Goal: Task Accomplishment & Management: Use online tool/utility

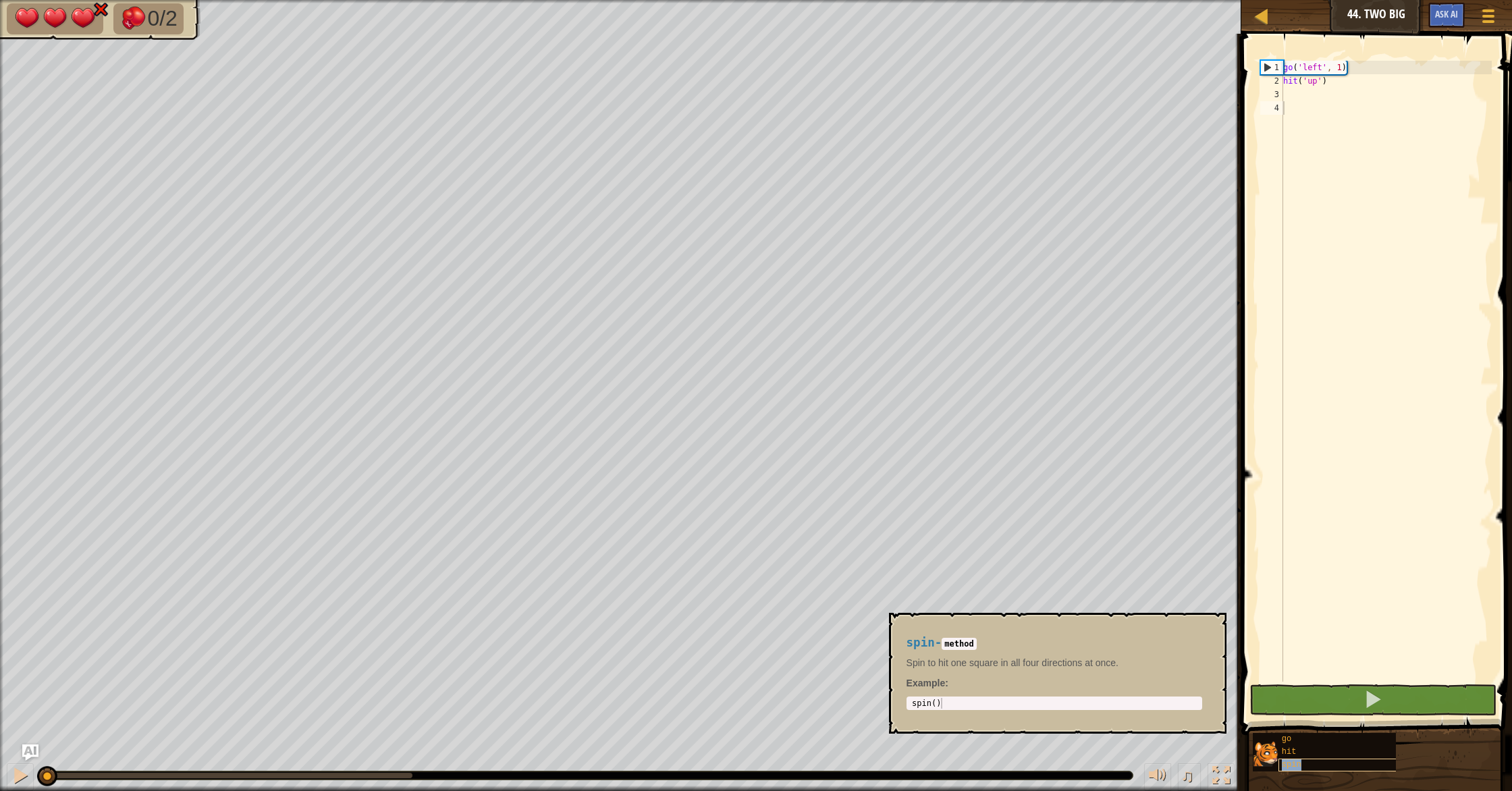
click at [1299, 759] on div "spin" at bounding box center [1354, 764] width 151 height 13
click at [1292, 695] on button at bounding box center [1373, 700] width 247 height 31
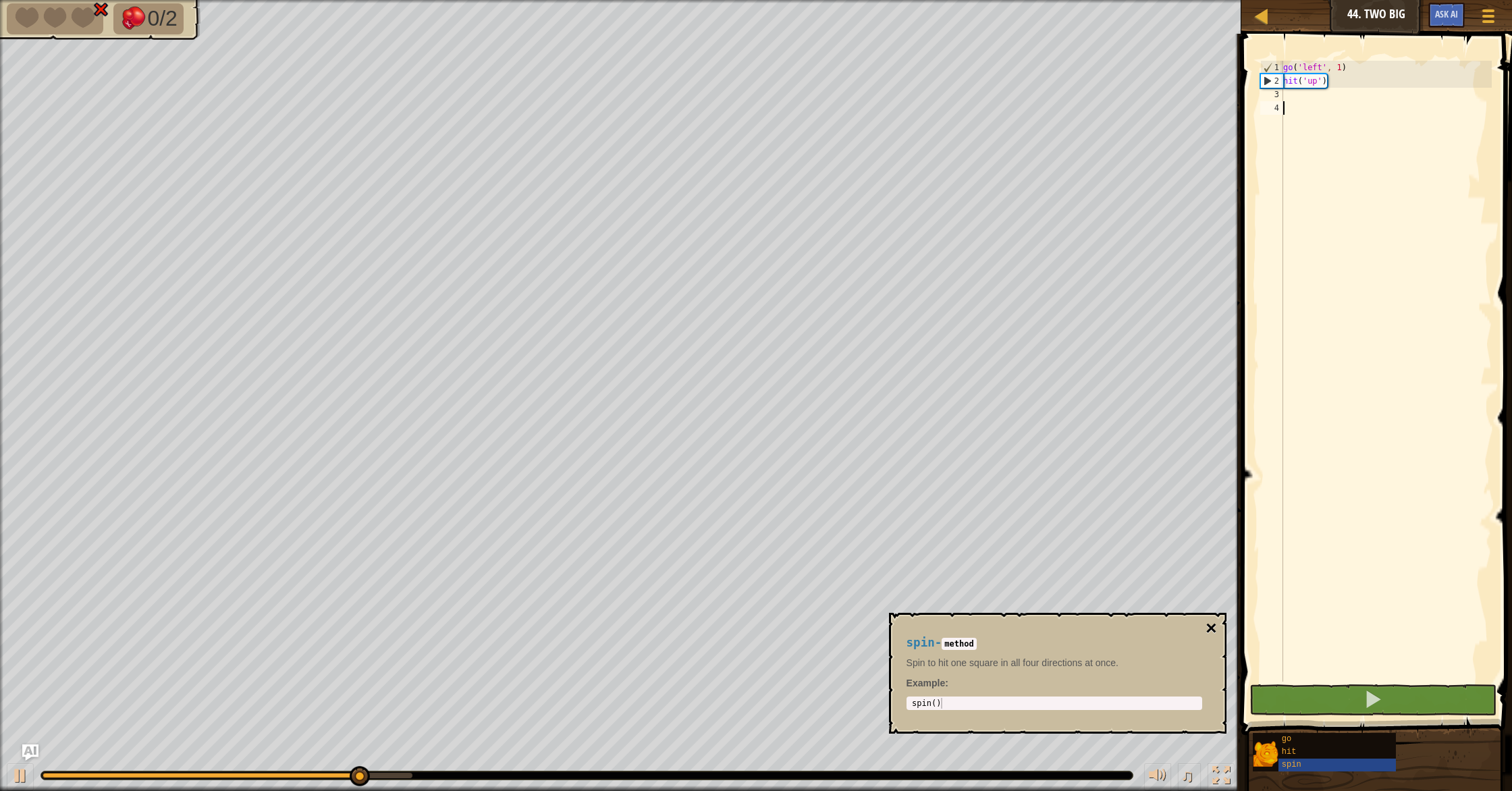
click at [1210, 633] on button "×" at bounding box center [1211, 628] width 11 height 19
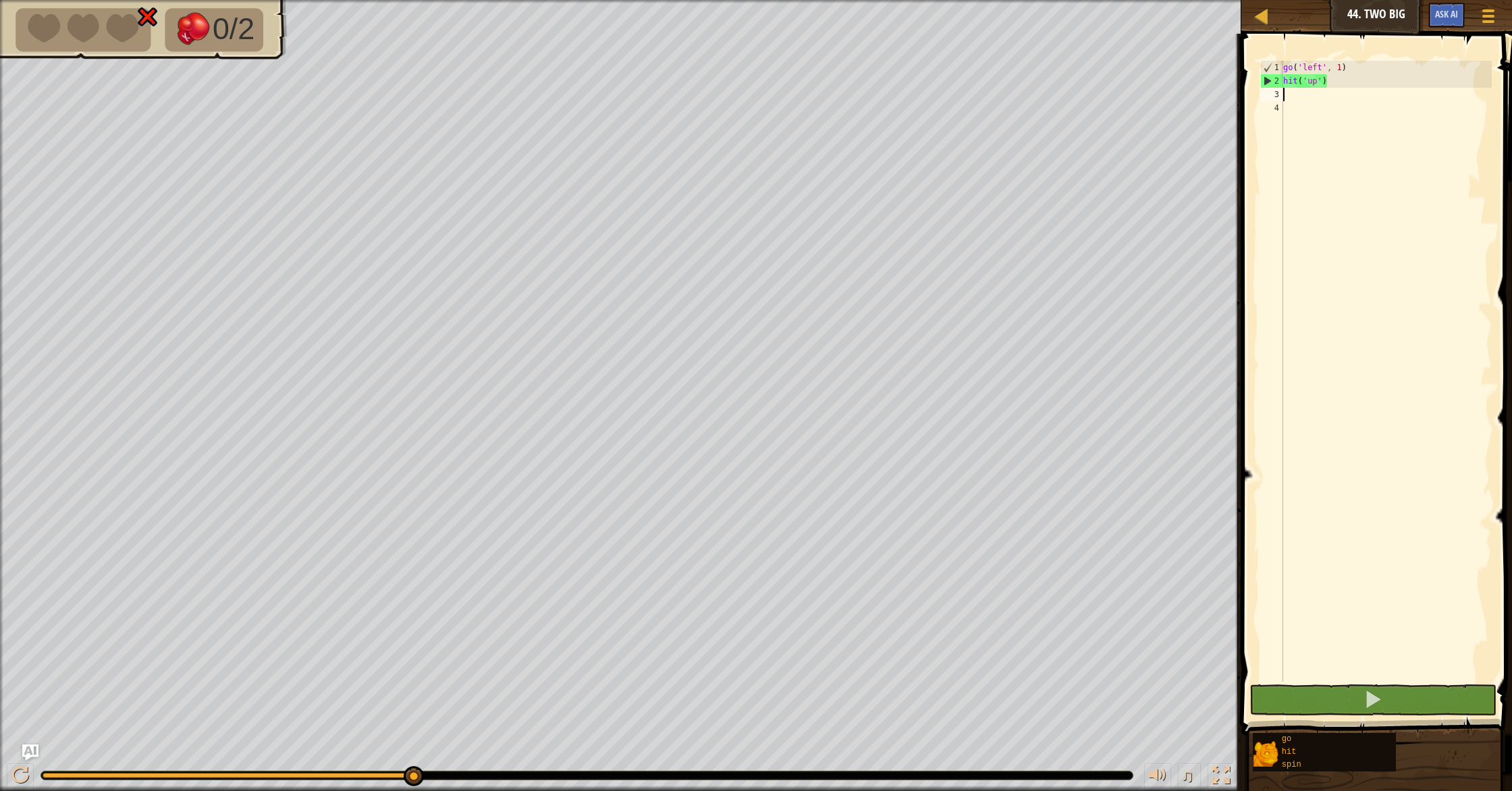
click at [1294, 91] on div "go ( 'left' , 1 ) hit ( 'up' )" at bounding box center [1386, 384] width 211 height 648
type textarea "g"
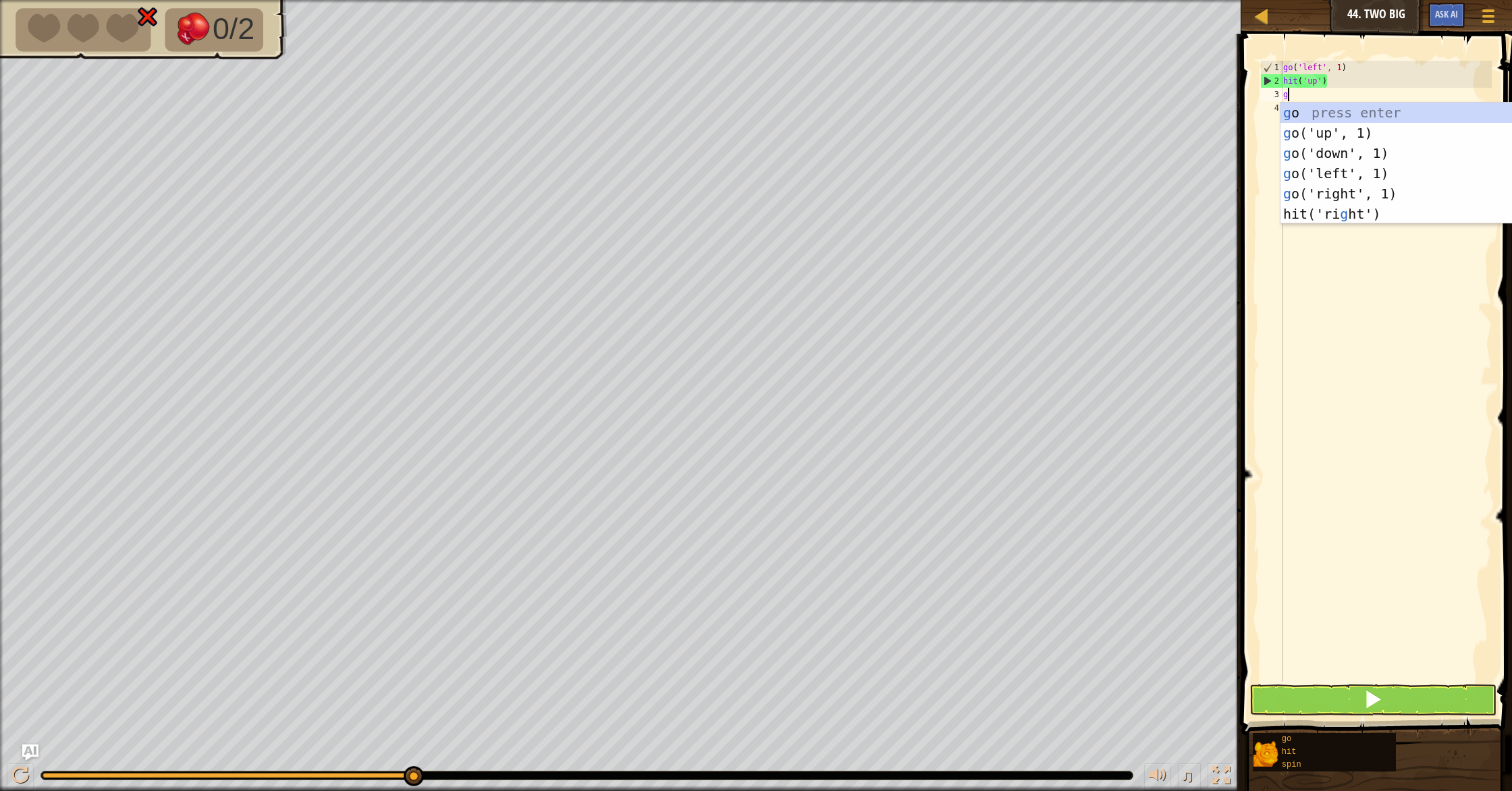
scroll to position [6, 0]
click at [1316, 176] on div "g o press enter g o('up', 1) press enter g o('down', 1) press enter g o('left',…" at bounding box center [1407, 183] width 255 height 162
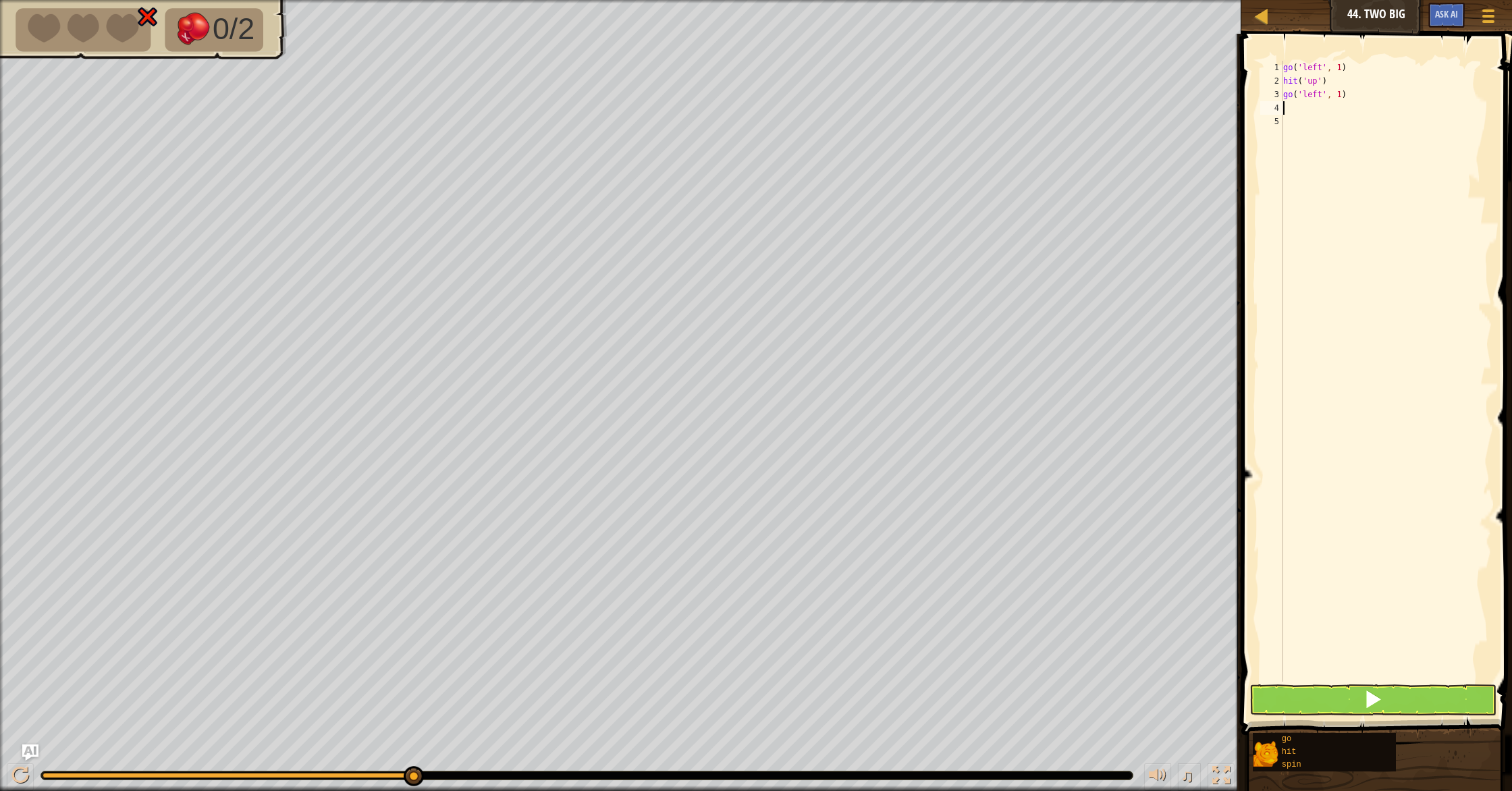
click at [1366, 95] on div "go ( 'left' , 1 ) hit ( 'up' ) go ( 'left' , 1 )" at bounding box center [1386, 384] width 211 height 648
type textarea "g"
type textarea "go"
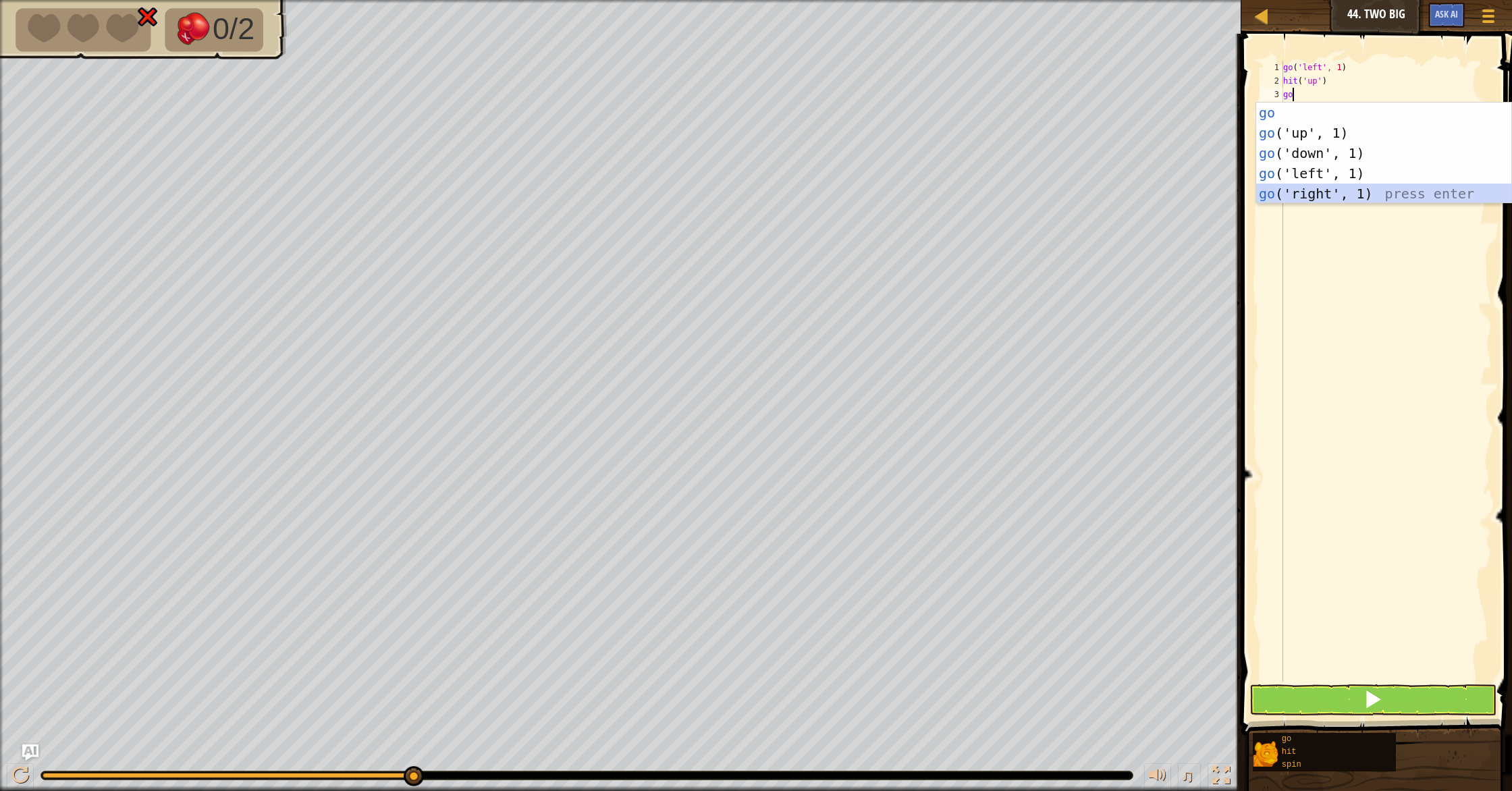
click at [1304, 192] on div "go press enter go ('up', 1) press enter go ('down', 1) press enter go ('left', …" at bounding box center [1383, 173] width 255 height 141
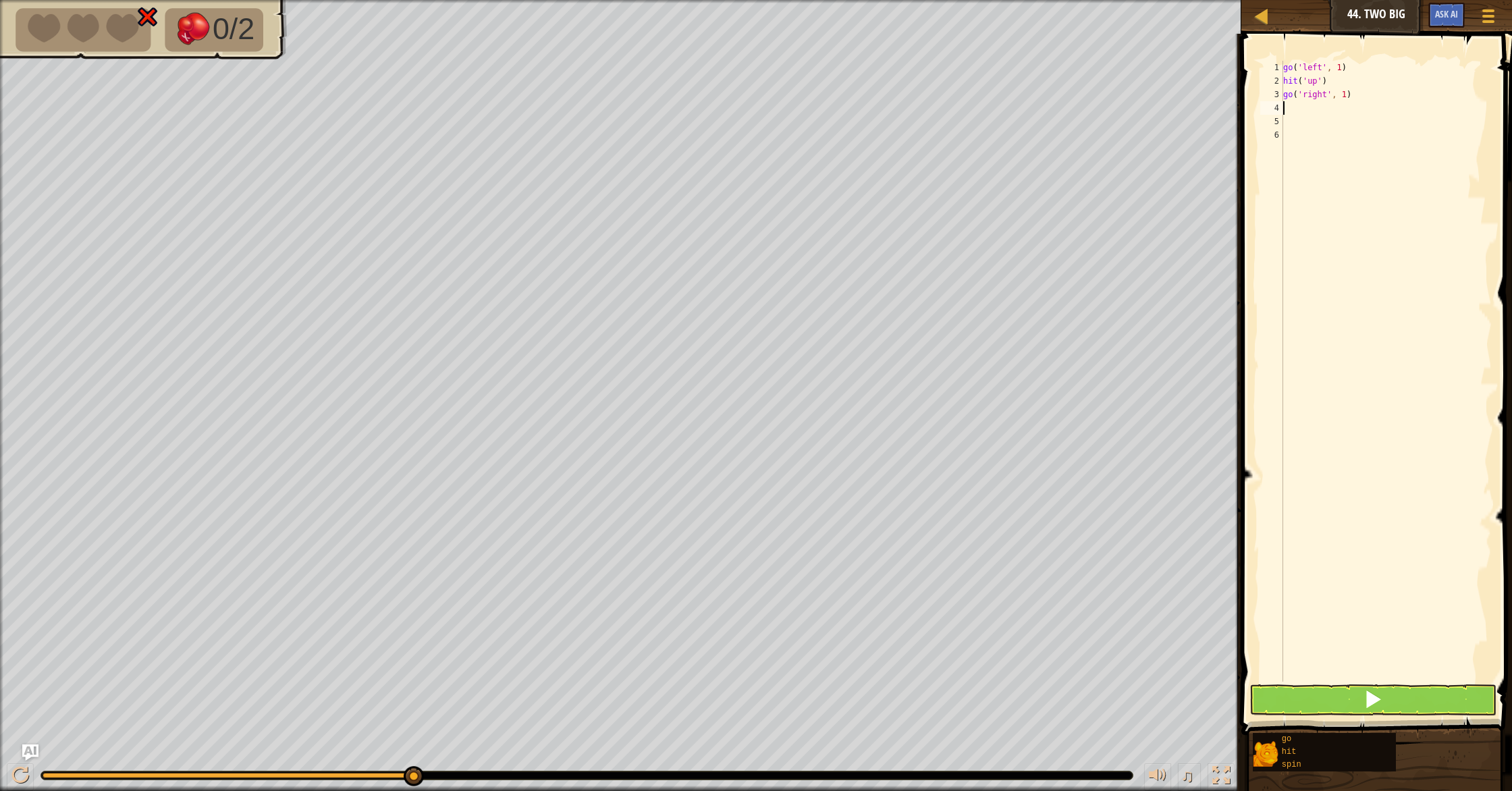
type textarea "h"
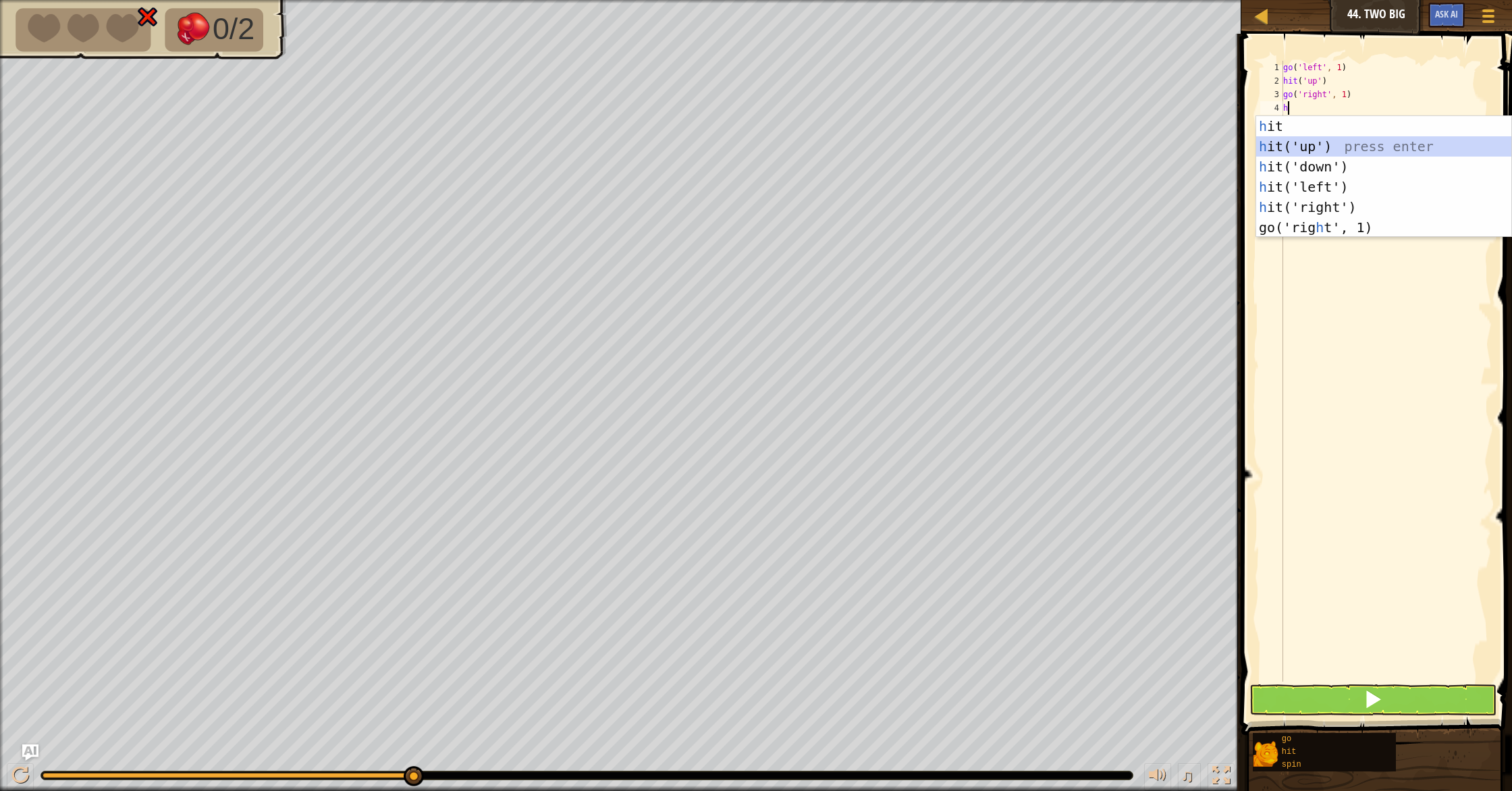
click at [1275, 148] on div "h it press enter h it('up') press enter h it('down') press enter h it('left') p…" at bounding box center [1383, 197] width 255 height 162
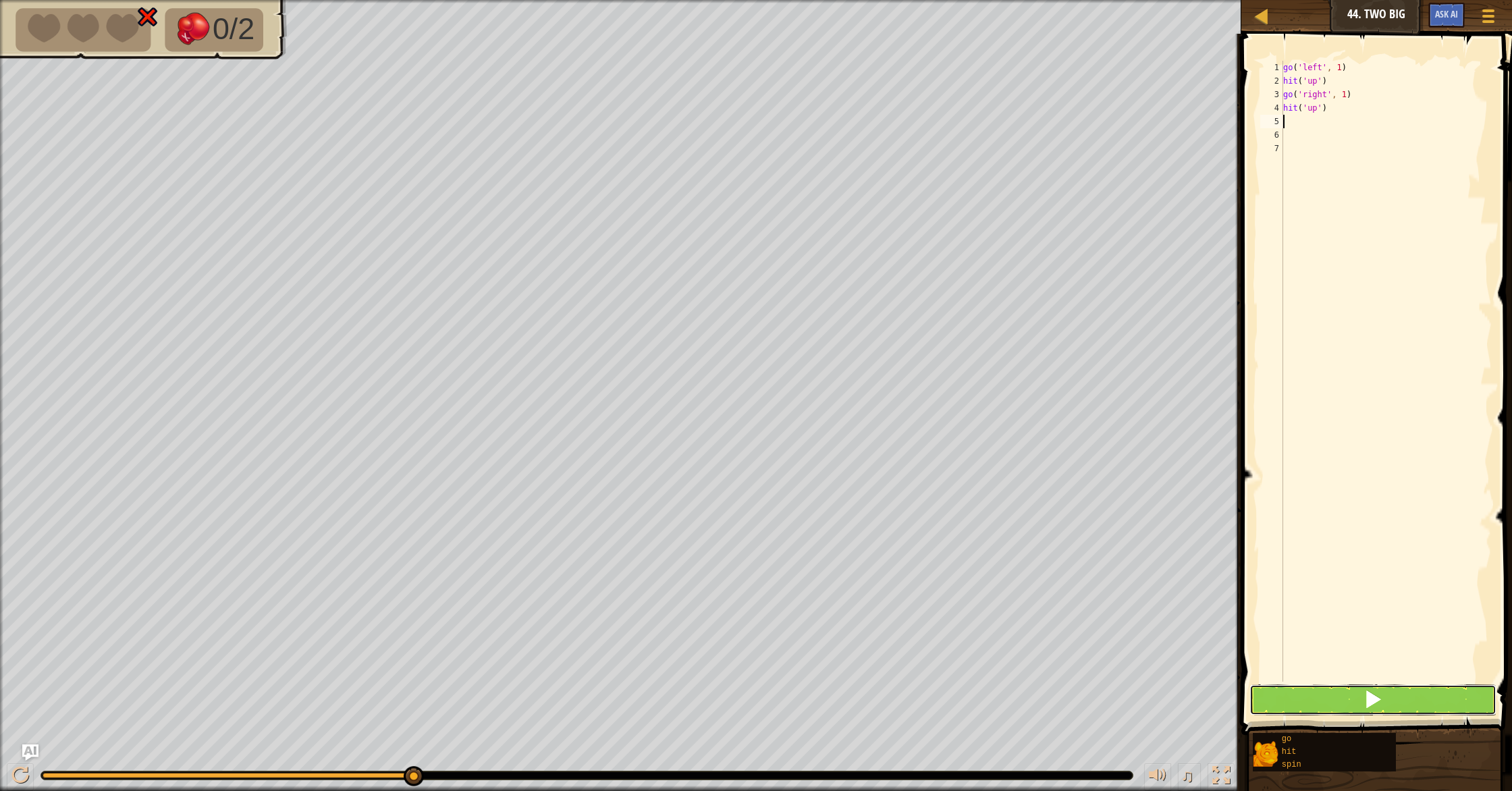
click at [1318, 687] on button at bounding box center [1373, 700] width 247 height 31
drag, startPoint x: 1306, startPoint y: 123, endPoint x: 1241, endPoint y: 90, distance: 72.9
click at [1259, 78] on div "1 2 3 ההההההההההההההההההההההההההההההההההההההההההההההההההההההההההההההההההההההההה…" at bounding box center [1374, 371] width 234 height 621
click at [1156, 767] on div at bounding box center [1157, 776] width 17 height 17
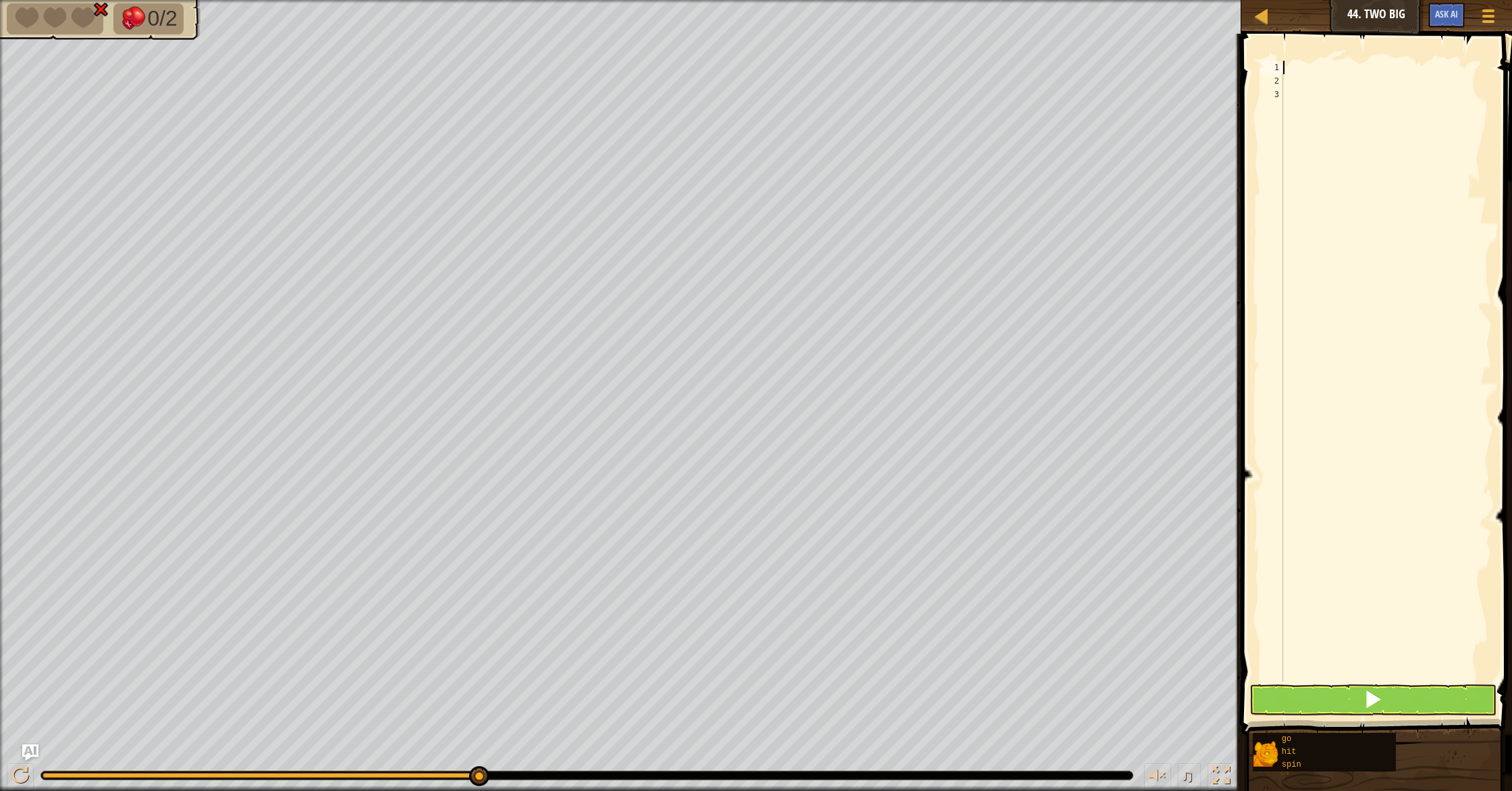
type textarea "g"
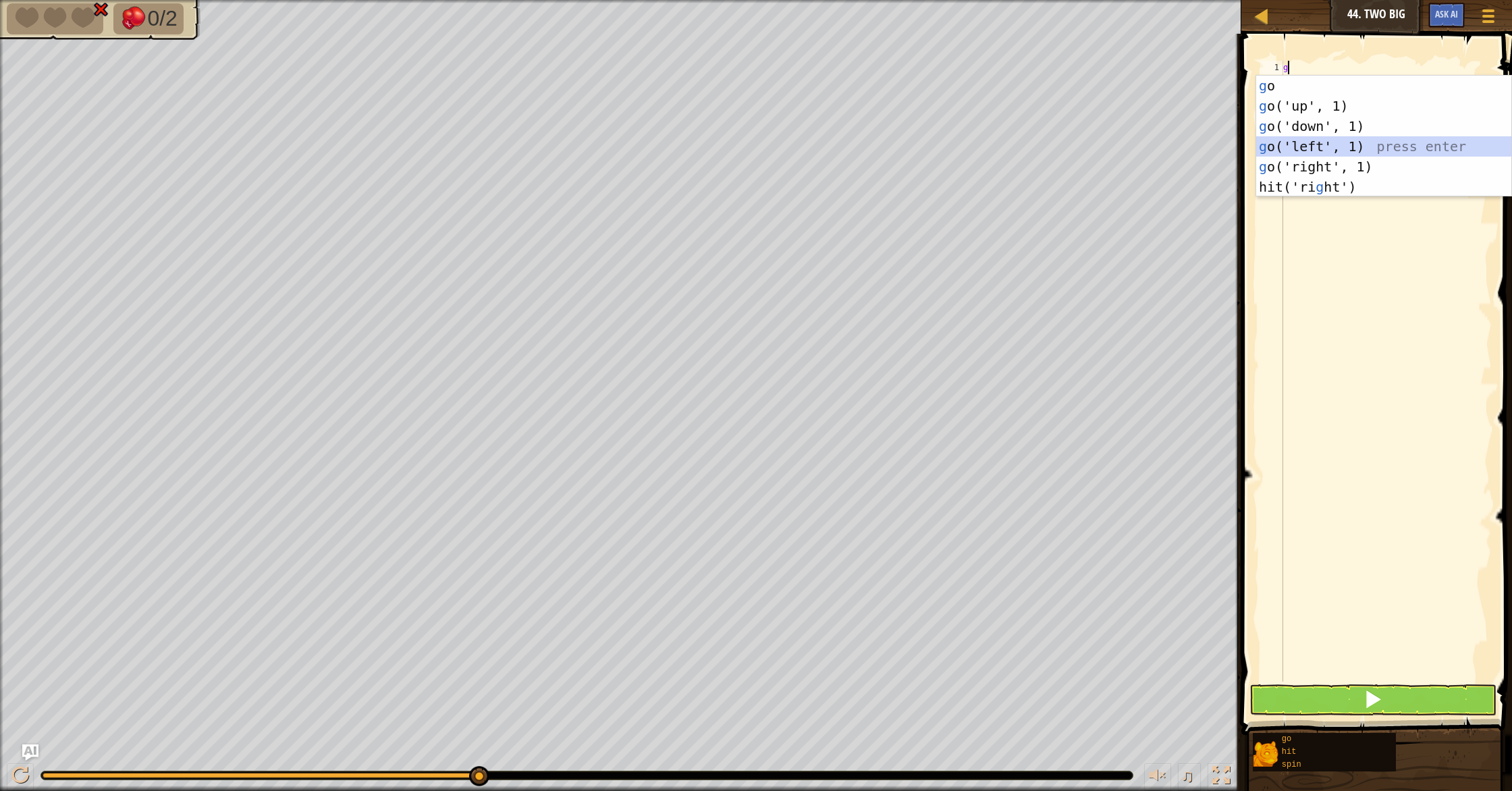
click at [1299, 143] on div "g o press enter g o('up', 1) press enter g o('down', 1) press enter g o('left',…" at bounding box center [1383, 156] width 255 height 162
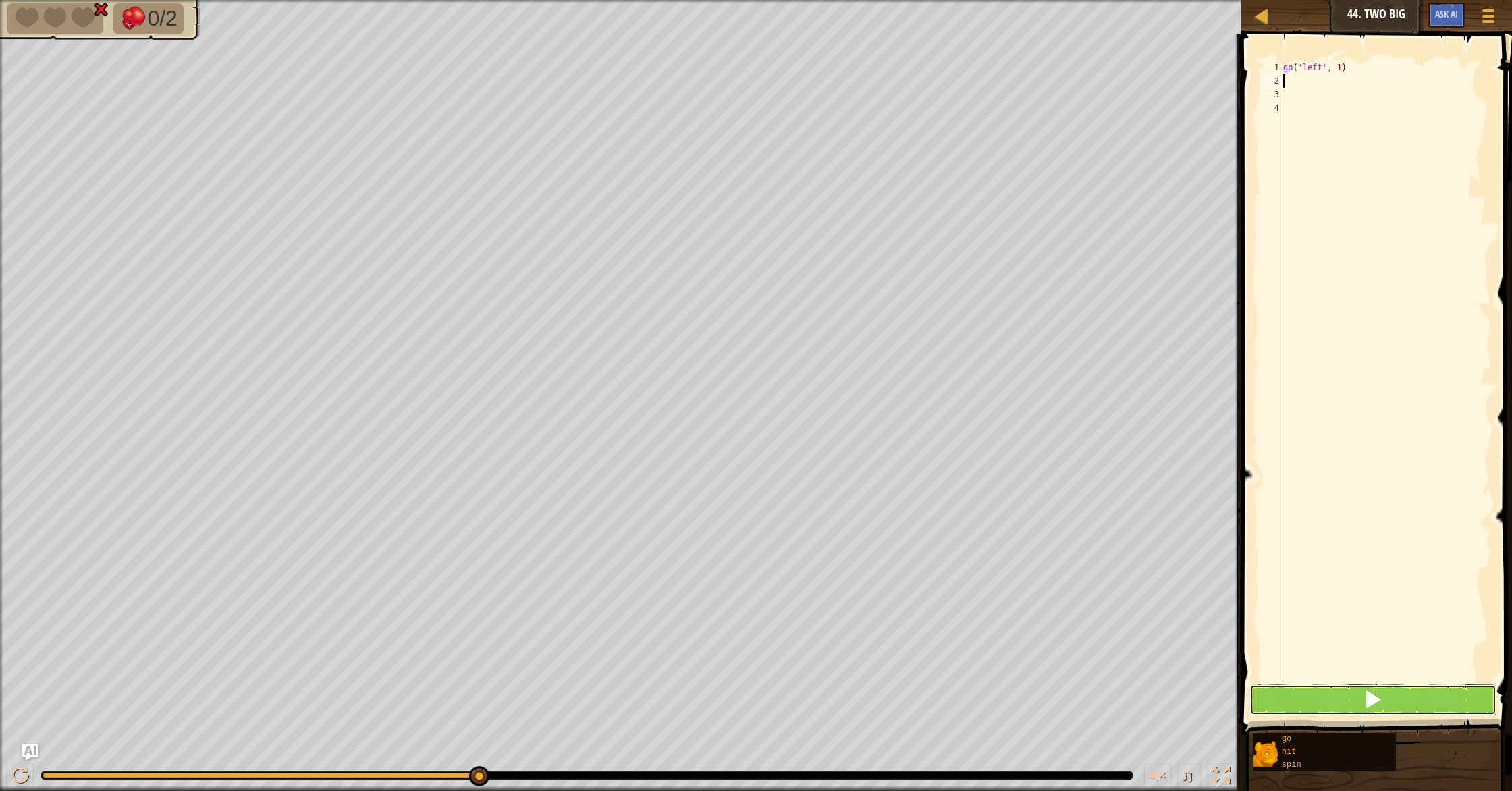
click at [1320, 700] on button at bounding box center [1373, 700] width 247 height 31
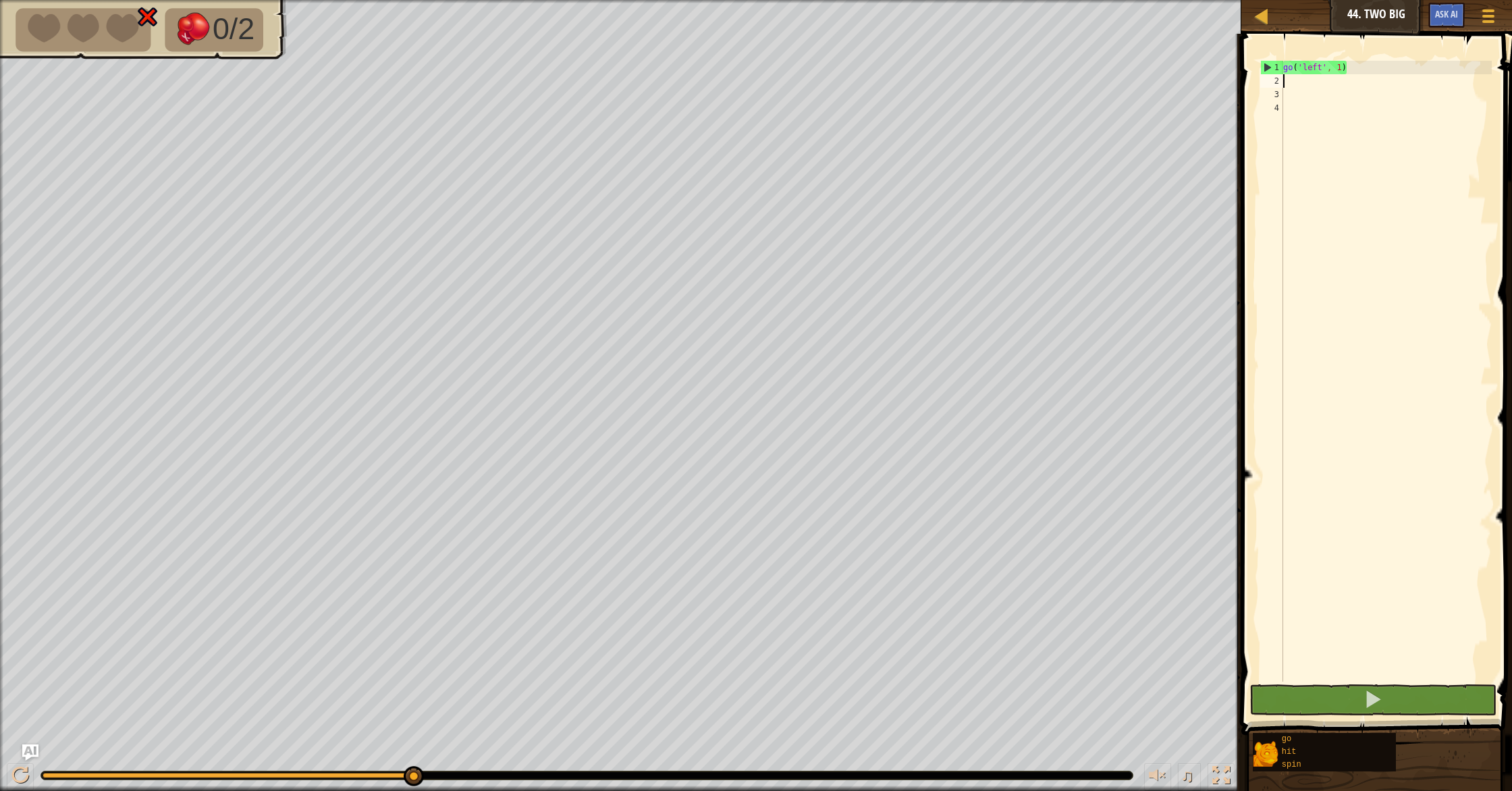
click at [1369, 68] on div "go ( 'left' , 1 )" at bounding box center [1386, 384] width 211 height 648
type textarea "g"
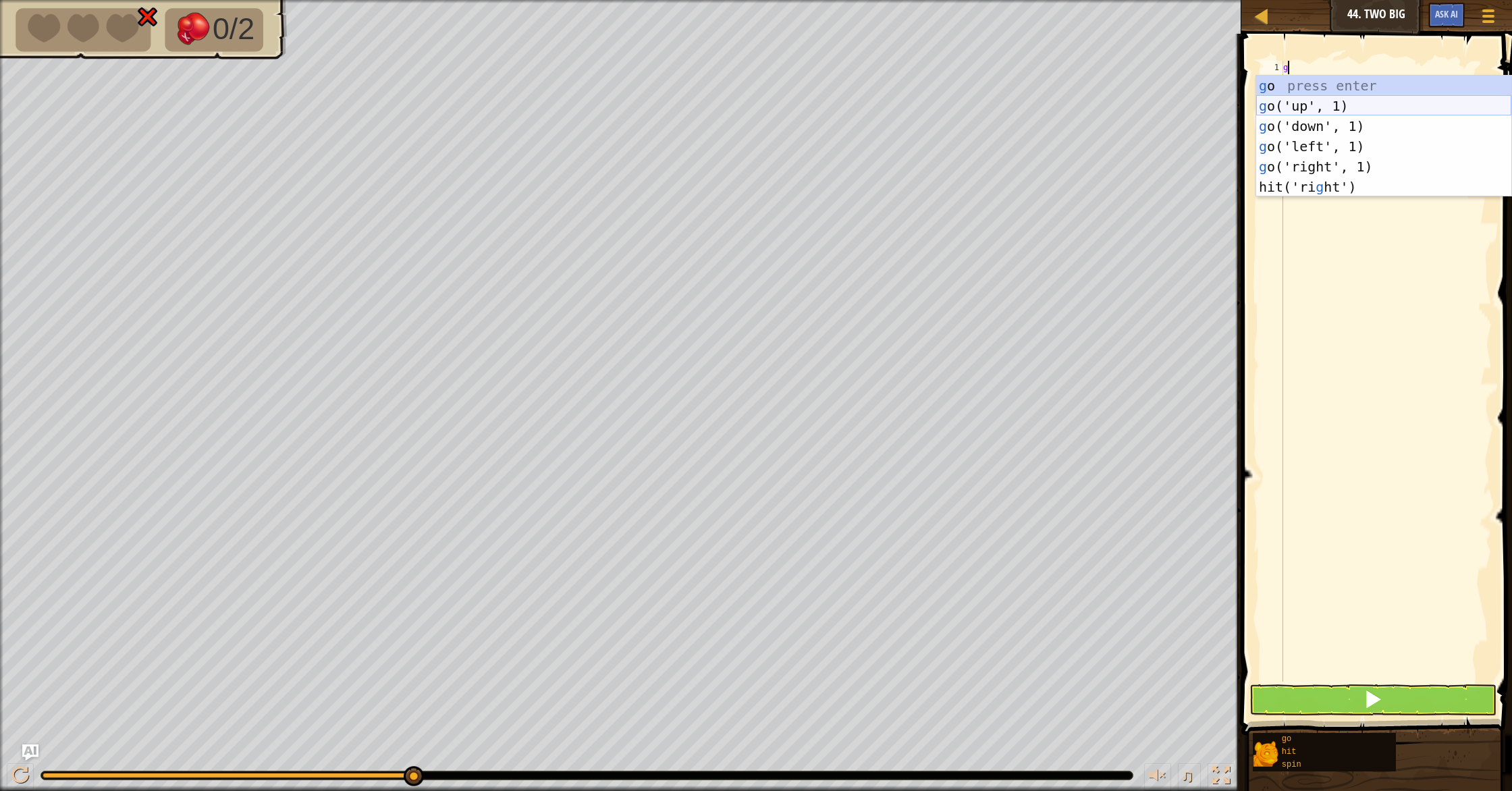
click at [1299, 101] on div "g o press enter g o('up', 1) press enter g o('down', 1) press enter g o('left',…" at bounding box center [1383, 156] width 255 height 162
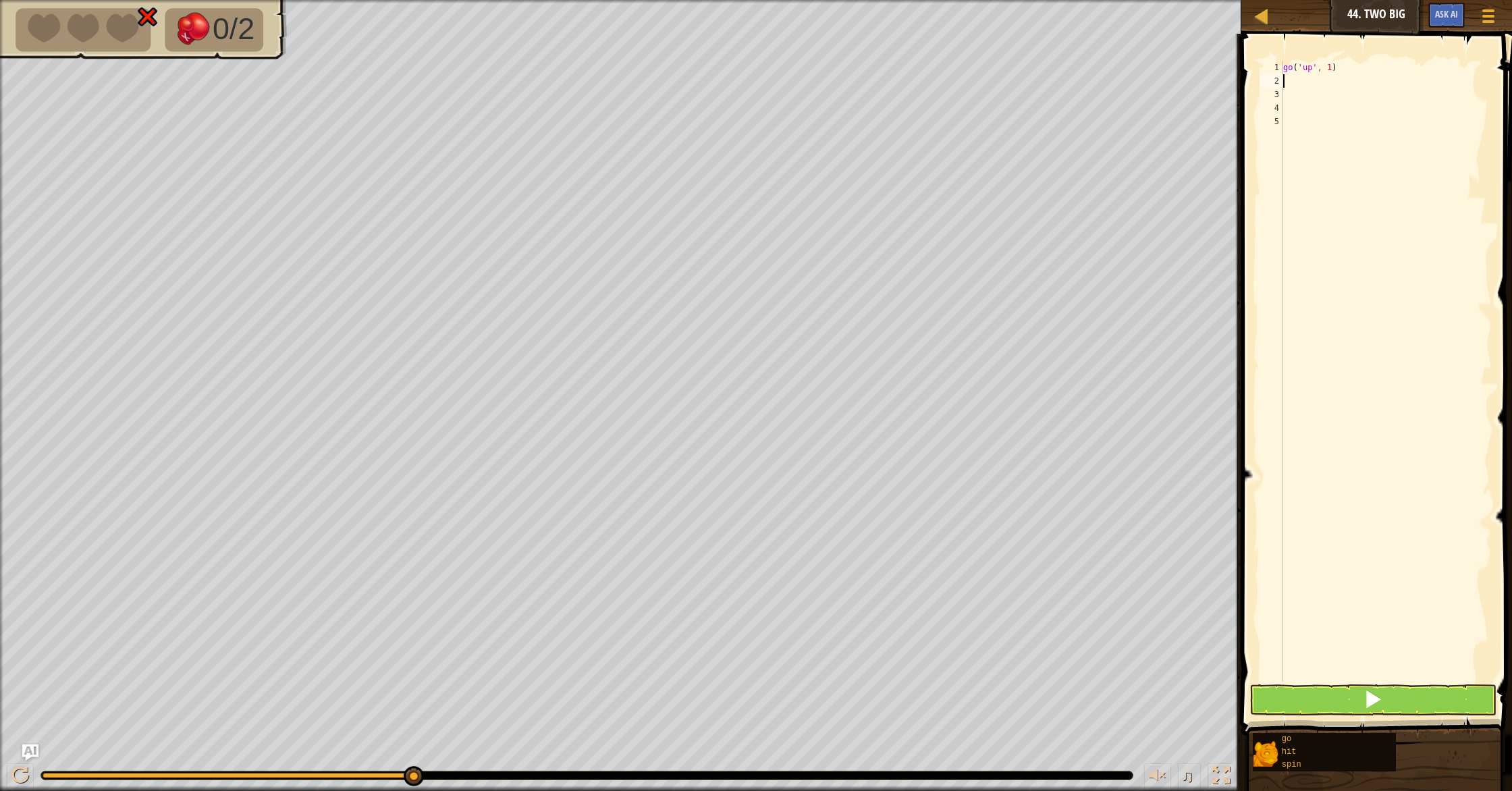
type textarea "s"
click at [1290, 92] on div "s pin press enter" at bounding box center [1383, 119] width 255 height 61
click at [1377, 709] on span at bounding box center [1373, 699] width 19 height 19
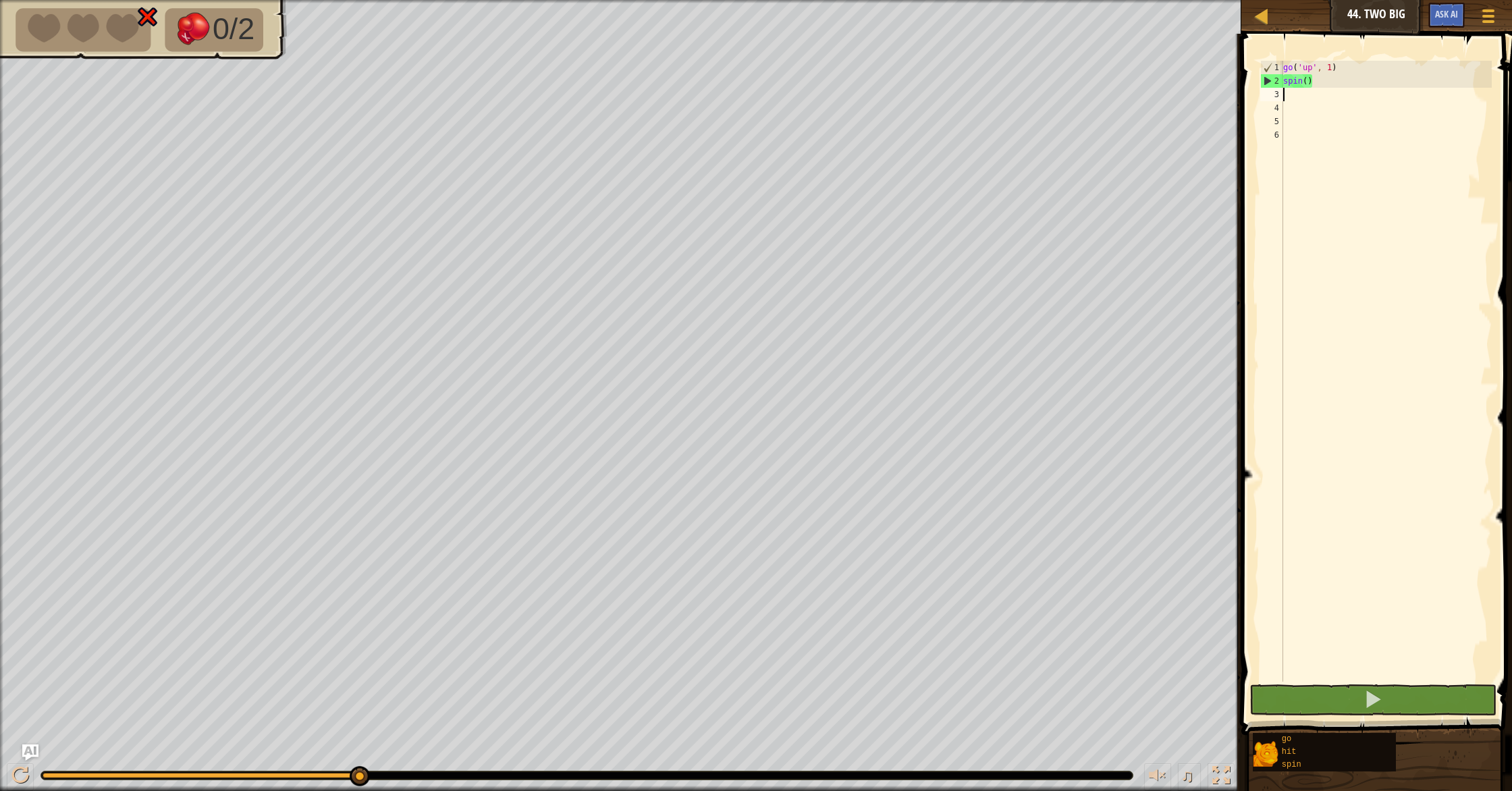
click at [1322, 79] on div "go ( 'up' , 1 ) spin ( )" at bounding box center [1386, 384] width 211 height 648
type textarea "s"
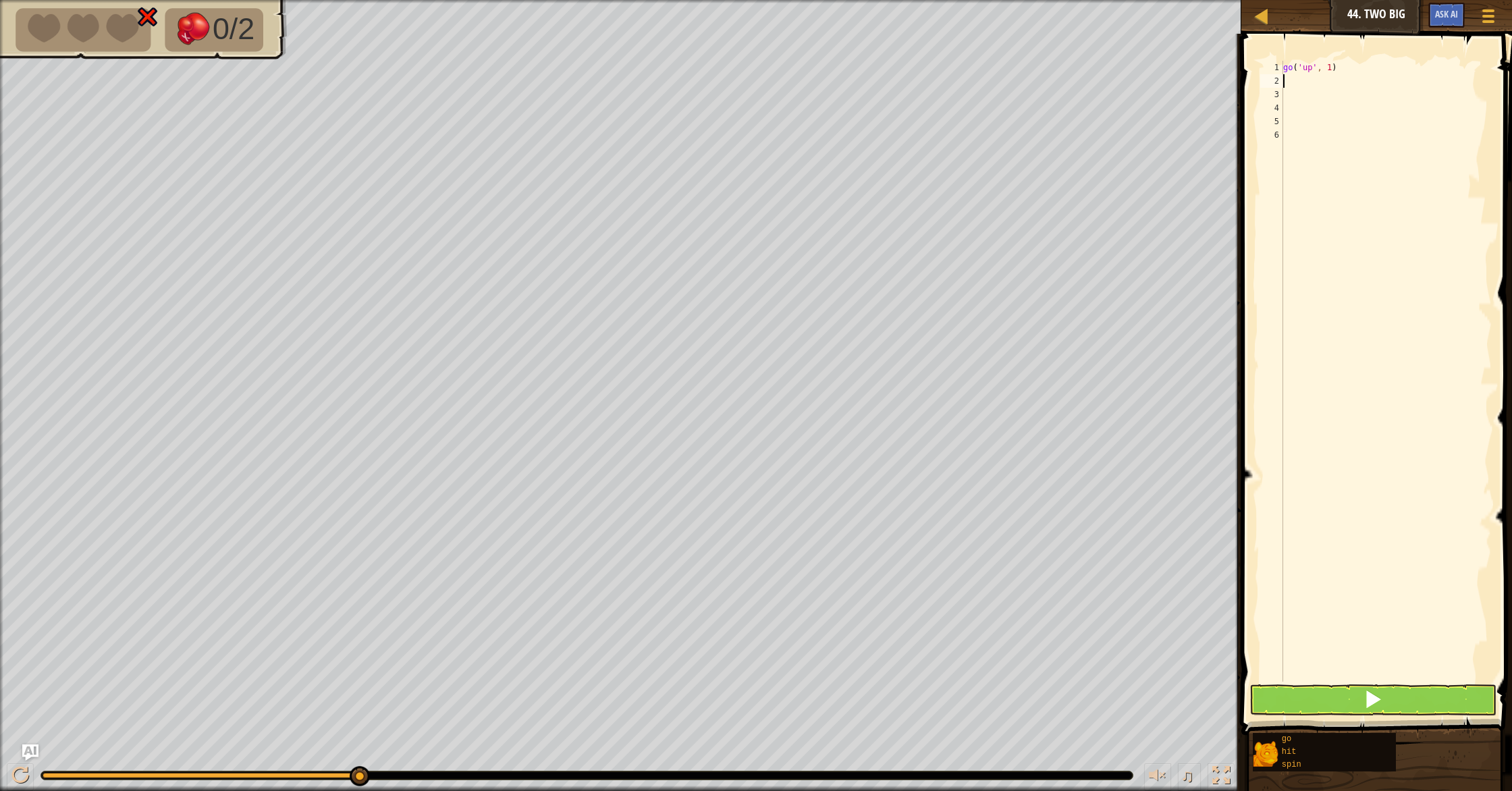
type textarea "h"
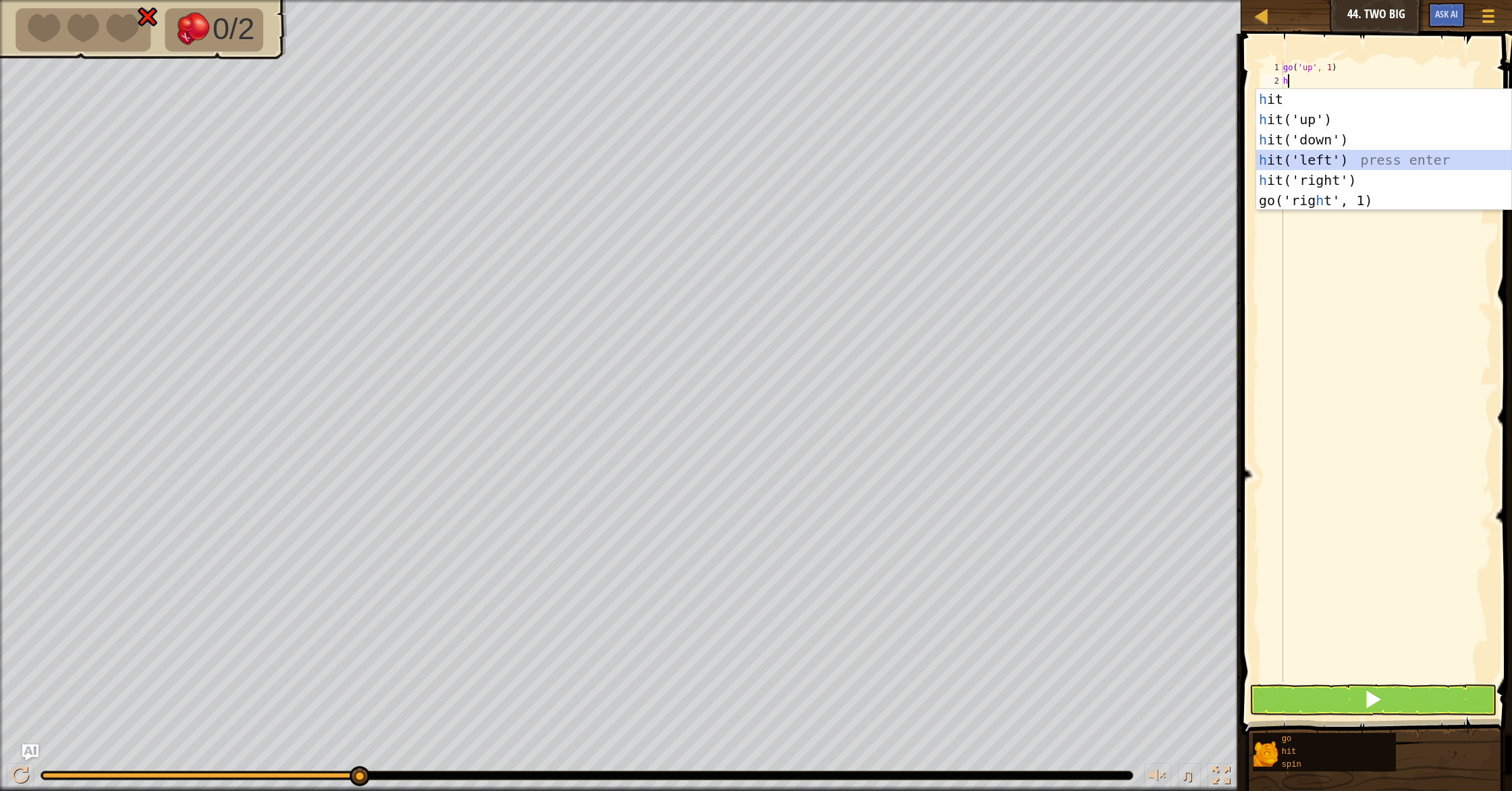
click at [1311, 160] on div "h it press enter h it('up') press enter h it('down') press enter h it('left') p…" at bounding box center [1383, 169] width 255 height 162
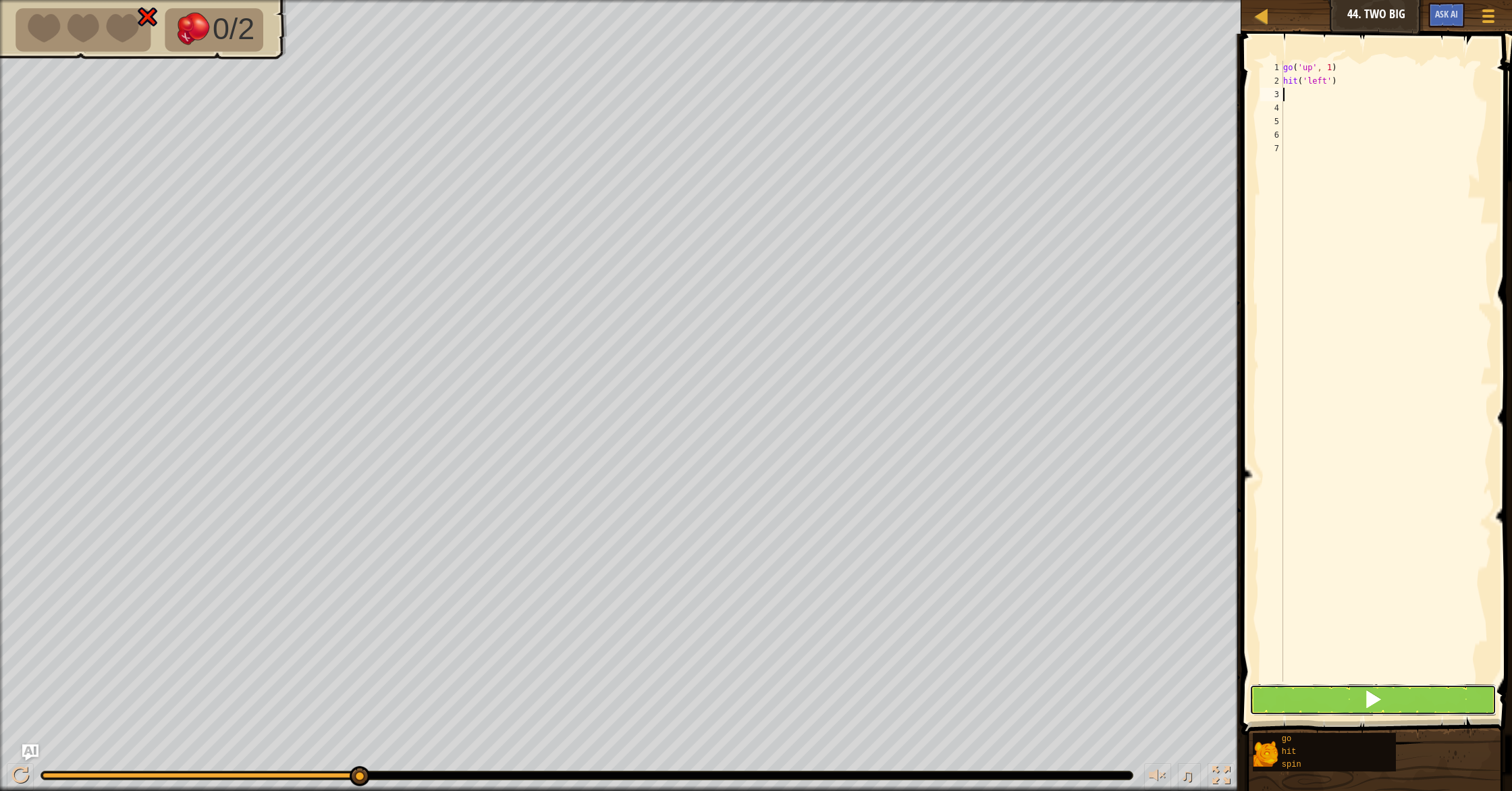
click at [1342, 704] on button at bounding box center [1373, 700] width 247 height 31
click at [1263, 688] on button at bounding box center [1373, 700] width 247 height 31
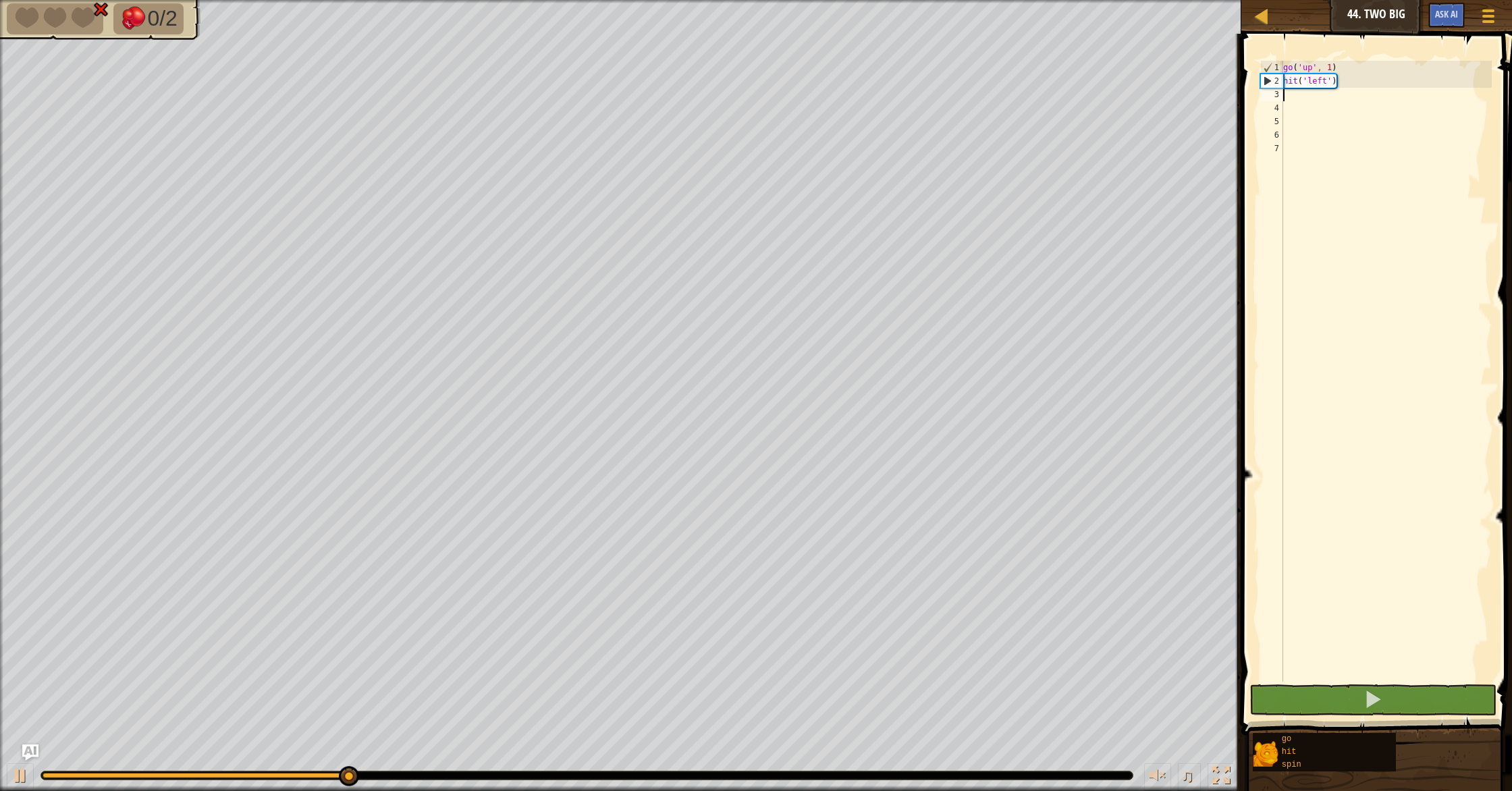
click at [1337, 79] on div "go ( 'up' , 1 ) hit ( 'left' )" at bounding box center [1386, 384] width 211 height 648
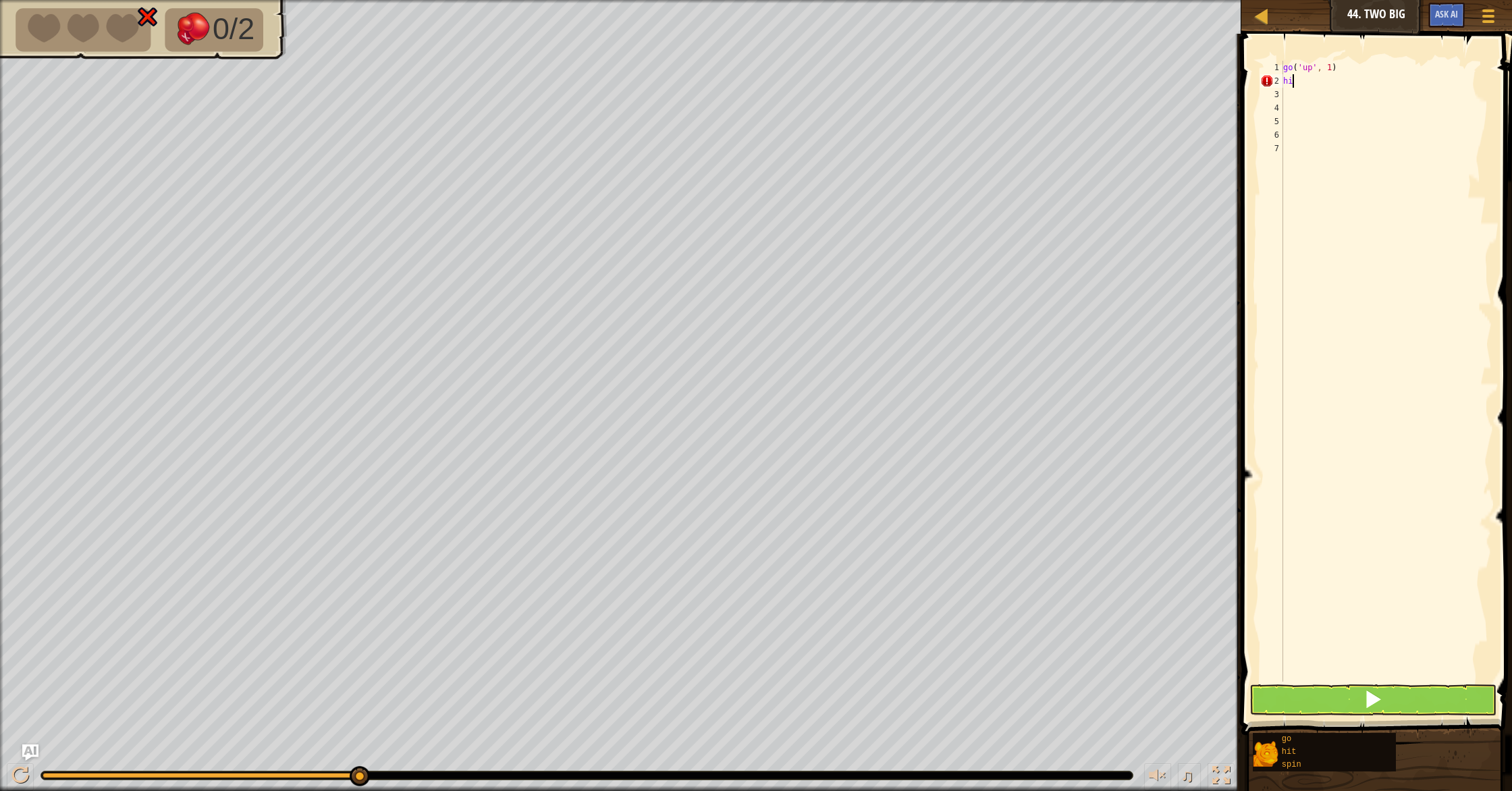
type textarea "h"
type textarea "s"
click at [1335, 106] on div "s pin press enter" at bounding box center [1383, 119] width 255 height 61
click at [1371, 689] on span at bounding box center [1373, 699] width 19 height 19
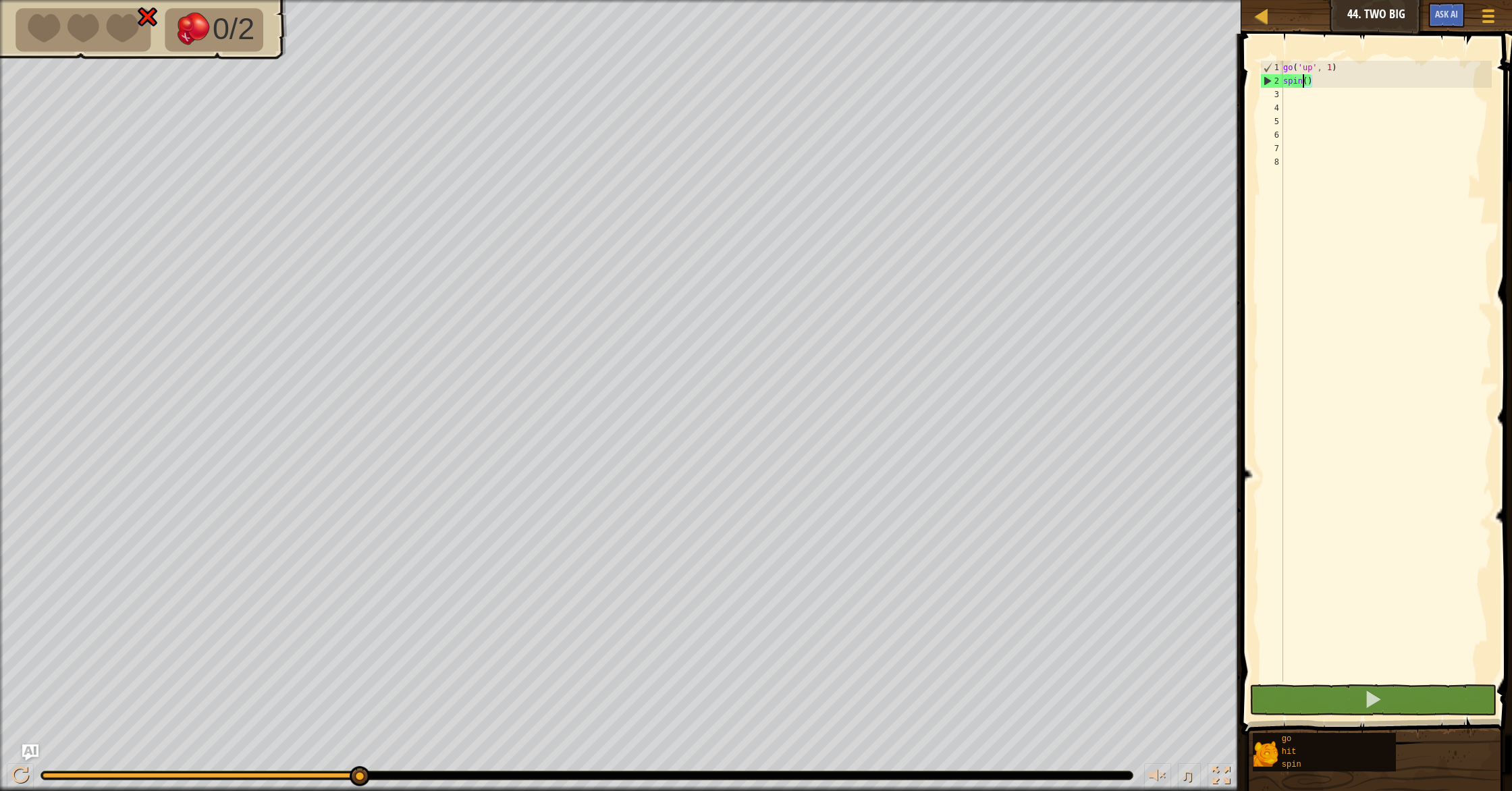
drag, startPoint x: 1301, startPoint y: 81, endPoint x: 1308, endPoint y: 83, distance: 7.3
click at [1302, 82] on div "go ( 'up' , 1 ) spin ( )" at bounding box center [1386, 384] width 211 height 648
click at [1307, 83] on div "go ( 'up' , 1 ) spin ( )" at bounding box center [1386, 384] width 211 height 648
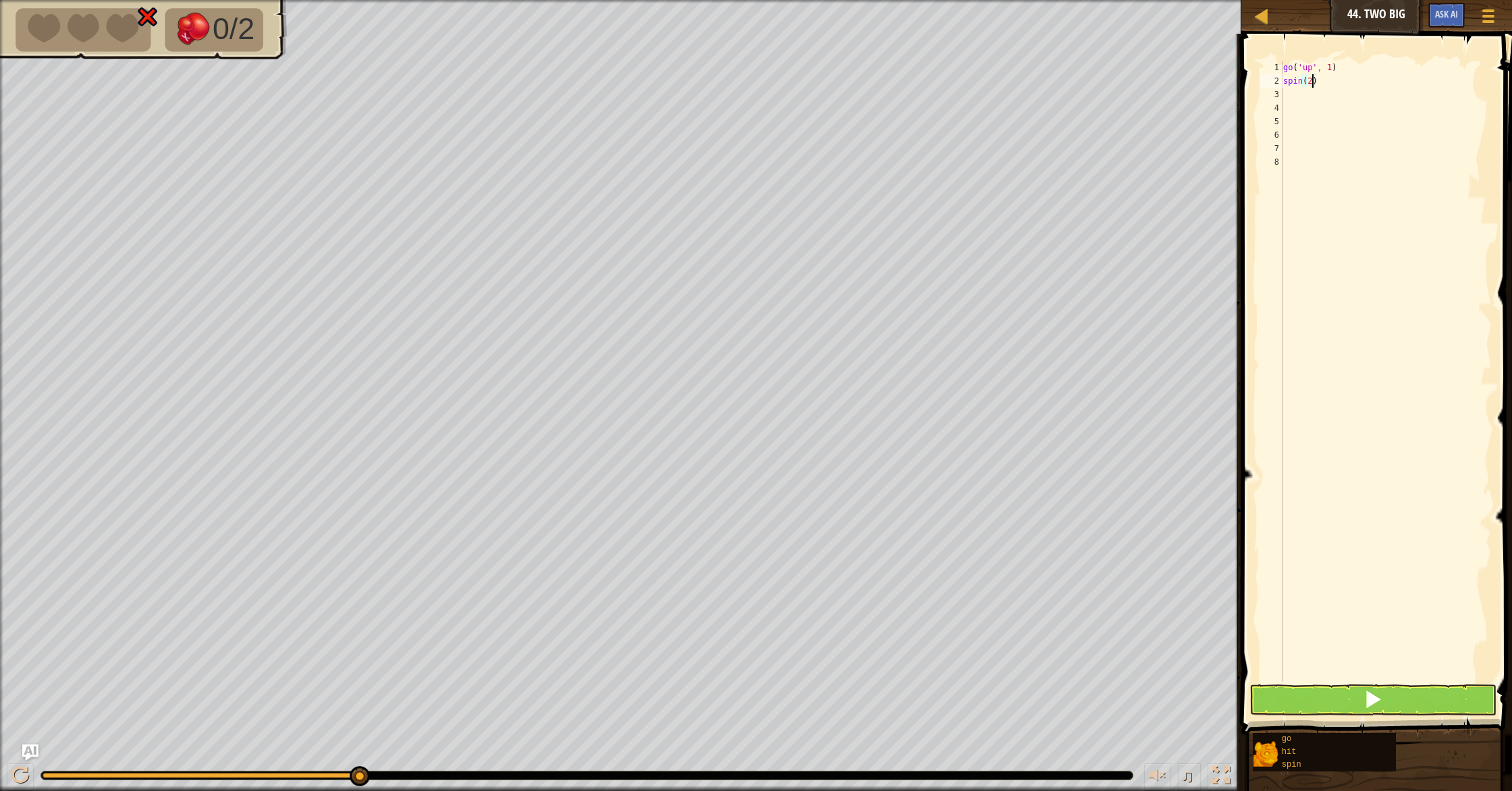
type textarea "spin(2\)"
click at [1316, 76] on div "go ( 'up' , 1 ) spin ( 2 \ )" at bounding box center [1386, 384] width 211 height 648
type textarea "spin(2)"
click at [1342, 686] on div "1 2 3 4 5 6 7 8 9 go ( 'up' , 1 ) spin ( 2 ) הההההההההההההההההההההההההההההההההה…" at bounding box center [1374, 411] width 275 height 741
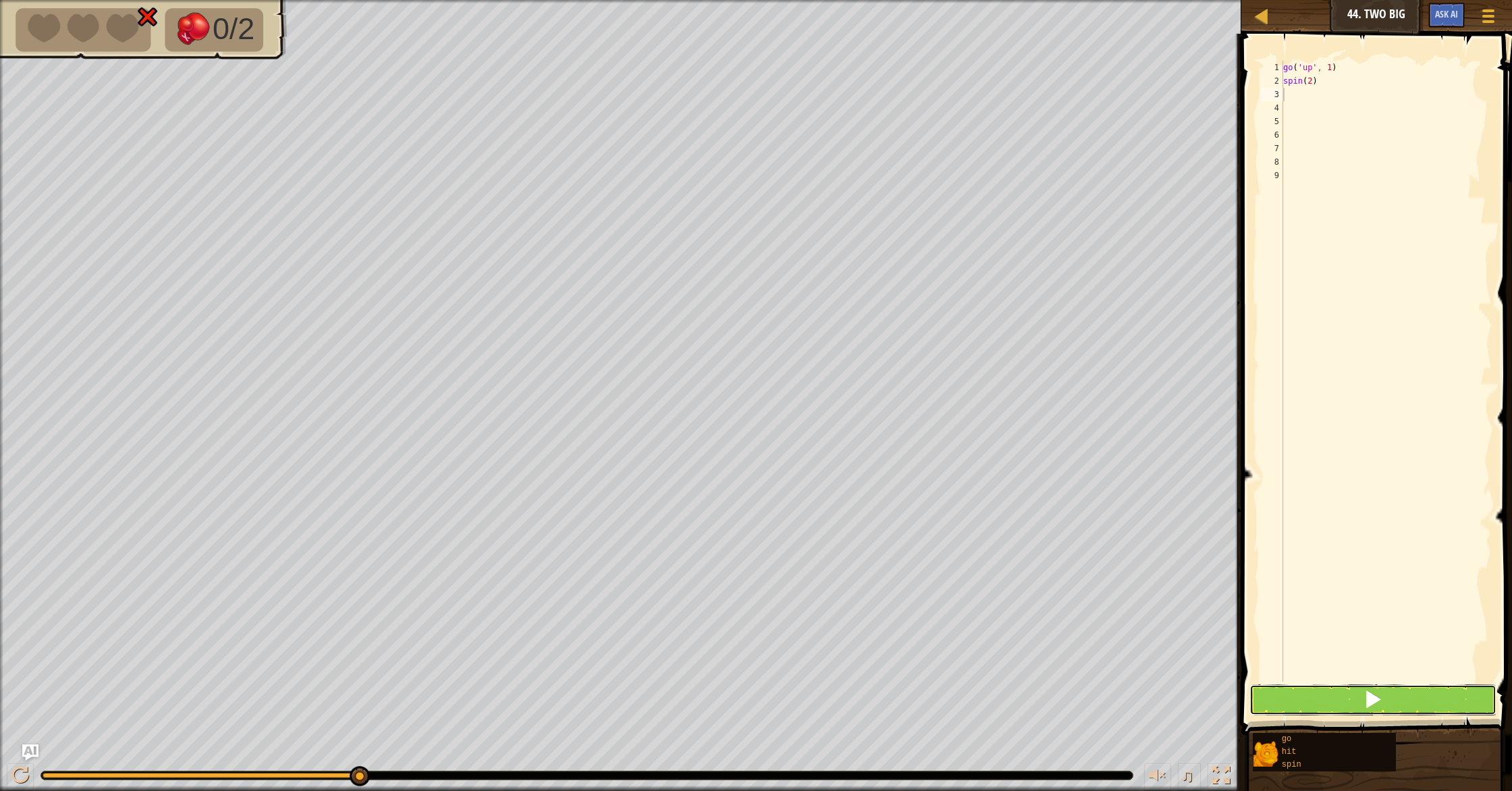
click at [1339, 691] on button at bounding box center [1373, 700] width 247 height 31
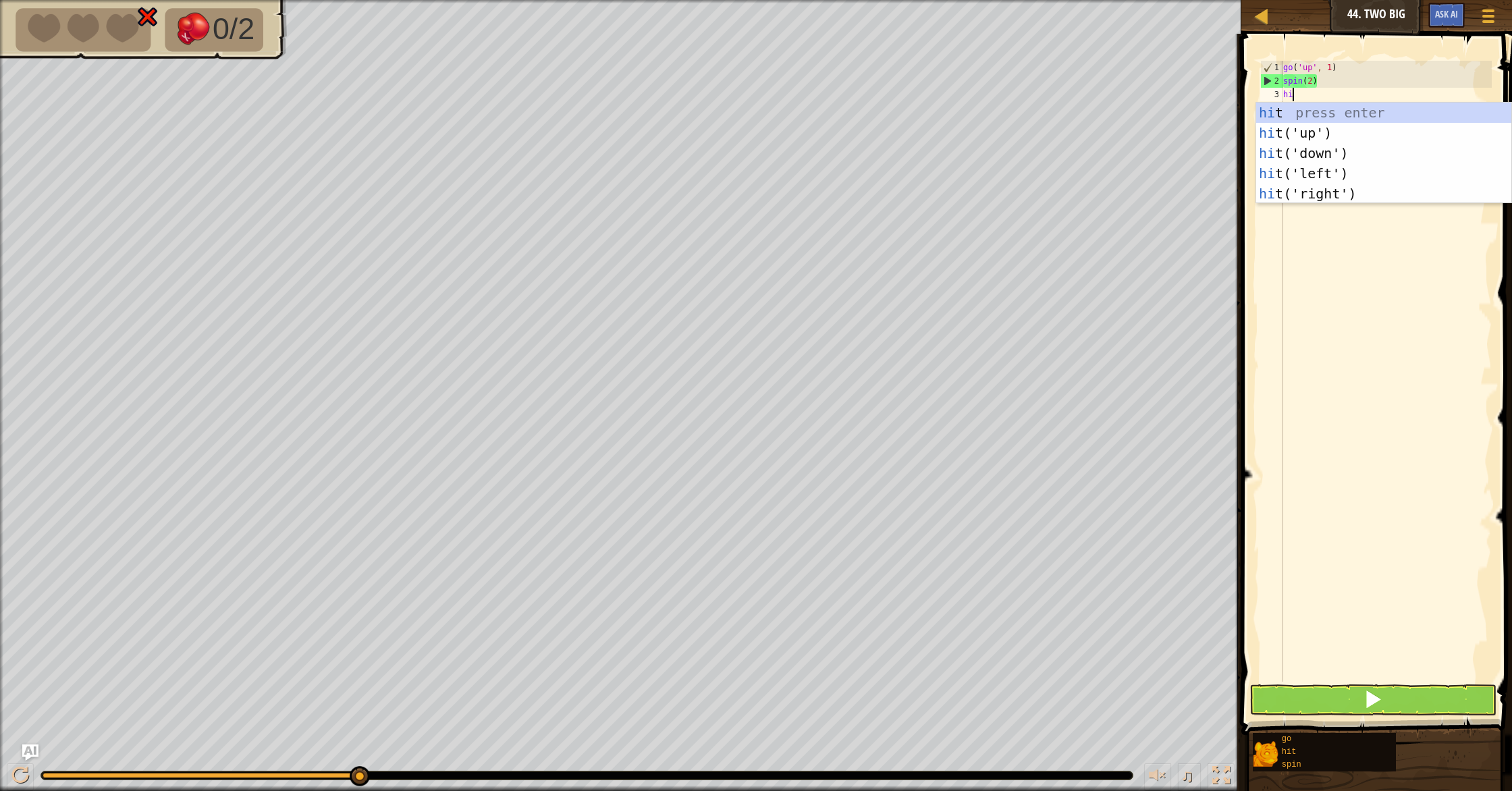
type textarea "hit"
click at [1321, 611] on div "go ( 'up' , 1 ) spin ( 2 ) hit" at bounding box center [1386, 384] width 211 height 648
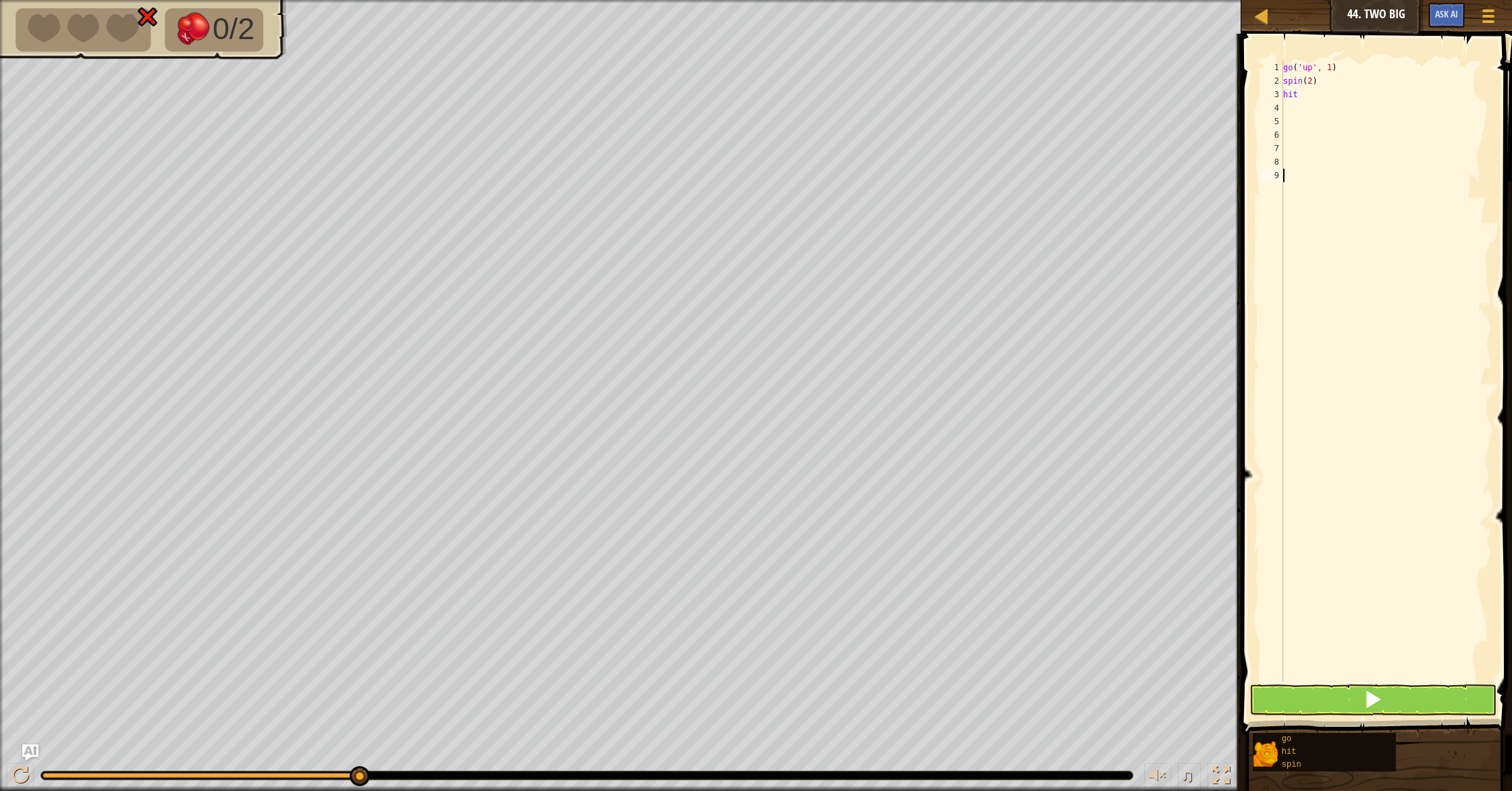
scroll to position [6, 0]
click at [1359, 689] on button at bounding box center [1373, 700] width 247 height 31
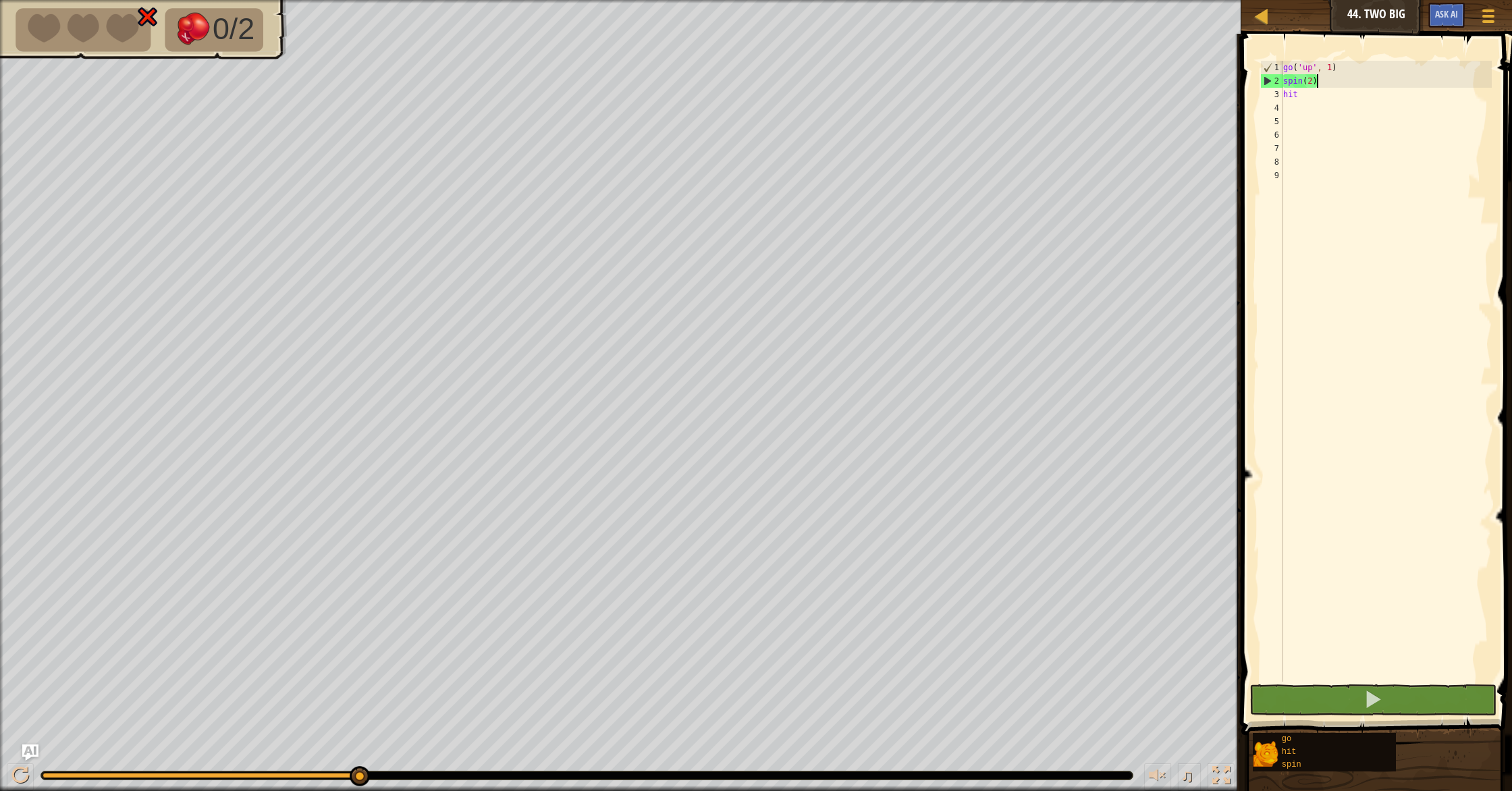
drag, startPoint x: 1315, startPoint y: 79, endPoint x: 1319, endPoint y: 86, distance: 8.1
click at [1317, 81] on div "go ( 'up' , 1 ) spin ( 2 ) hit" at bounding box center [1386, 384] width 211 height 648
type textarea "s"
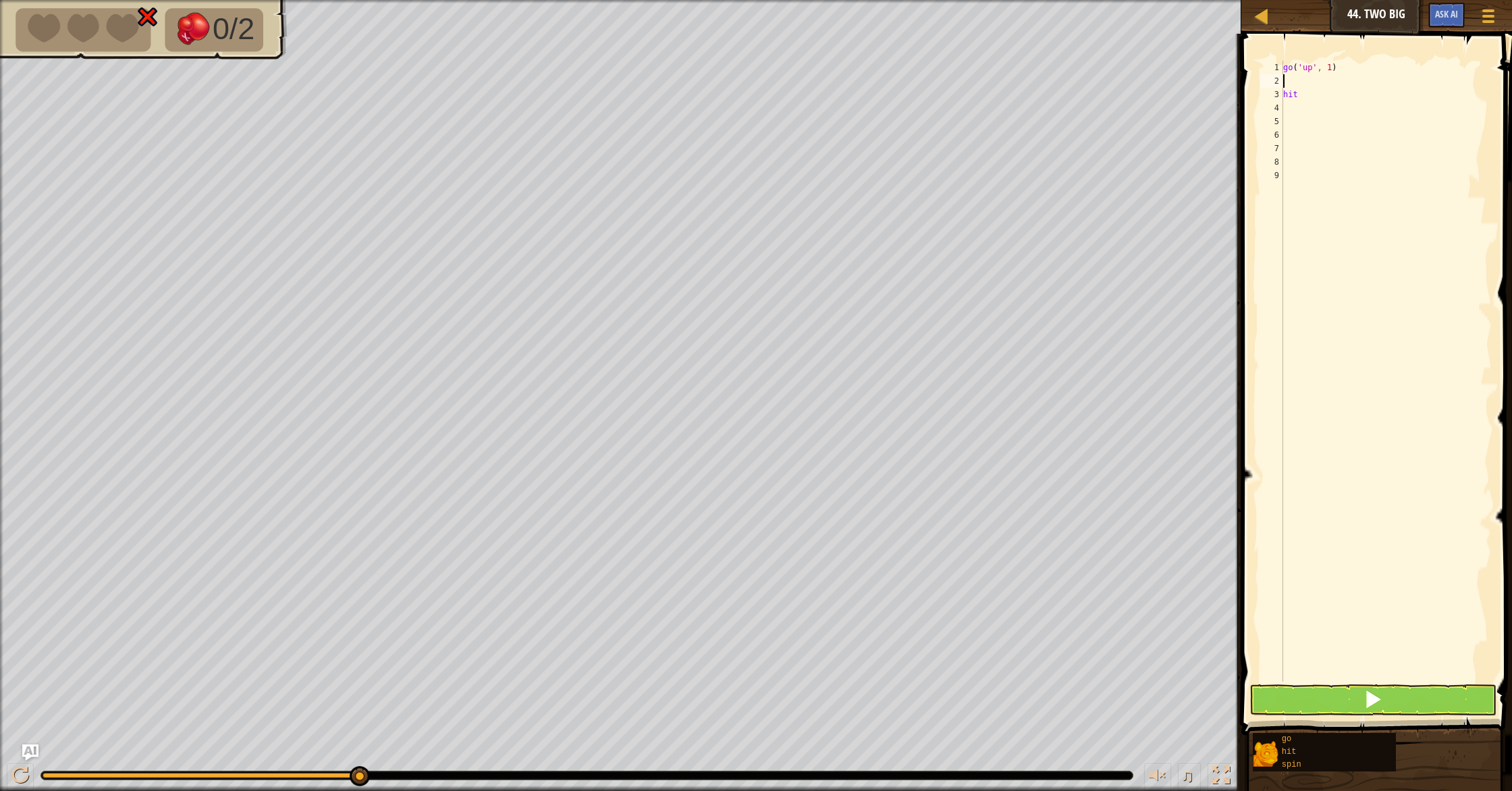
type textarea "go('up', 1)"
click at [1312, 88] on div "go ( 'up' , 1 ) hit" at bounding box center [1386, 384] width 211 height 648
click at [1311, 82] on div "go ( 'up' , 1 ) hit" at bounding box center [1386, 384] width 211 height 648
type textarea "hit"
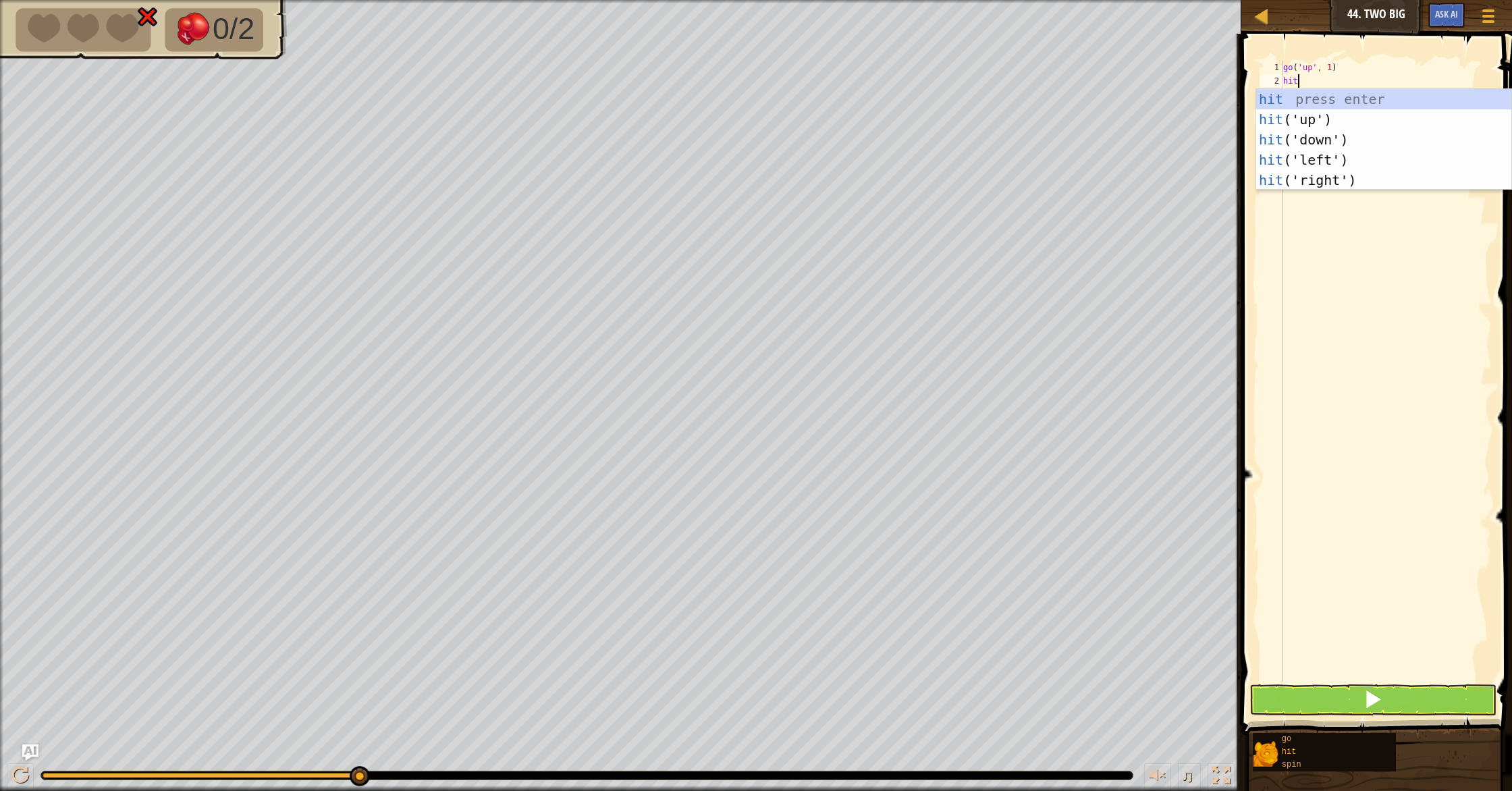
scroll to position [6, 1]
click at [1320, 153] on div "hit press enter hit ('up') press enter hit ('down') press enter hit ('left') pr…" at bounding box center [1383, 160] width 255 height 141
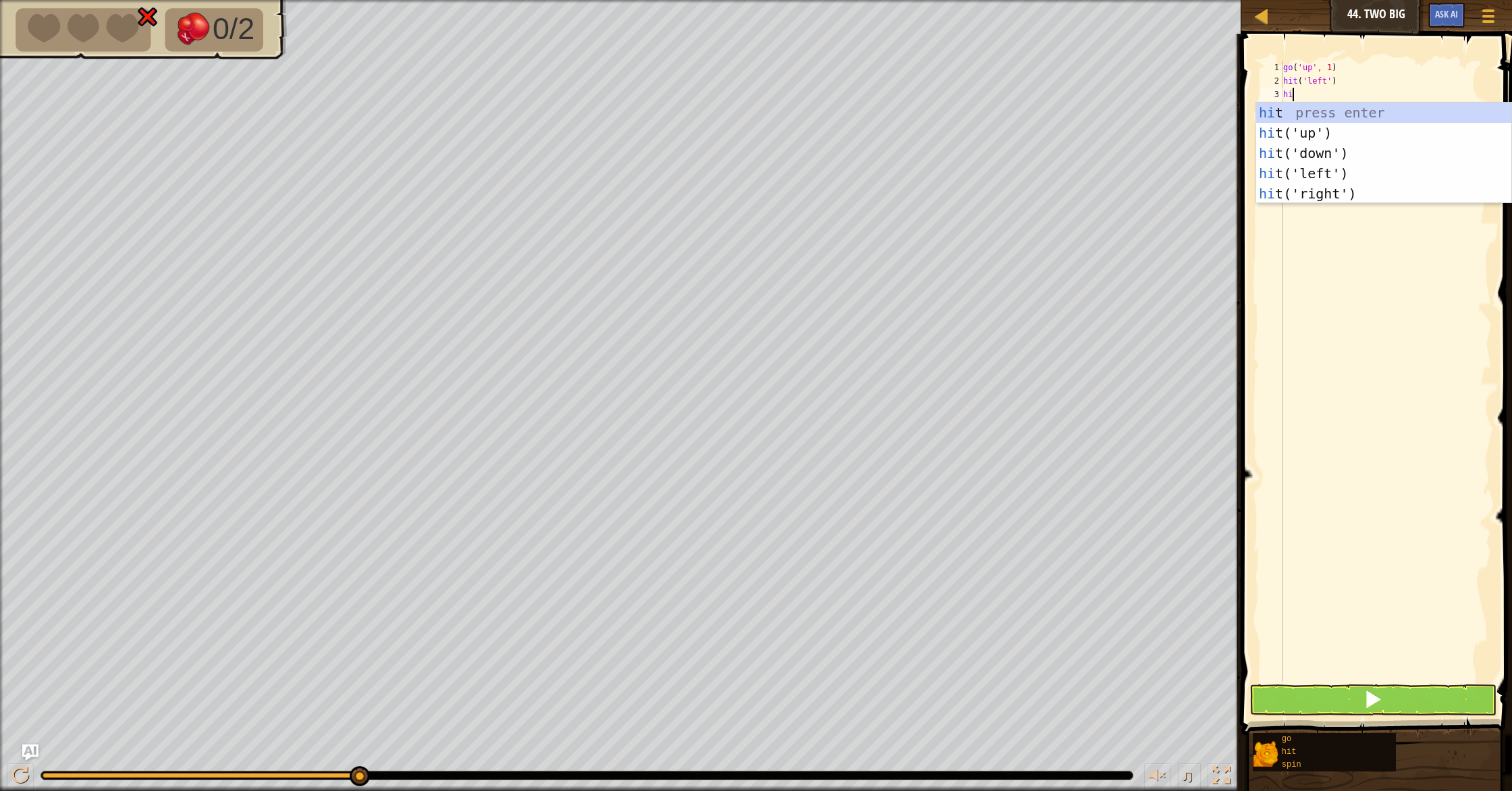
type textarea "hit"
click at [1328, 188] on div "hit press enter hit ('up') press enter hit ('down') press enter hit ('left') pr…" at bounding box center [1383, 173] width 255 height 141
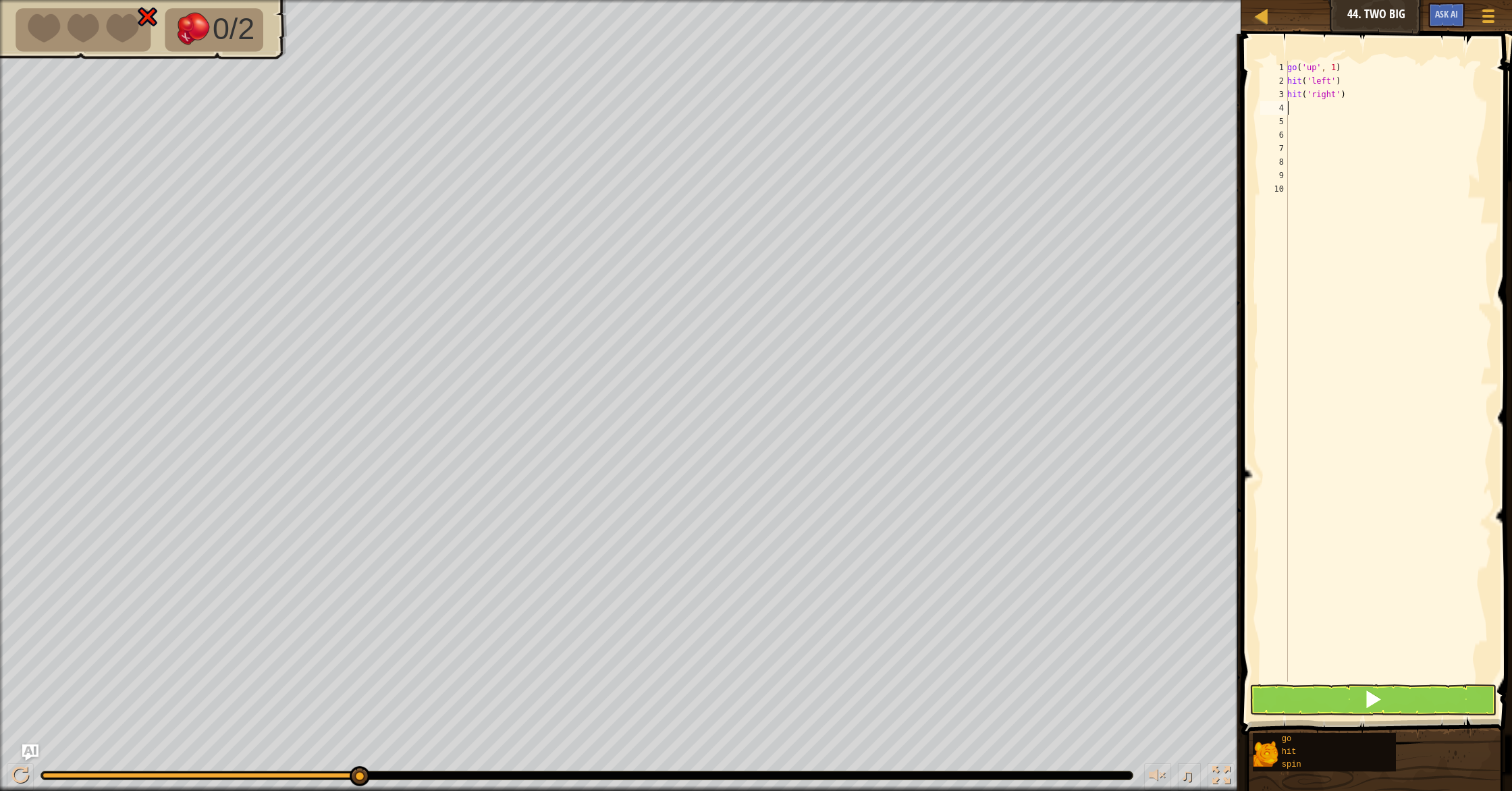
scroll to position [6, 0]
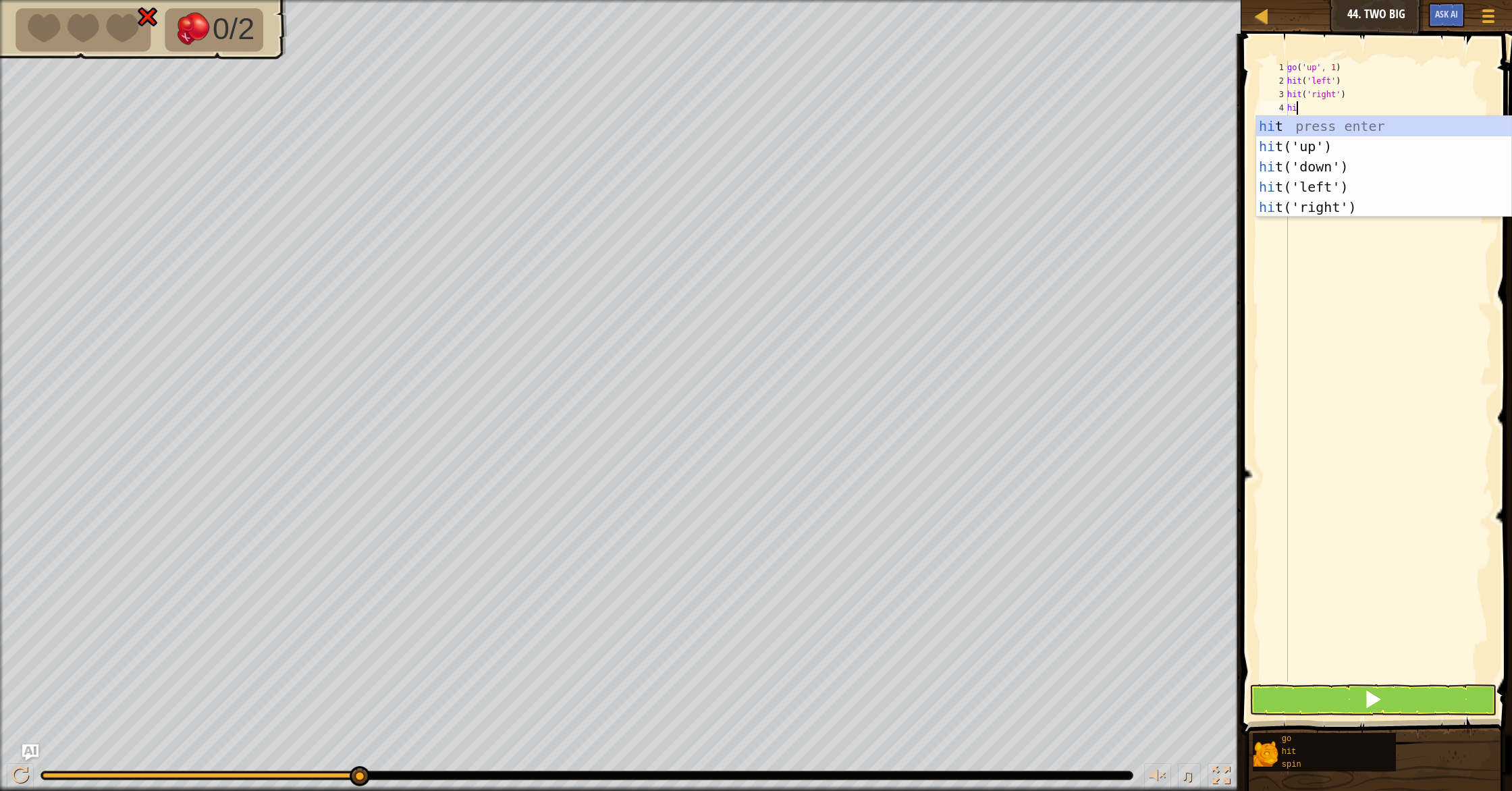
type textarea "hit"
click at [1319, 186] on div "hit press enter hit ('up') press enter hit ('down') press enter hit ('left') pr…" at bounding box center [1383, 187] width 255 height 141
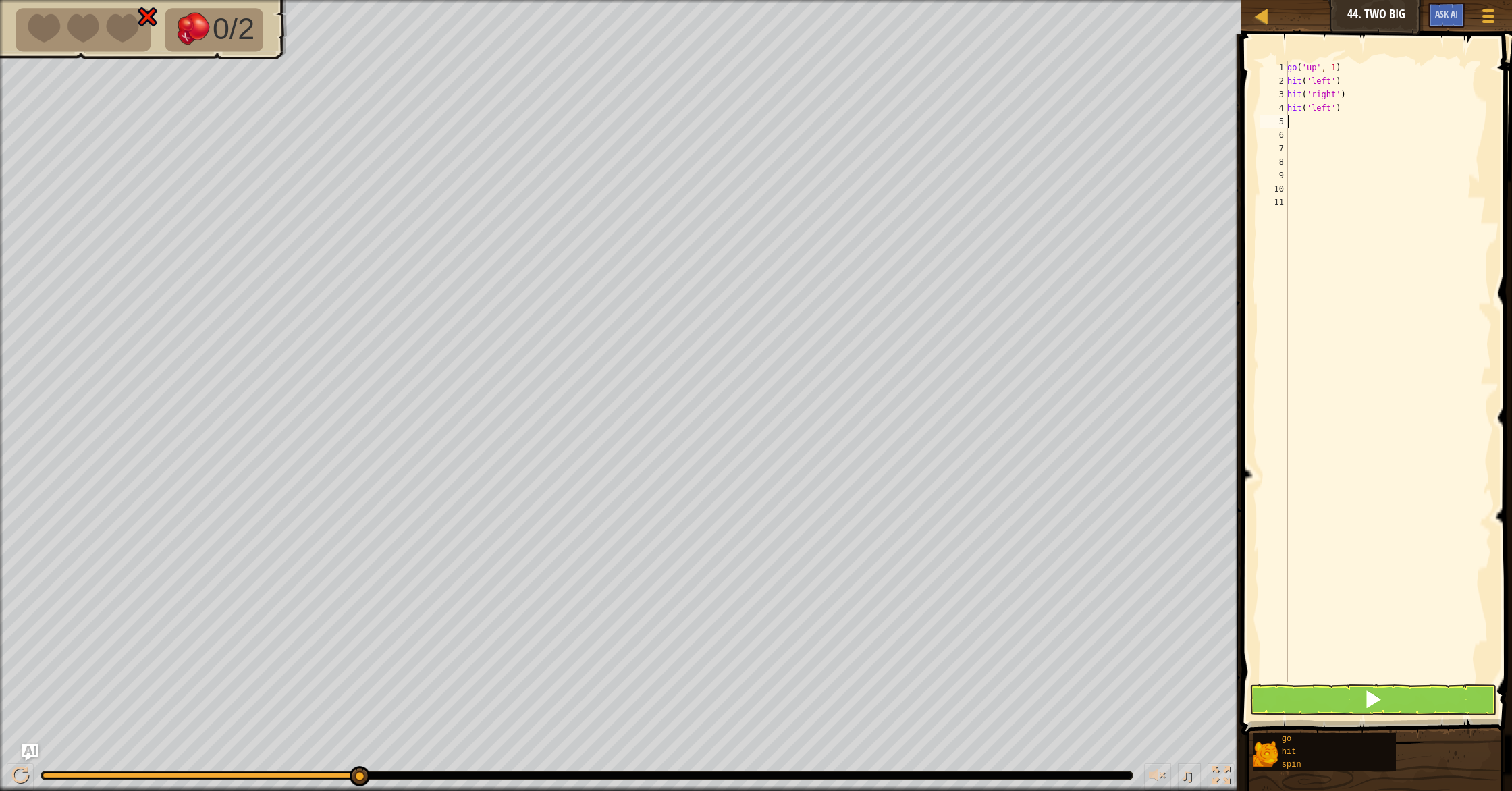
scroll to position [6, 0]
click at [1372, 695] on span at bounding box center [1373, 699] width 19 height 19
type textarea "hit"
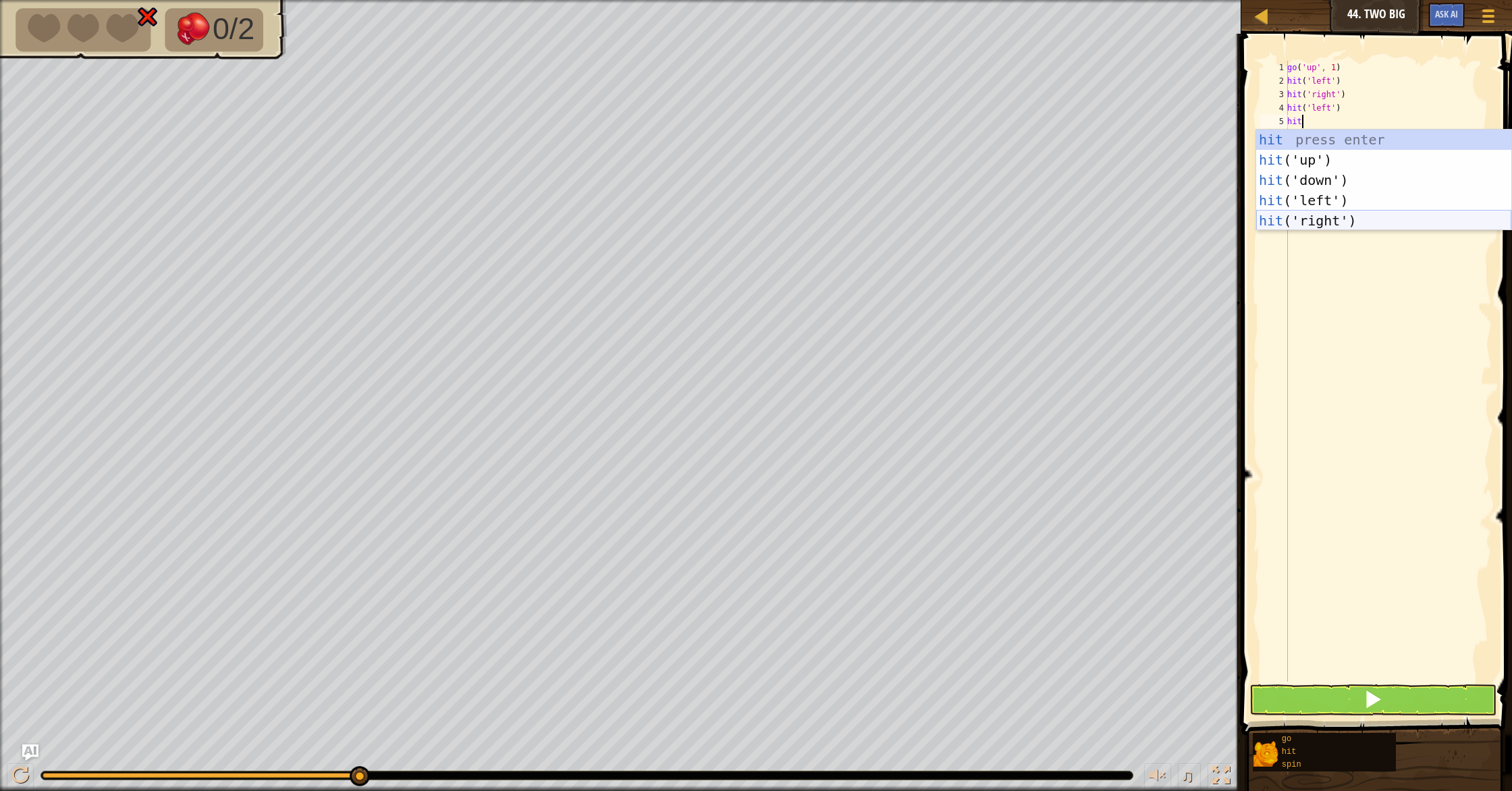
click at [1353, 219] on div "hit press enter hit ('up') press enter hit ('down') press enter hit ('left') pr…" at bounding box center [1383, 200] width 255 height 141
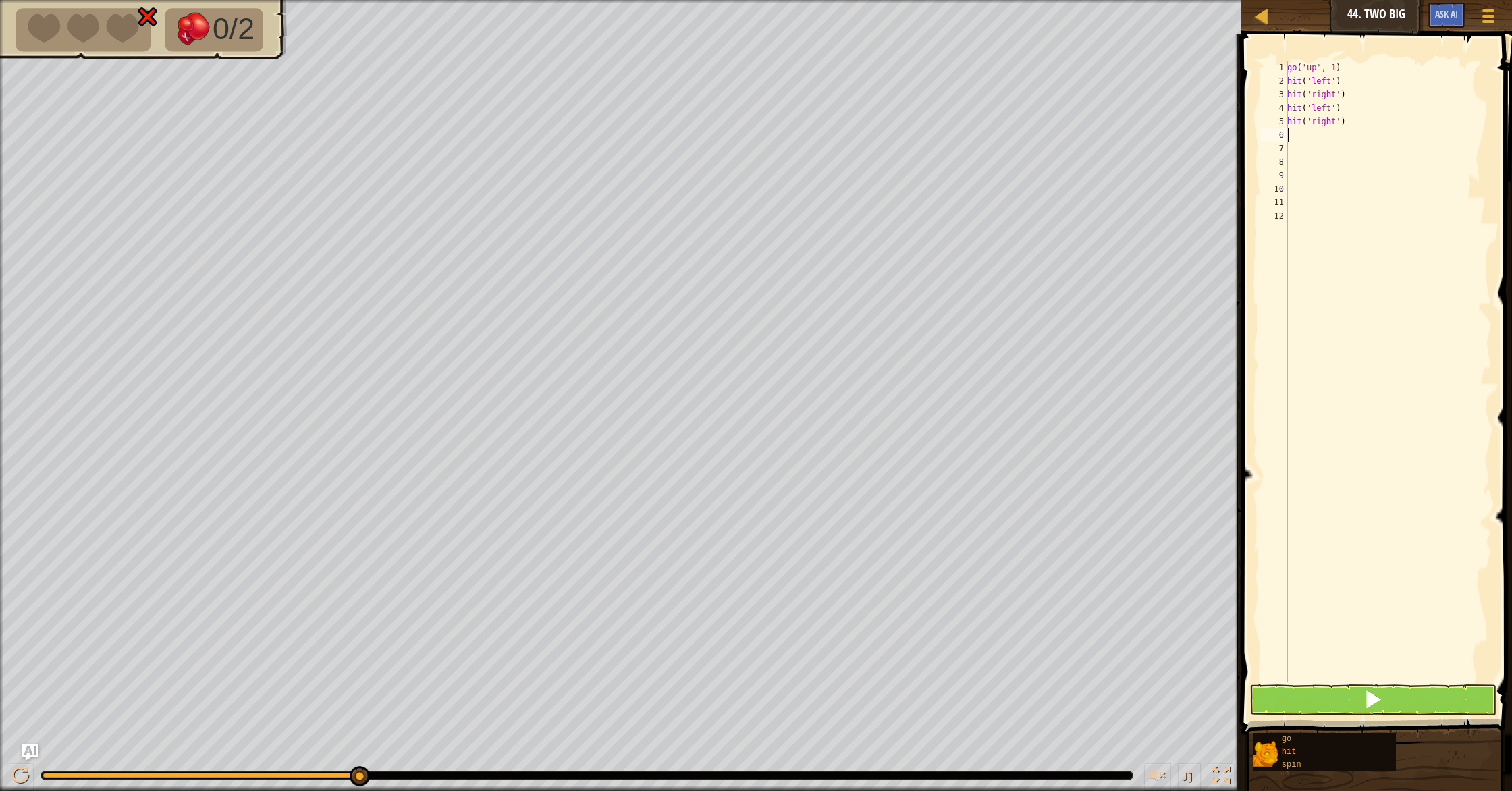
scroll to position [6, 0]
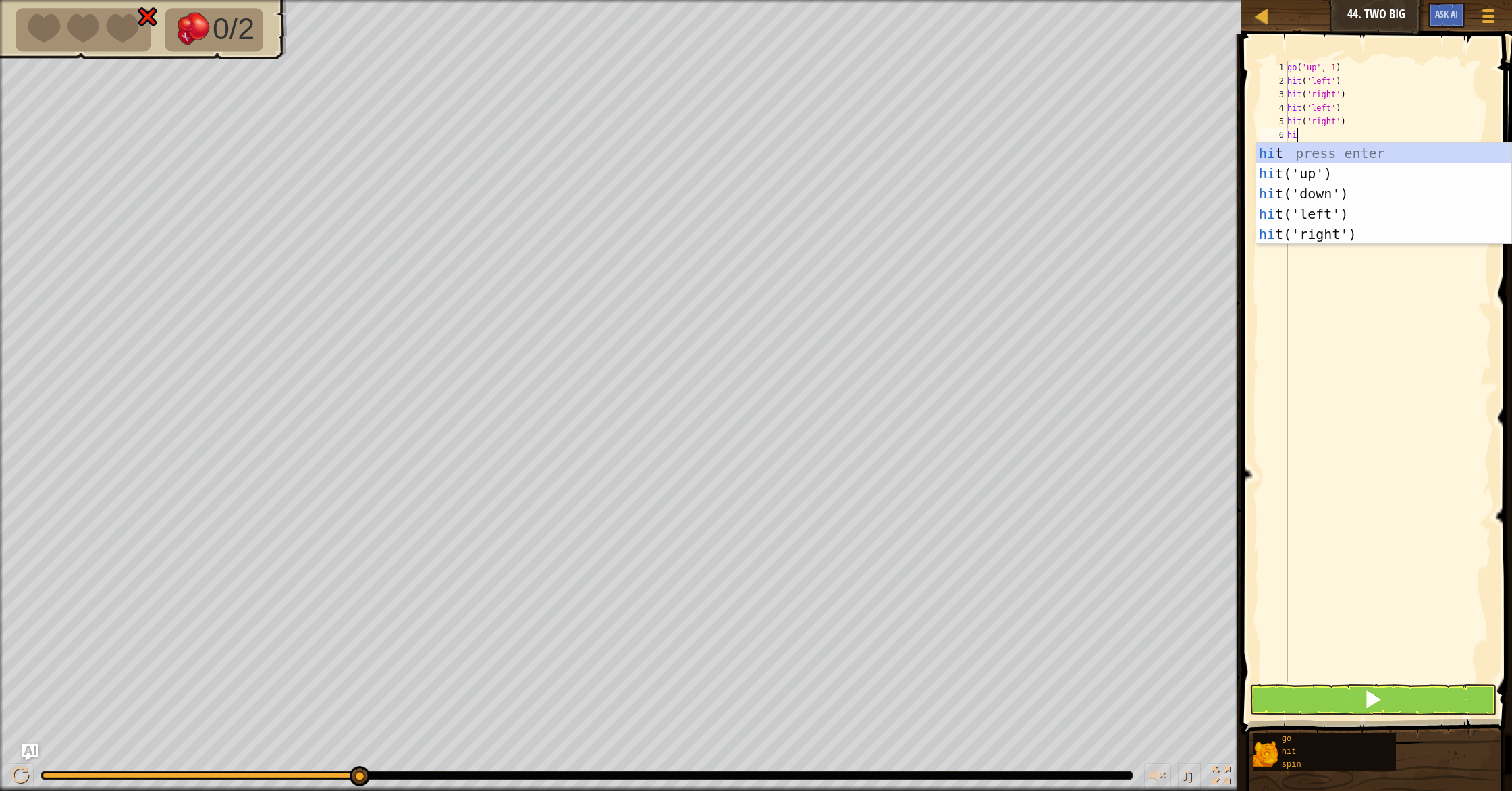
type textarea "hit"
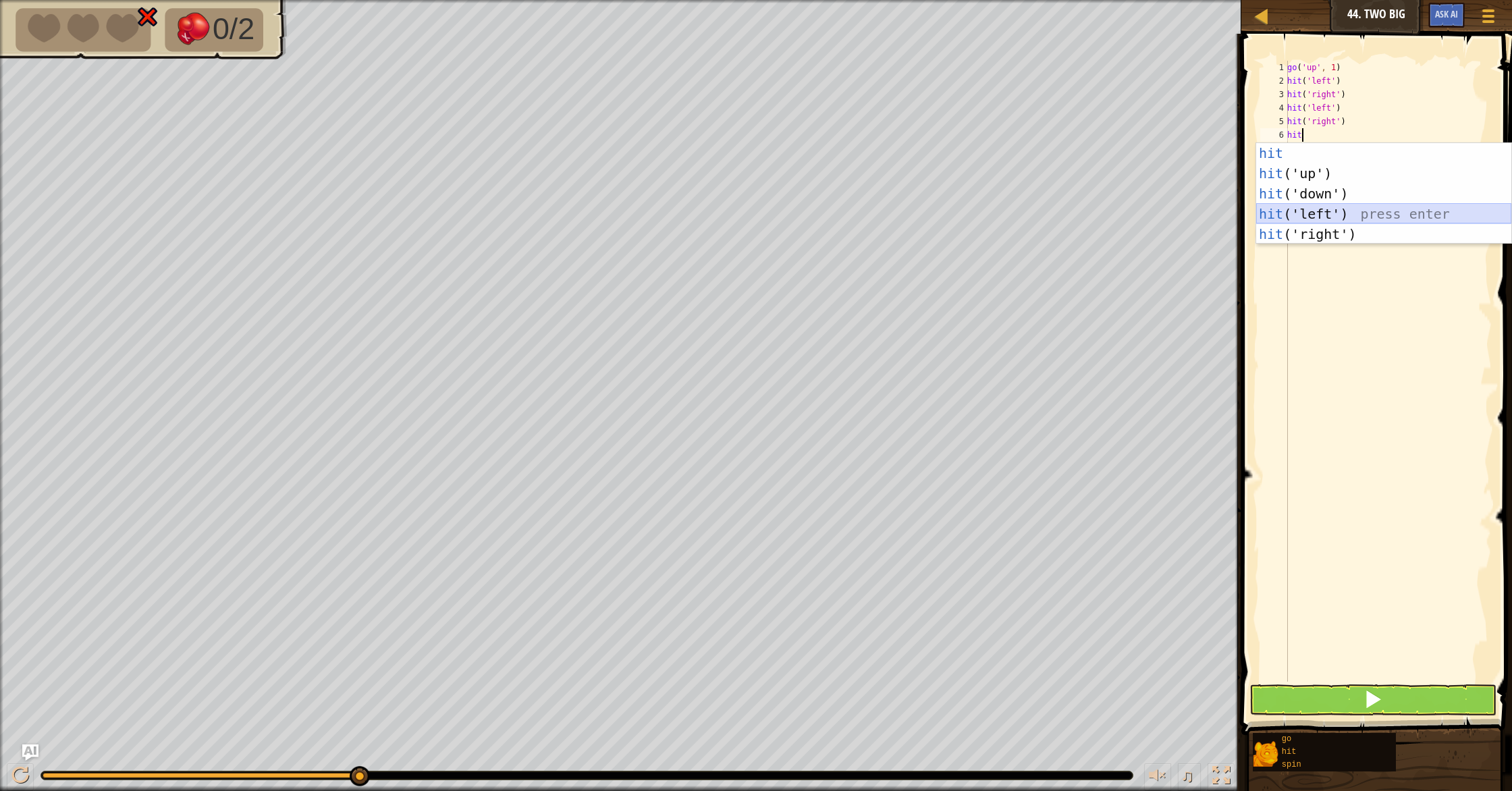
drag, startPoint x: 1345, startPoint y: 210, endPoint x: 1343, endPoint y: 263, distance: 53.0
click at [1345, 213] on div "hit press enter hit ('up') press enter hit ('down') press enter hit ('left') pr…" at bounding box center [1383, 214] width 255 height 141
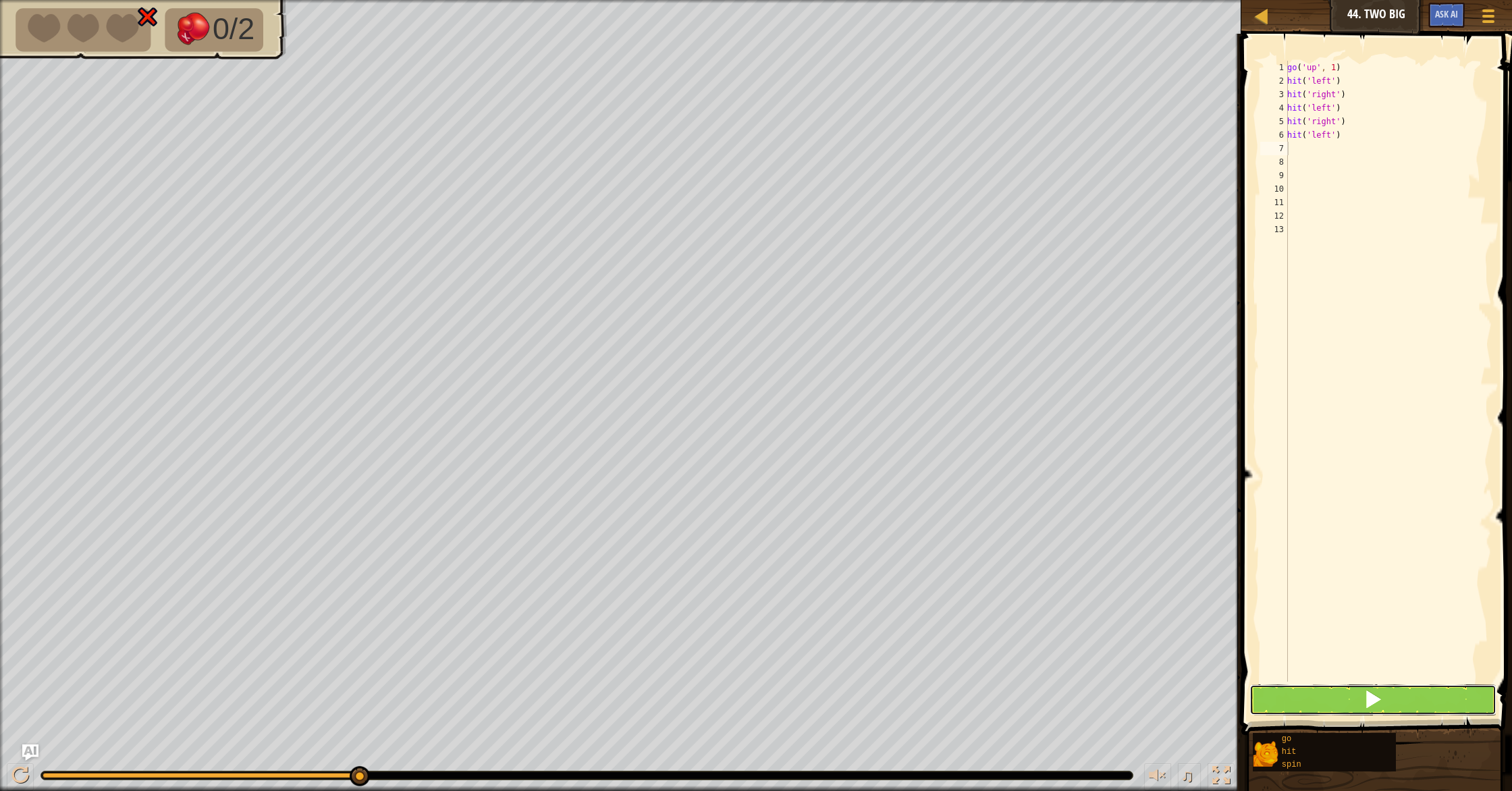
click at [1327, 695] on button at bounding box center [1373, 700] width 247 height 31
type textarea "h"
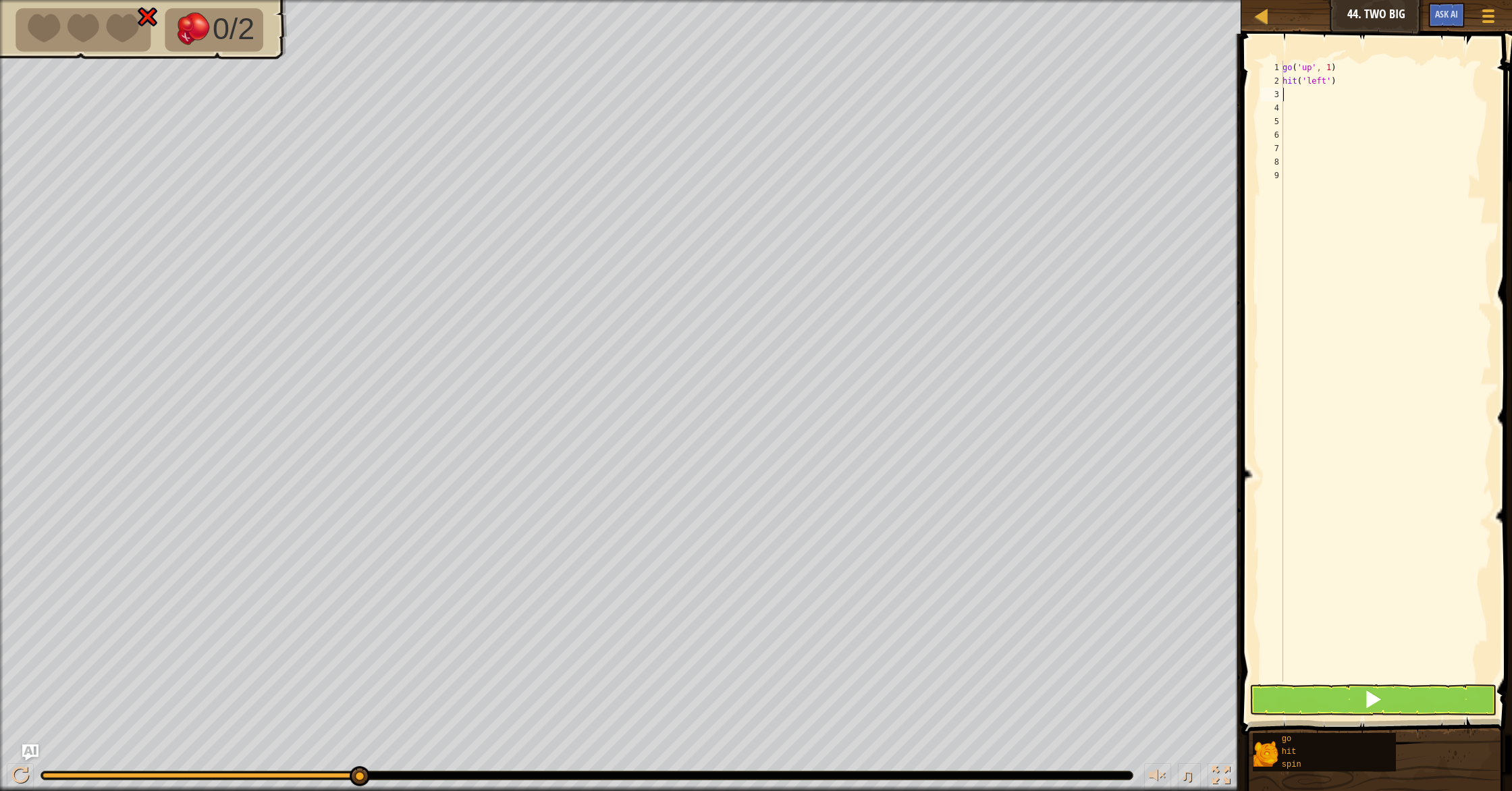
type textarea "s"
drag, startPoint x: 1361, startPoint y: 114, endPoint x: 1359, endPoint y: 188, distance: 74.0
click at [1361, 117] on div "s pin press enter" at bounding box center [1383, 133] width 255 height 61
click at [1291, 712] on button at bounding box center [1373, 700] width 247 height 31
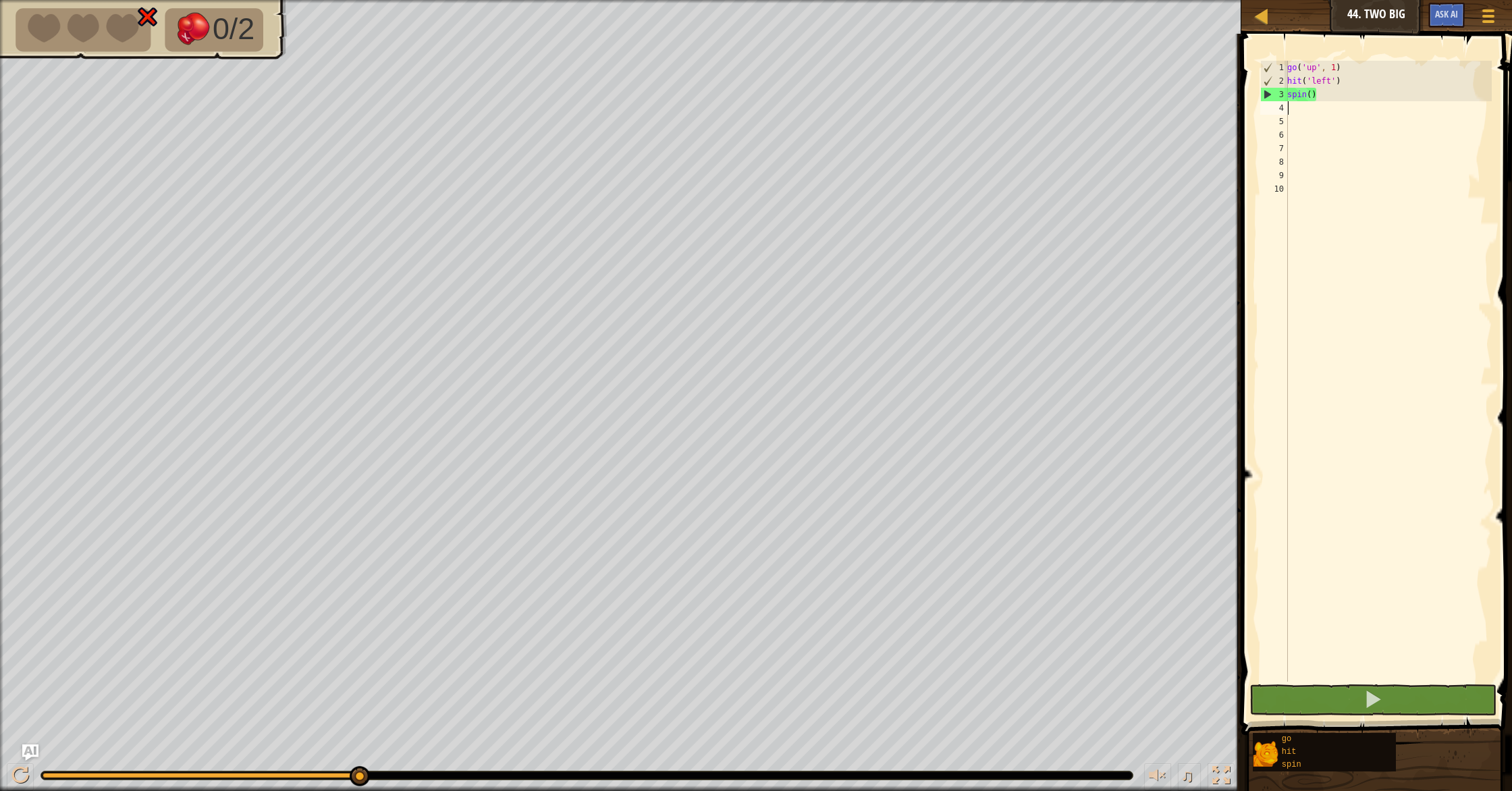
click at [1350, 76] on div "go ( 'up' , 1 ) hit ( 'left' ) spin ( )" at bounding box center [1388, 384] width 207 height 648
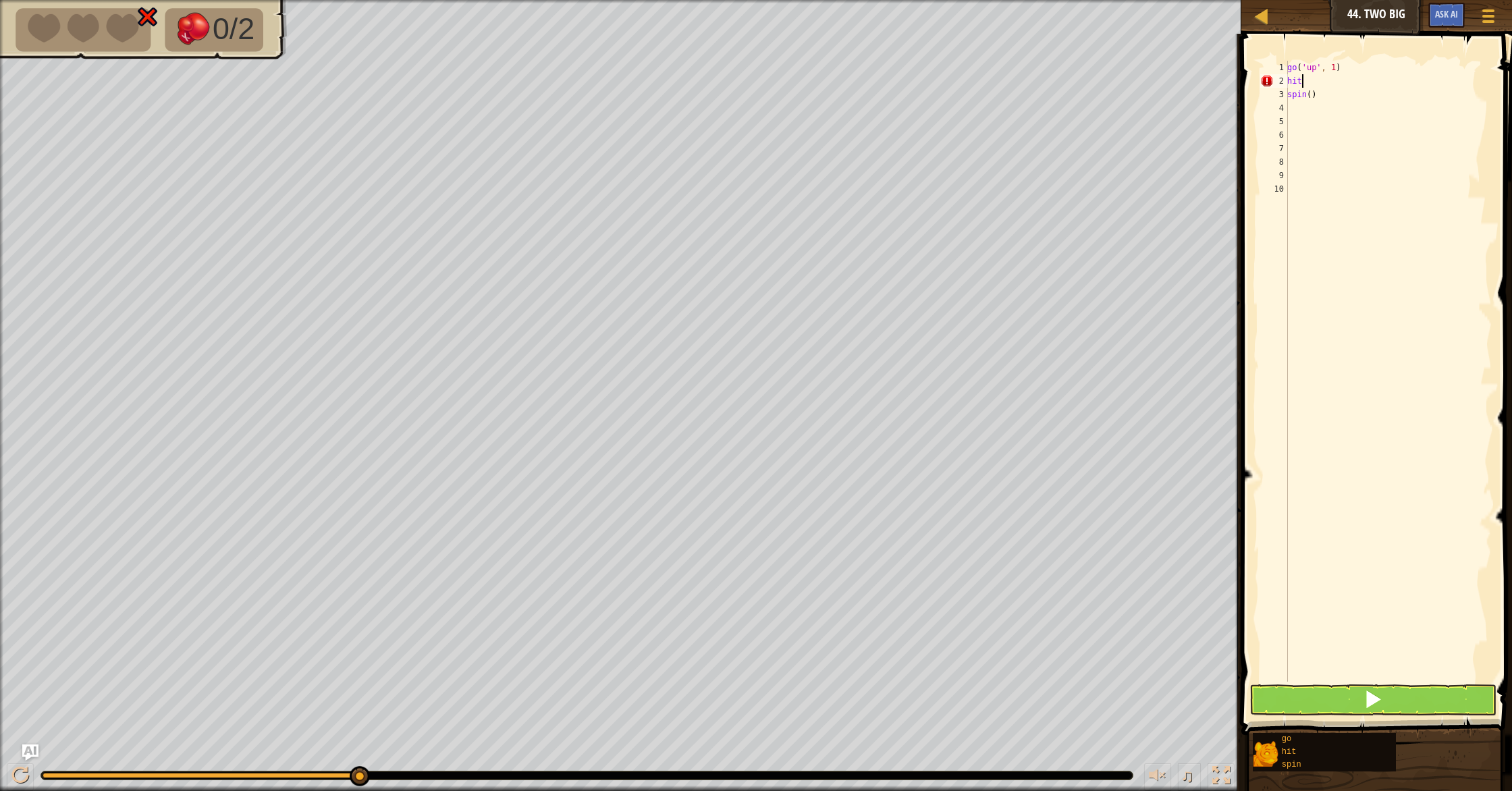
type textarea "h"
type textarea "go('up', 1)"
click at [1350, 95] on div "go ( 'up' , 1 ) spin ( )" at bounding box center [1385, 384] width 212 height 648
type textarea "s"
click at [1350, 107] on div "s pin press enter" at bounding box center [1383, 133] width 255 height 61
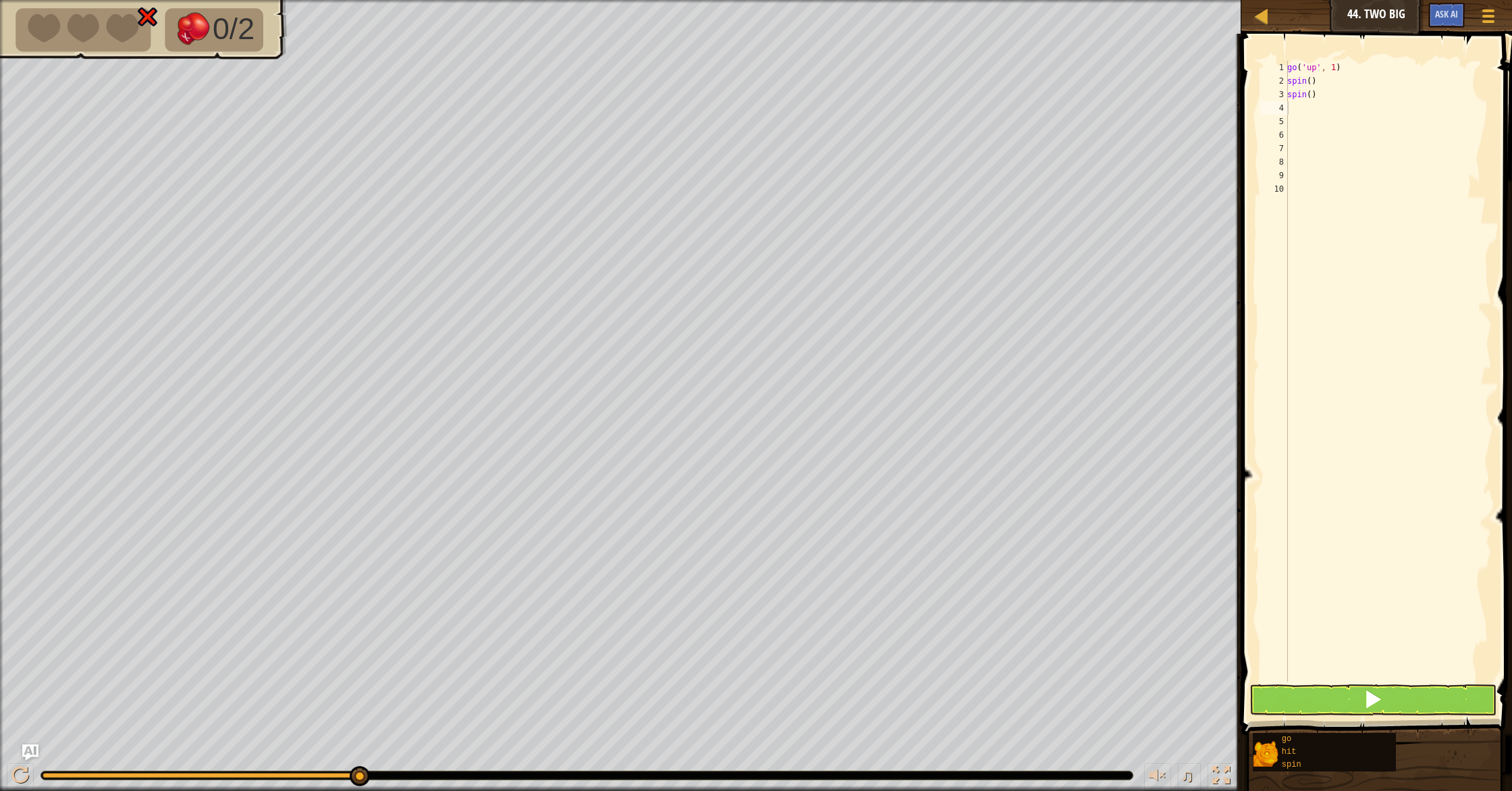
click at [1341, 715] on span at bounding box center [1377, 364] width 282 height 741
click at [1345, 698] on button at bounding box center [1373, 700] width 247 height 31
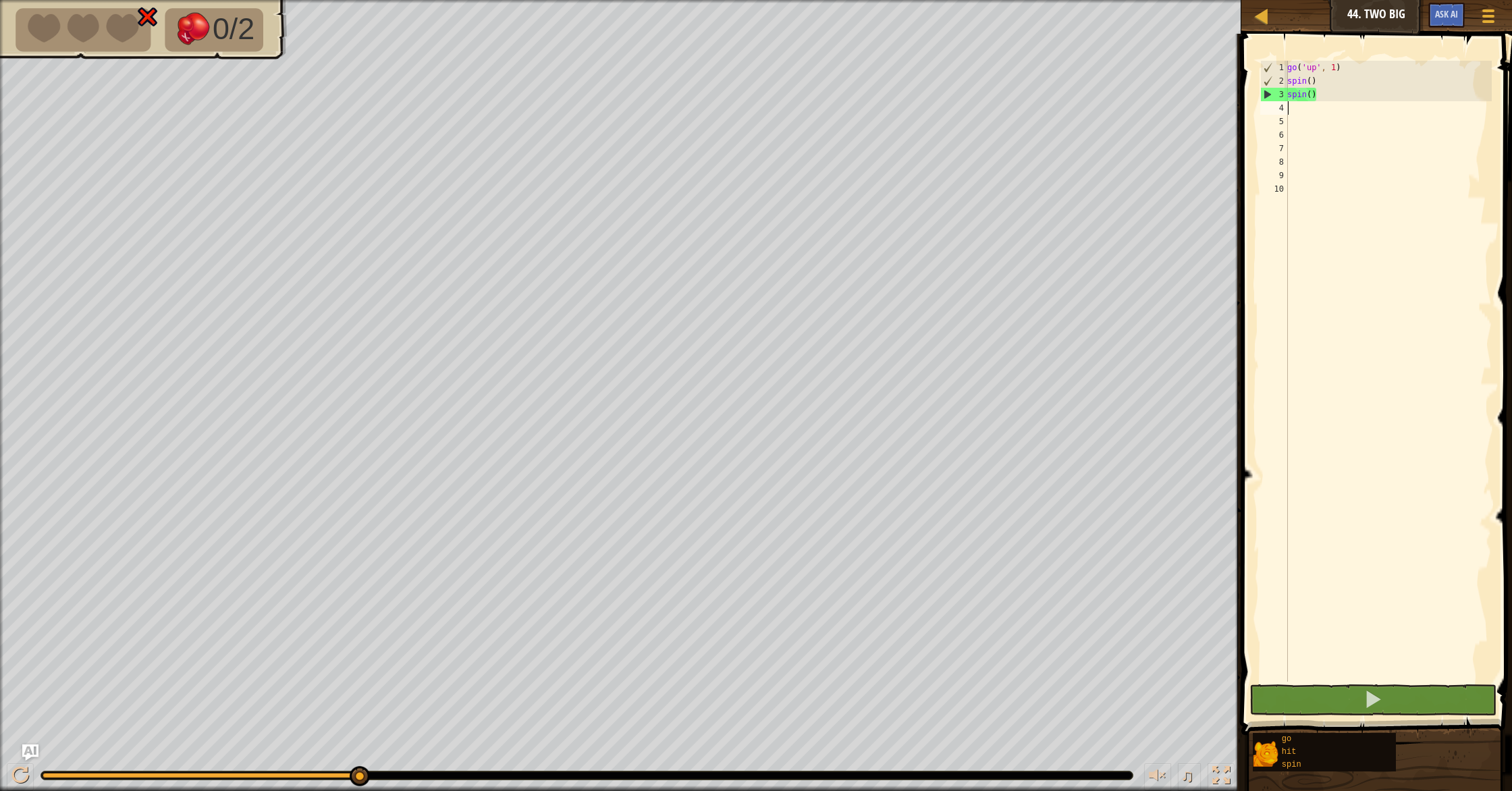
click at [1352, 102] on div "go ( 'up' , 1 ) spin ( ) spin ( )" at bounding box center [1388, 384] width 207 height 648
type textarea "s"
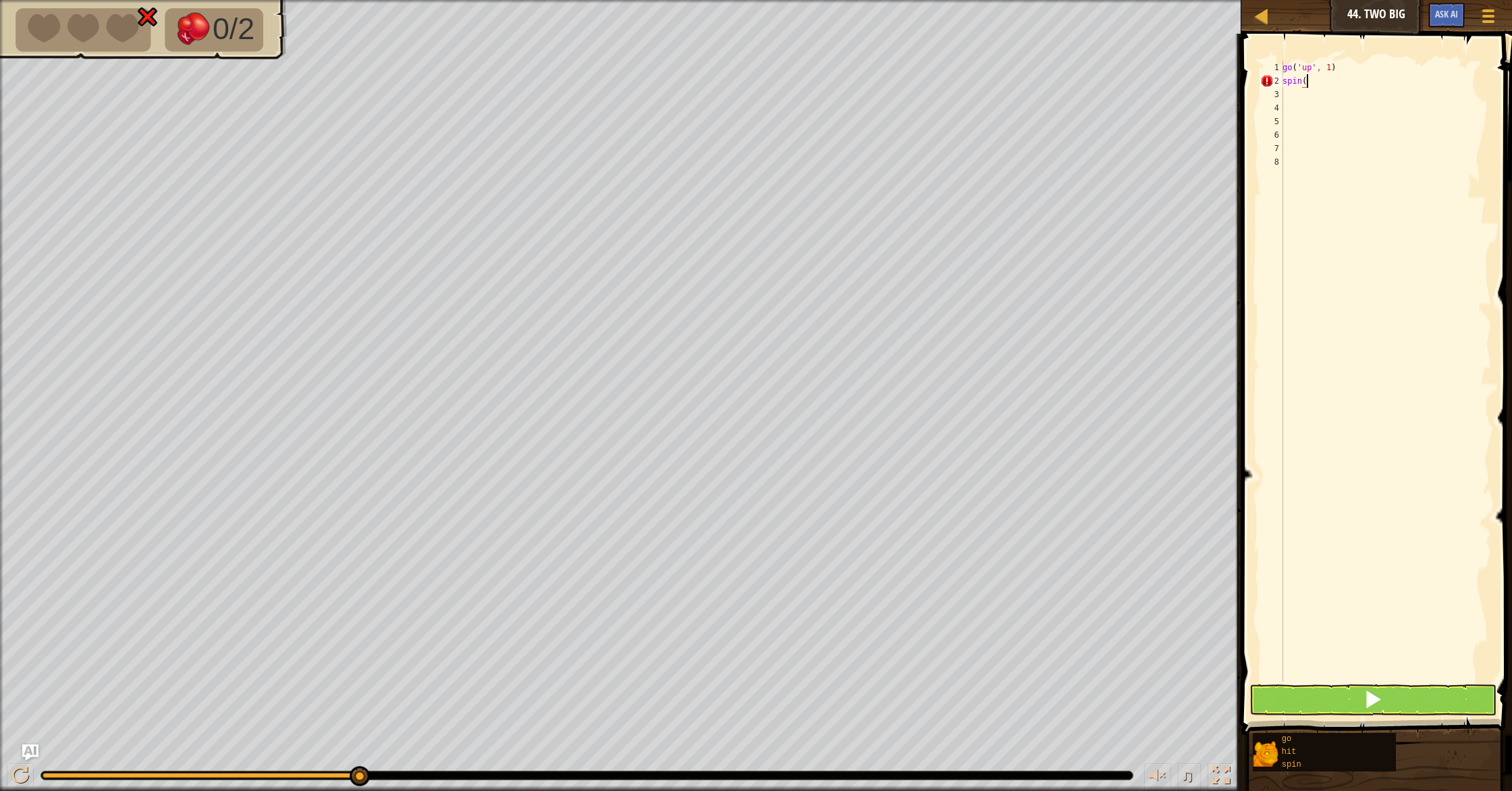
type textarea "spin(3"
type textarea ")"
type textarea "spin(3)"
click at [1377, 693] on span at bounding box center [1373, 699] width 19 height 19
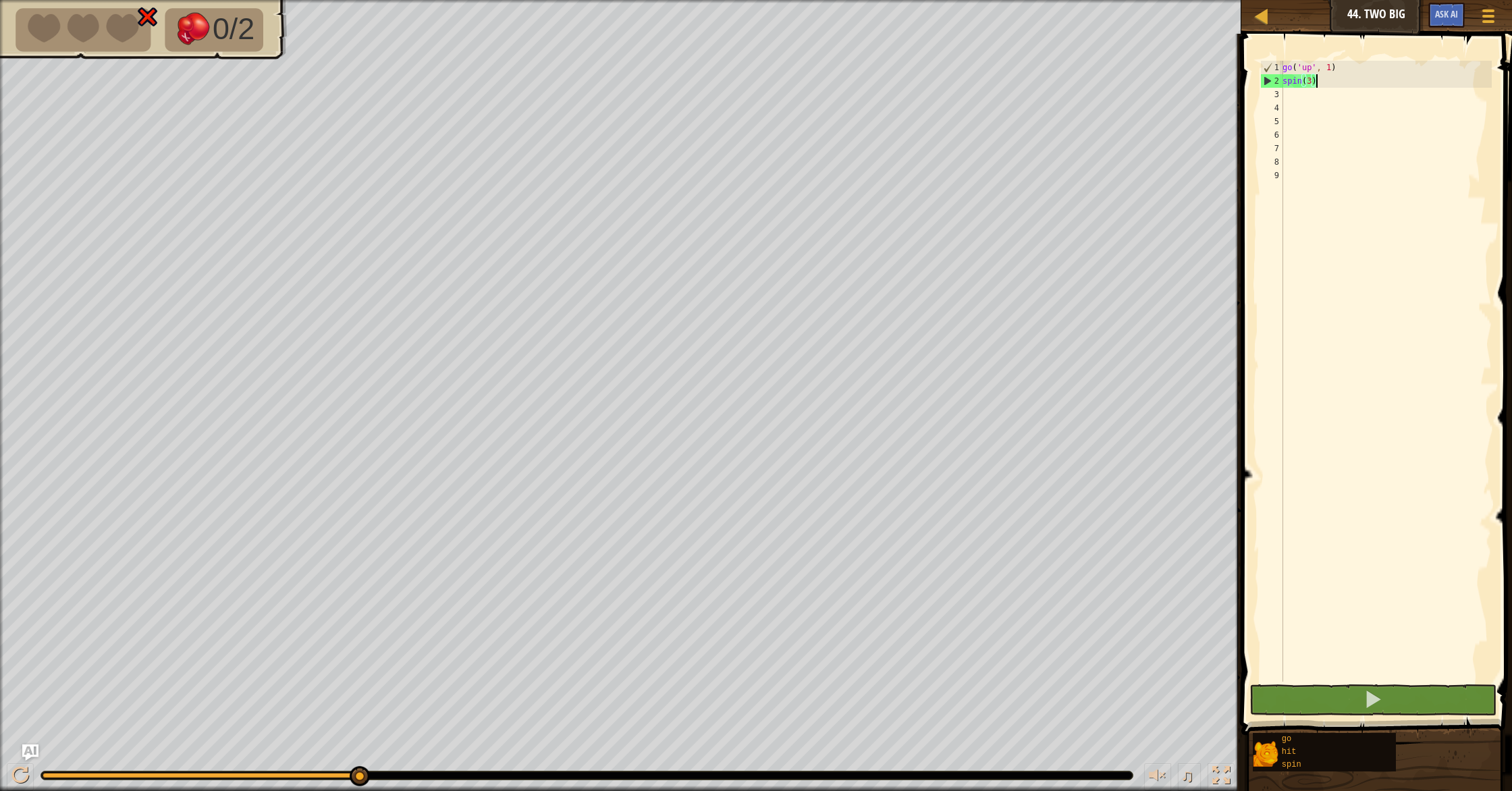
click at [1358, 84] on div "go ( 'up' , 1 ) spin ( 3 )" at bounding box center [1385, 384] width 212 height 648
type textarea "s"
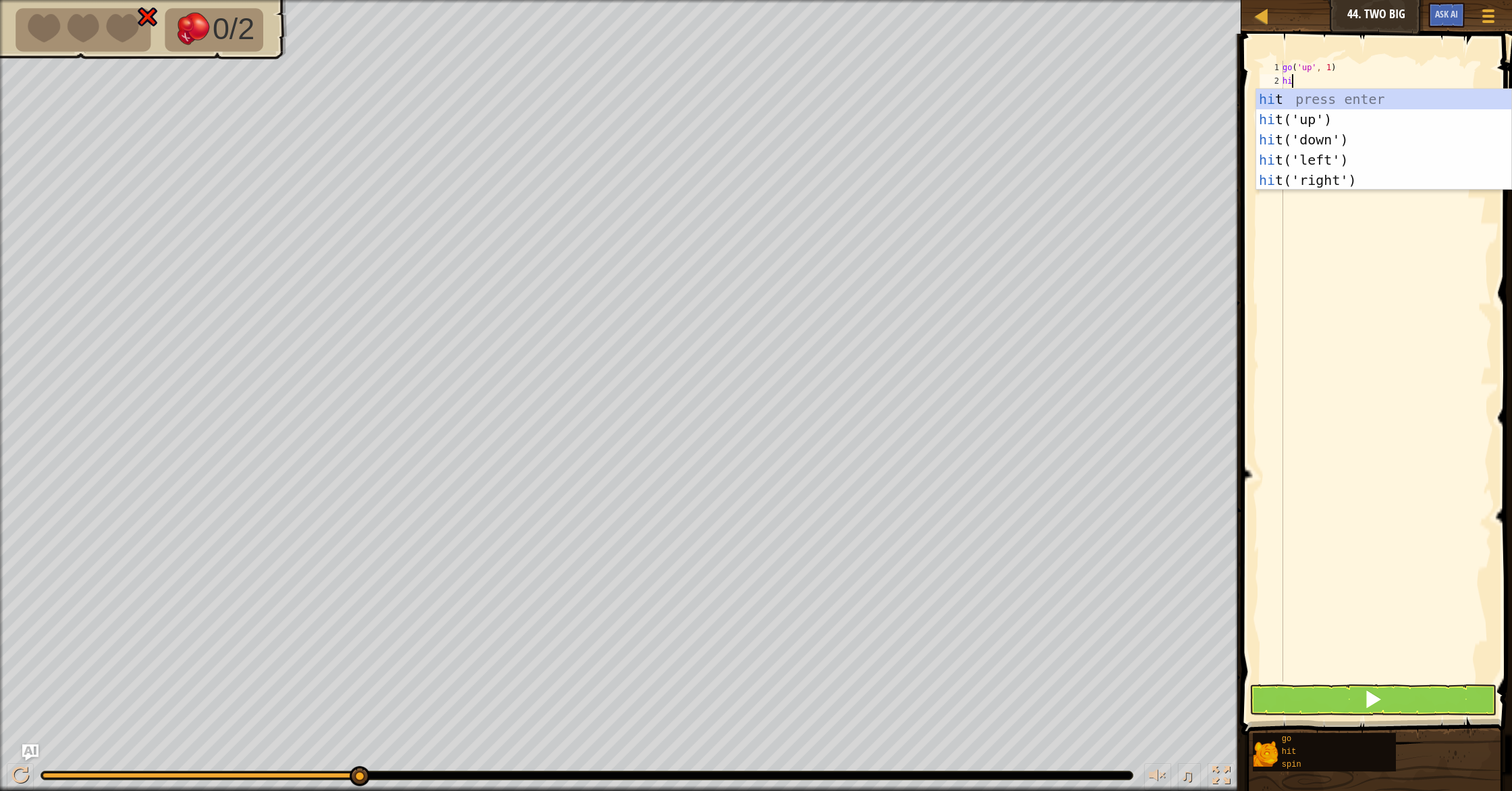
type textarea "hit"
drag, startPoint x: 1362, startPoint y: 152, endPoint x: 1352, endPoint y: 135, distance: 19.7
click at [1362, 152] on div "hit press enter hit ('up') press enter hit ('down') press enter hit ('left') pr…" at bounding box center [1383, 160] width 255 height 141
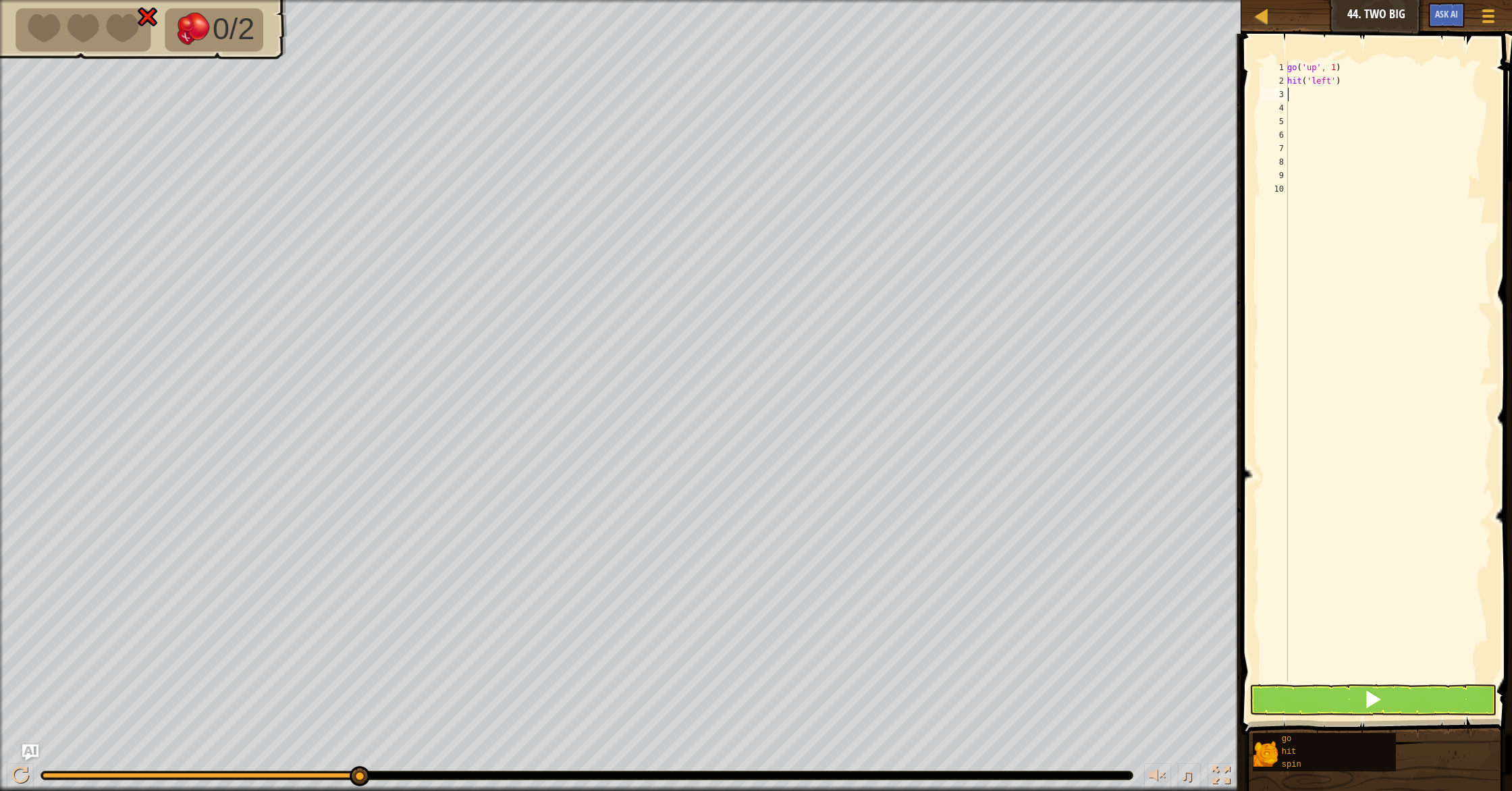
click at [1345, 85] on div "go ( 'up' , 1 ) hit ( 'left' )" at bounding box center [1388, 384] width 207 height 648
type textarea "hit('left'3"
type textarea "0"
type textarea "hit('left')"
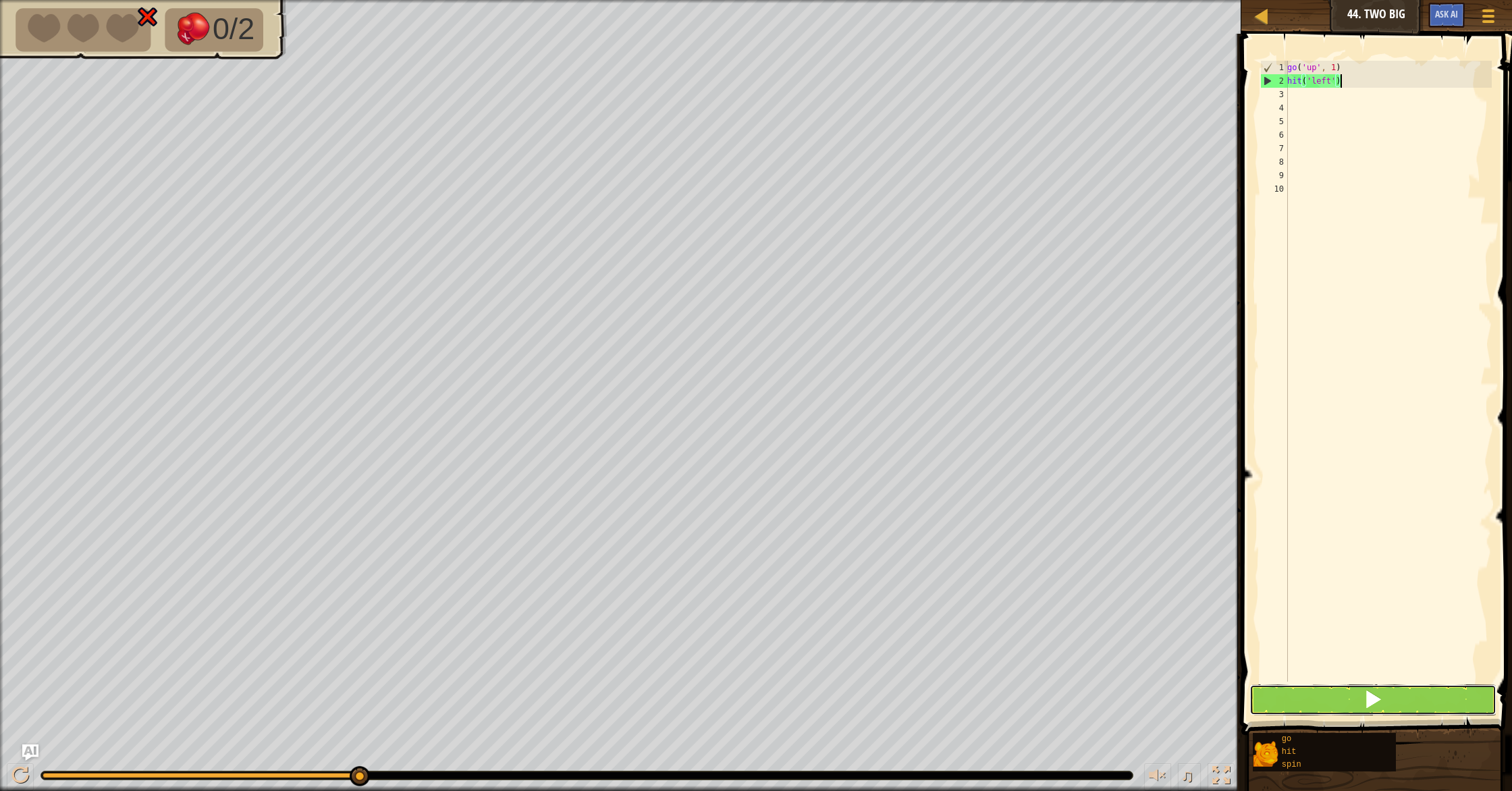
click at [1292, 693] on button at bounding box center [1373, 700] width 247 height 31
click at [1313, 99] on div "go ( 'up' , 1 ) hit ( 'left' )" at bounding box center [1388, 384] width 207 height 648
type textarea "sp"
click at [1323, 112] on div "sp in press enter" at bounding box center [1383, 133] width 255 height 61
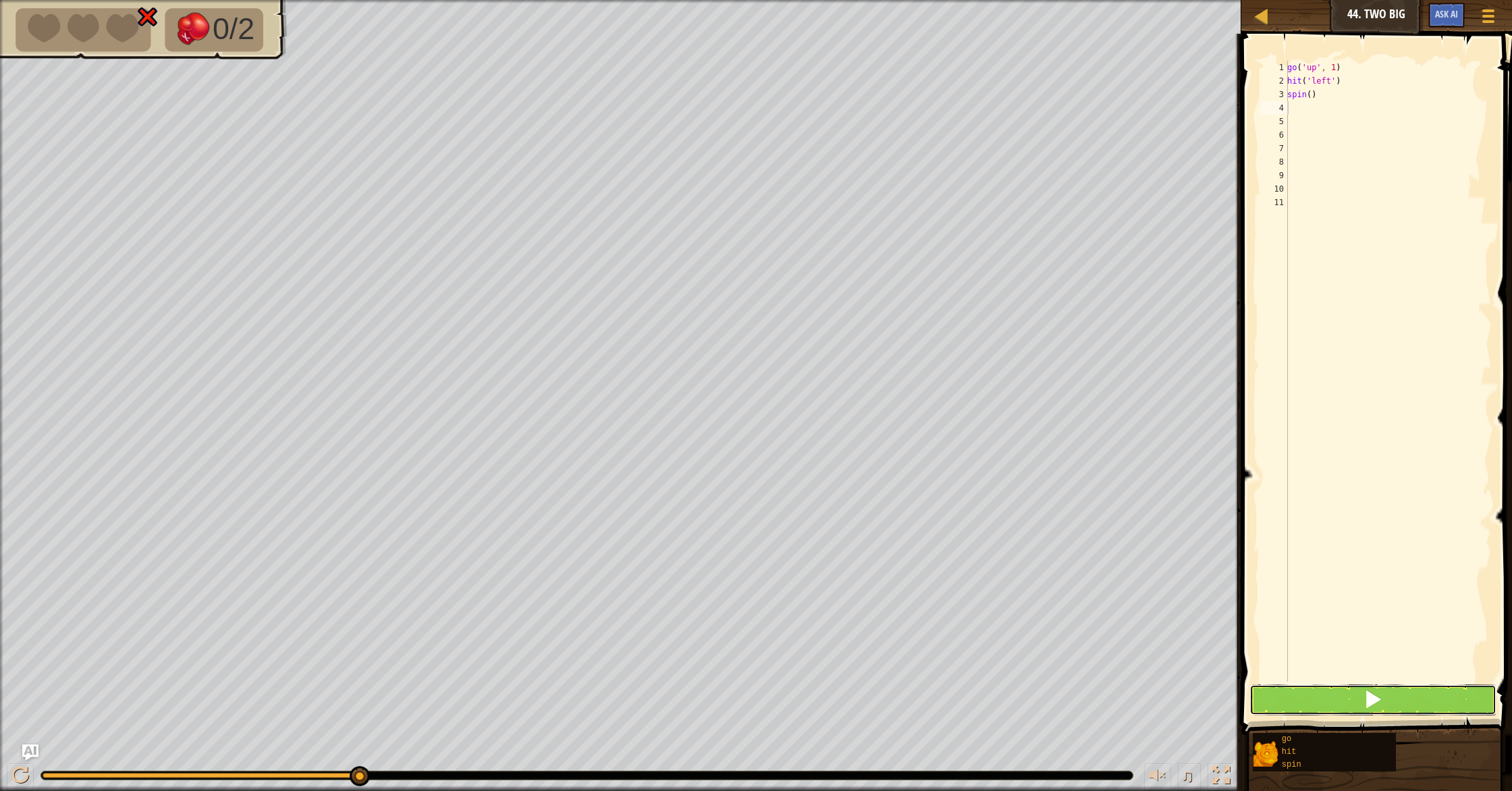
click at [1341, 708] on button at bounding box center [1373, 700] width 247 height 31
click at [1350, 705] on button at bounding box center [1373, 700] width 247 height 31
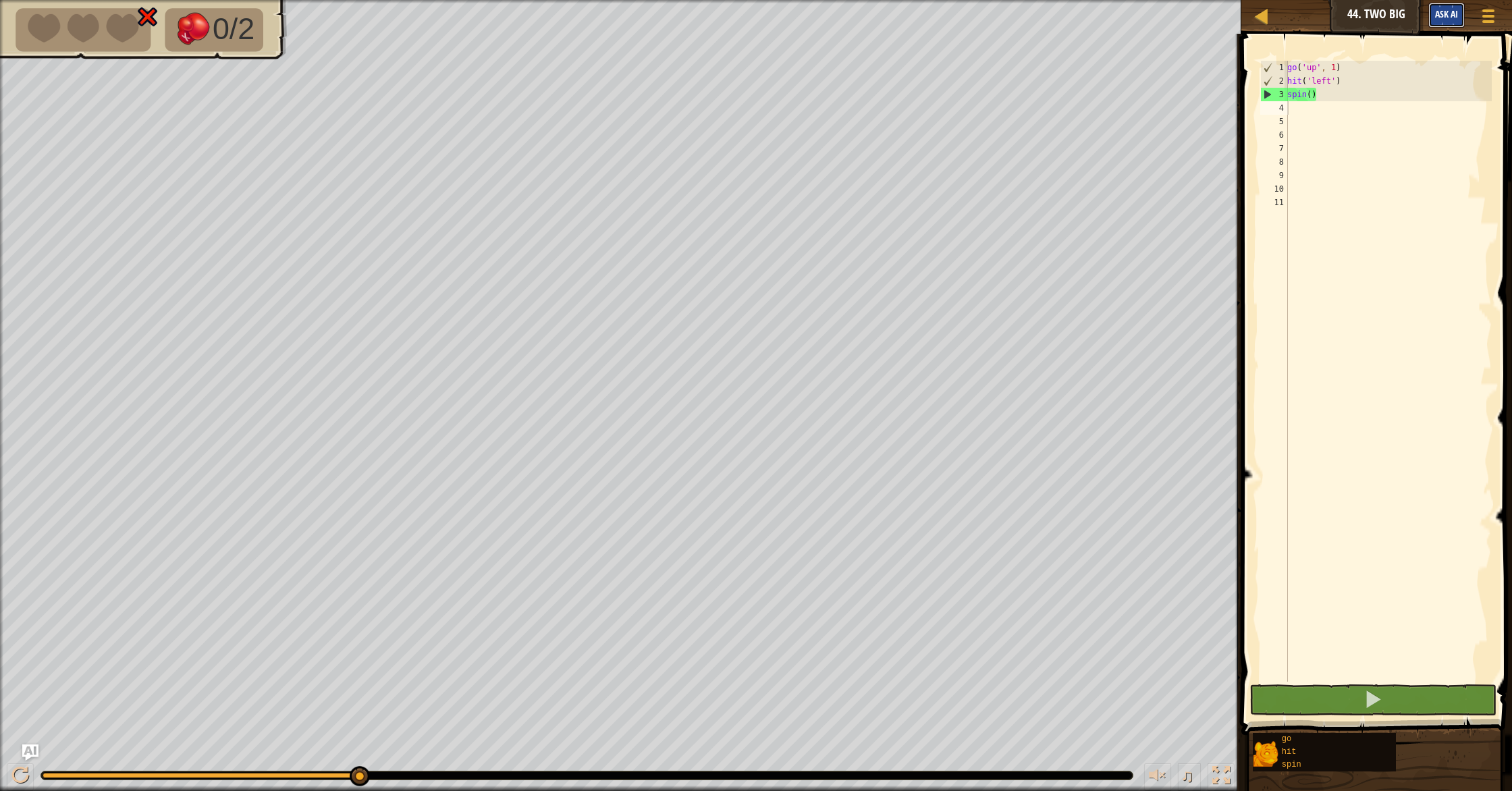
click at [1442, 16] on span "Ask AI" at bounding box center [1446, 14] width 23 height 13
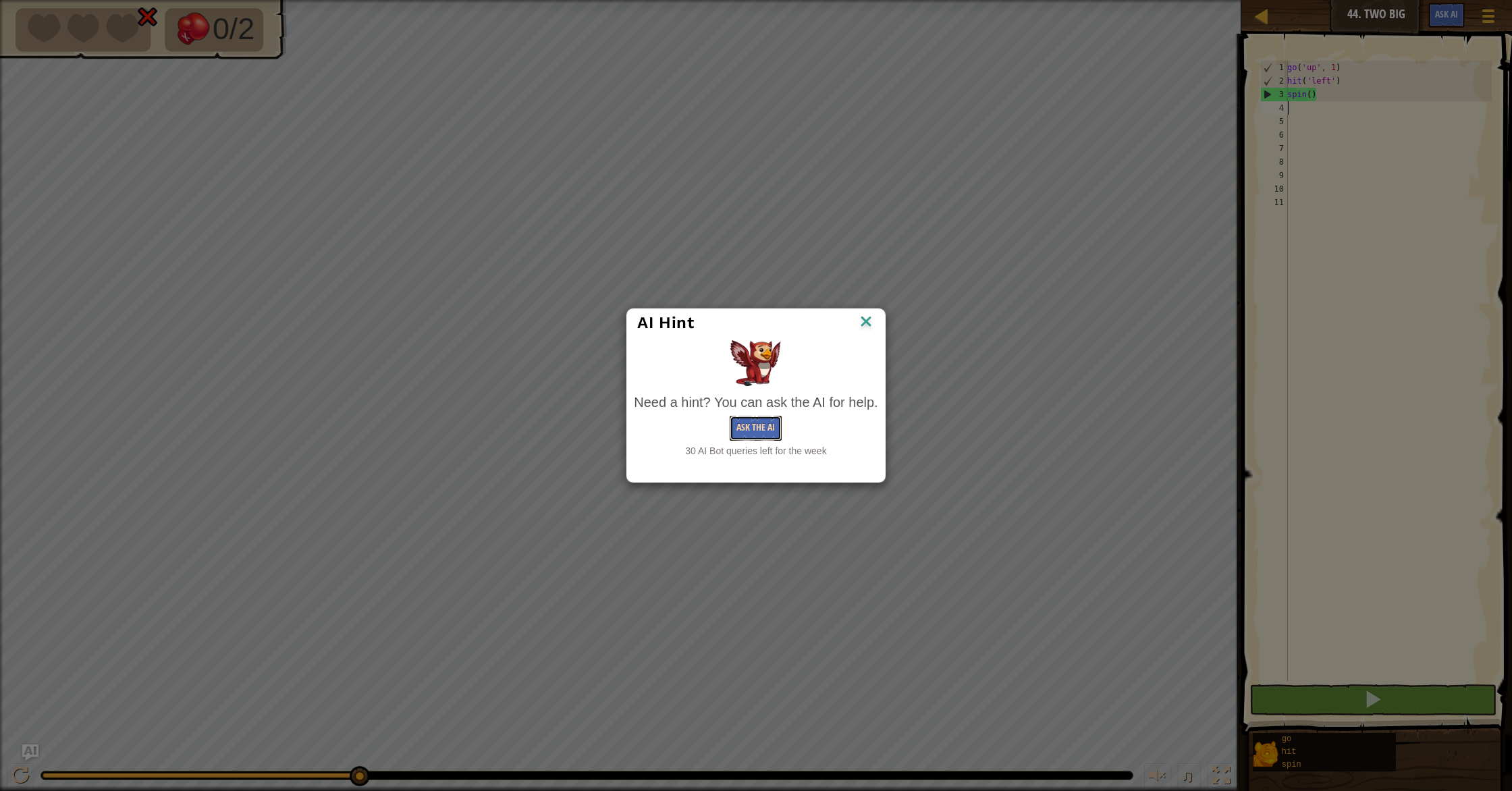
click at [750, 425] on button "Ask the AI" at bounding box center [756, 428] width 52 height 25
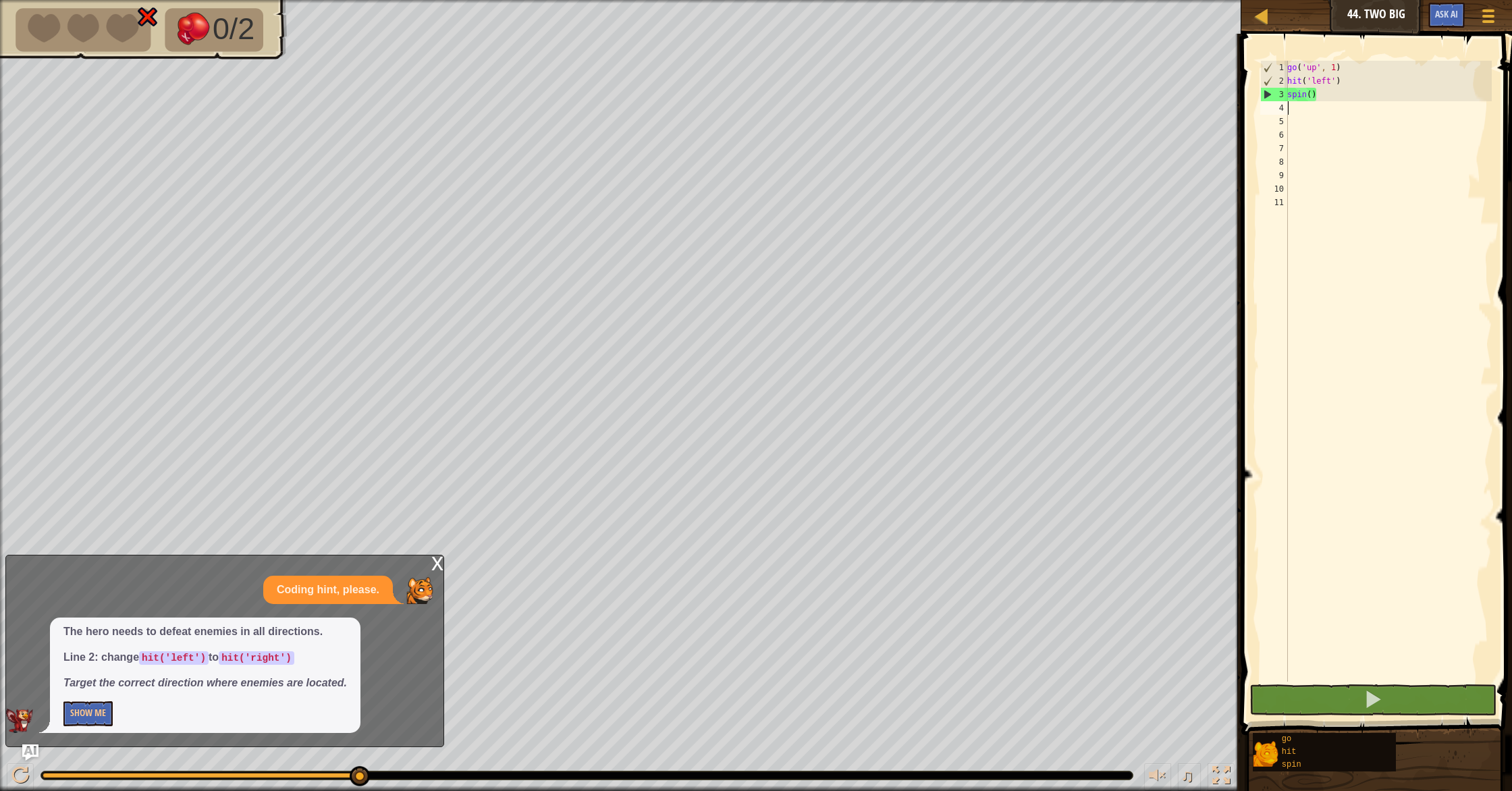
click at [1321, 81] on div "go ( 'up' , 1 ) hit ( 'left' ) spin ( )" at bounding box center [1388, 384] width 207 height 648
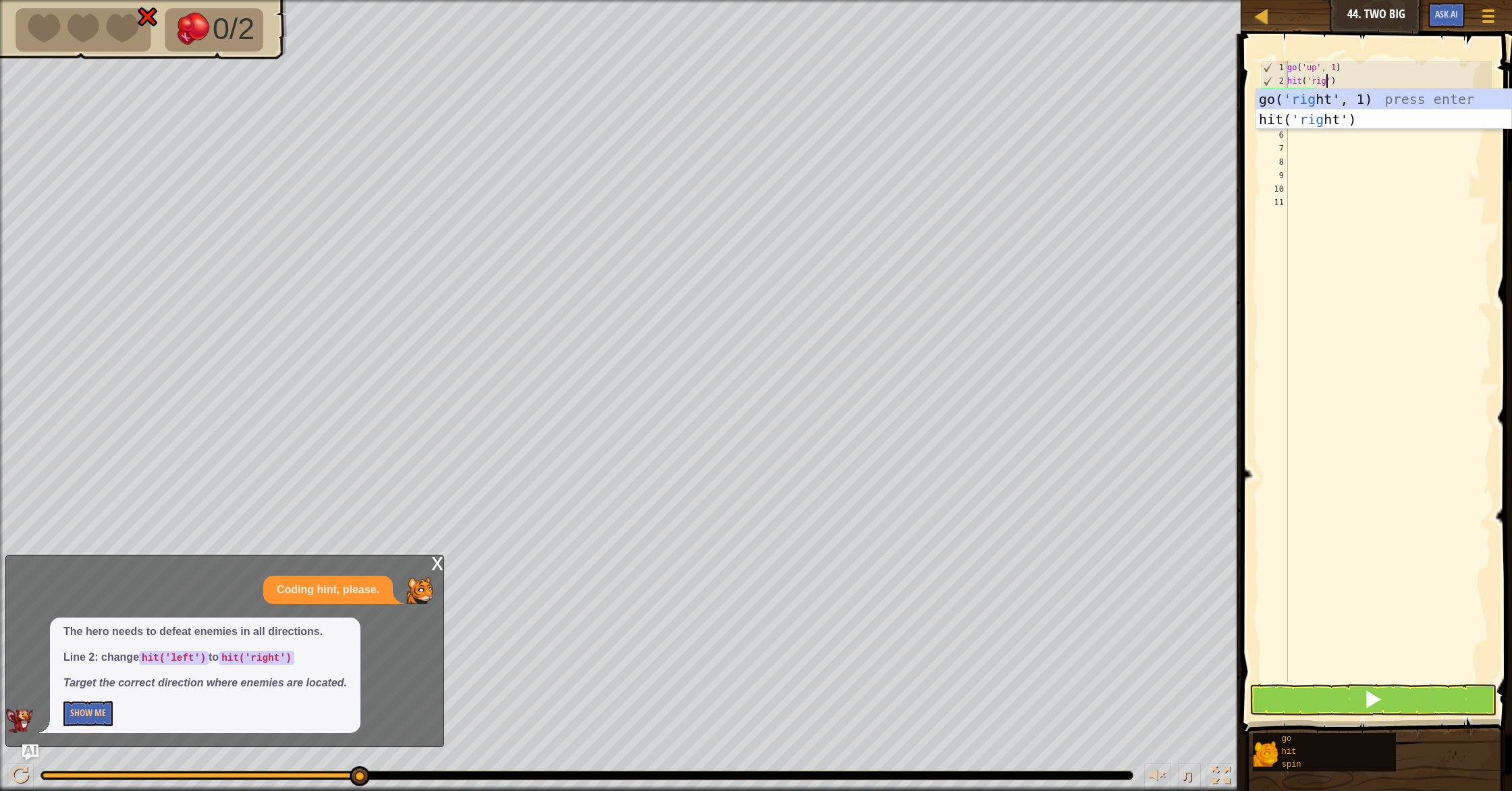
scroll to position [6, 4]
click at [1324, 99] on div "go( 'right ', 1) press enter hit( 'right ') press enter" at bounding box center [1383, 130] width 255 height 81
click at [1370, 698] on span at bounding box center [1373, 699] width 19 height 19
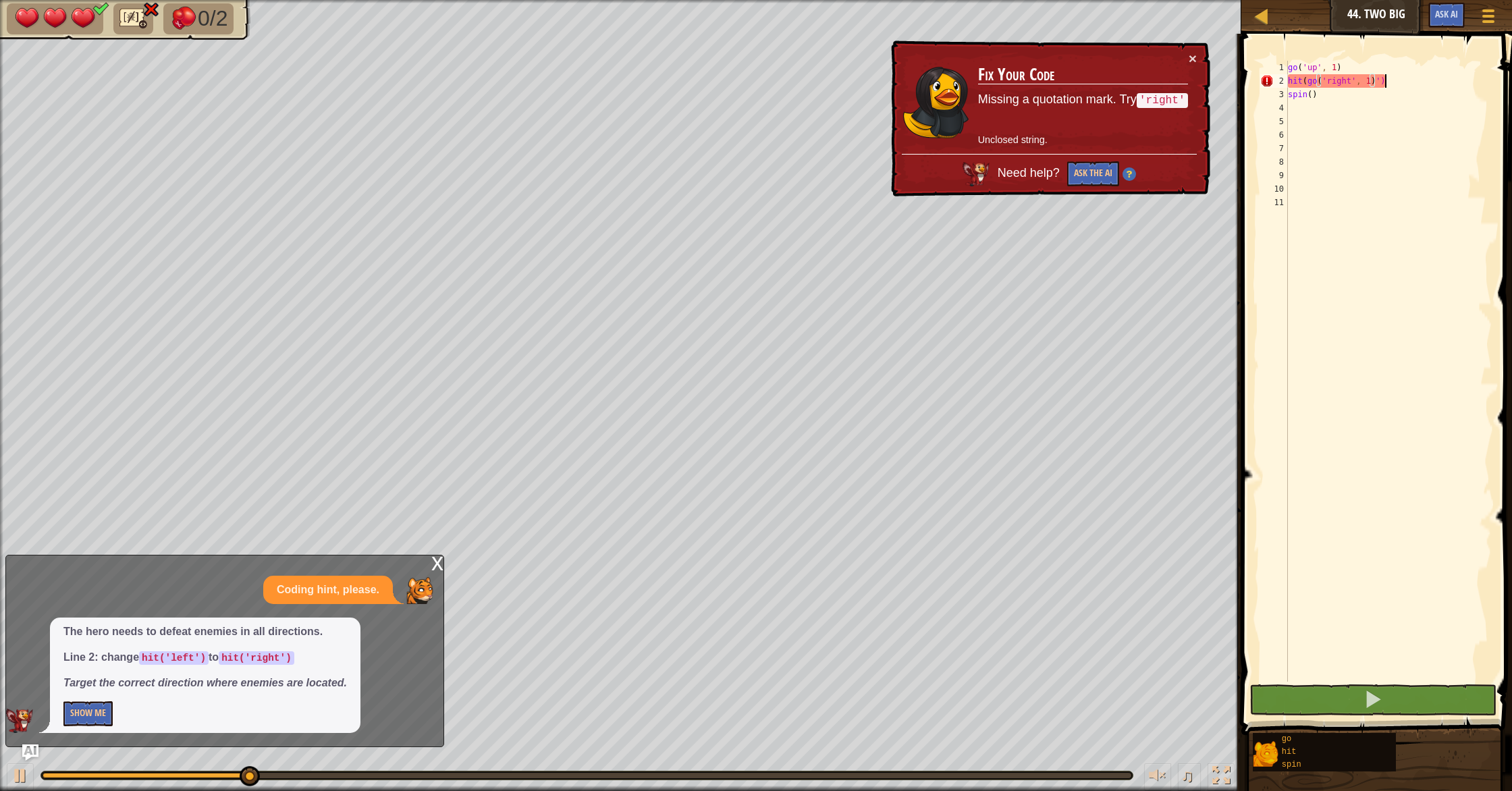
click at [1402, 84] on div "go ( 'up' , 1 ) hit ( go ( 'right' , 1 ) ') spin ( )" at bounding box center [1388, 384] width 206 height 648
click at [1316, 79] on div "go ( 'up' , 1 ) hit ( go ( 'right' , 1 ) spin ( )" at bounding box center [1388, 384] width 206 height 648
drag, startPoint x: 1320, startPoint y: 81, endPoint x: 1315, endPoint y: 124, distance: 43.3
click at [1320, 81] on div "go ( 'up' , 1 ) hit ( go ( 'right' , 1 ) spin ( )" at bounding box center [1388, 384] width 206 height 648
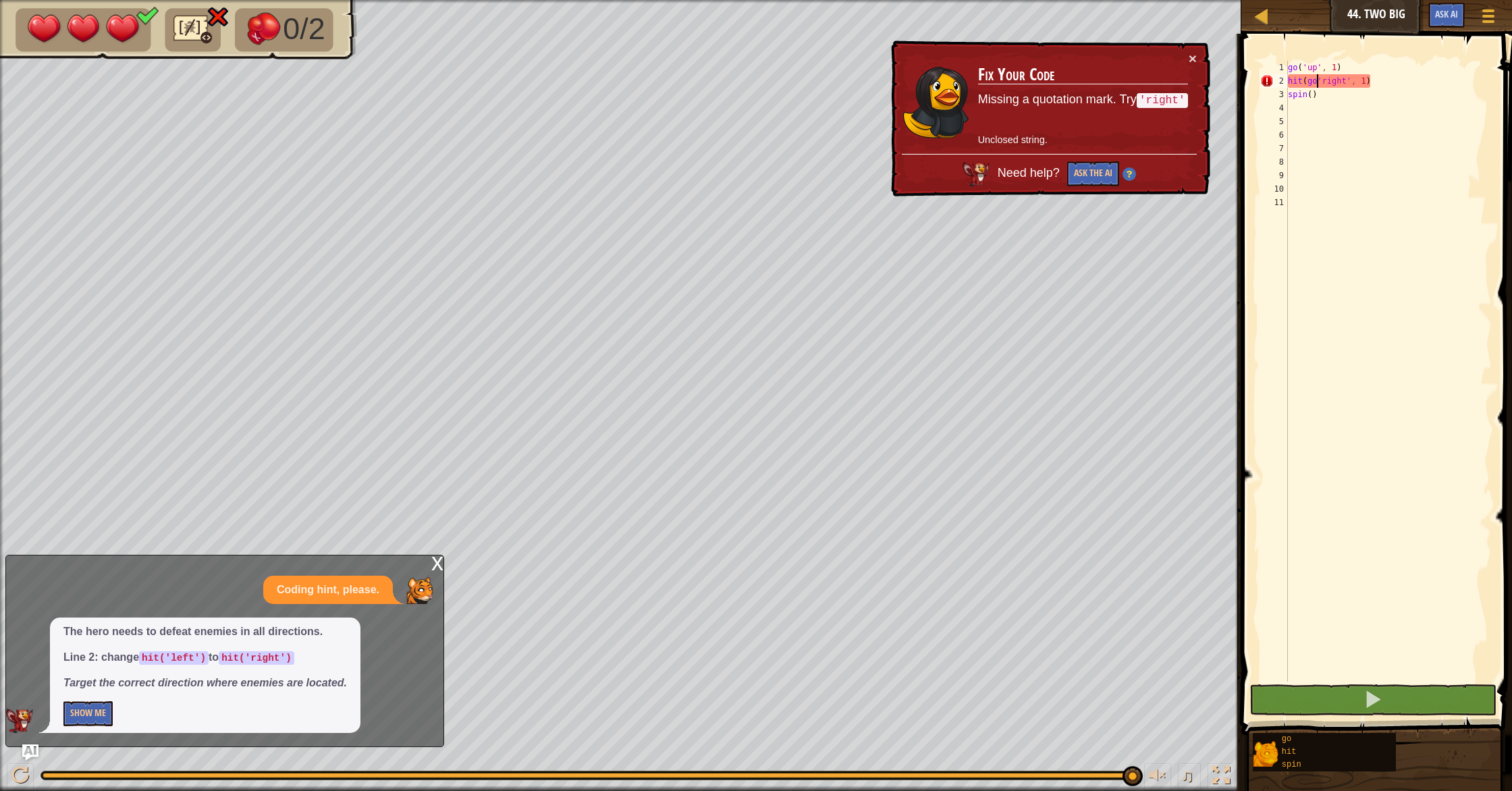
click at [1141, 91] on p "Missing a quotation mark. Try 'right'" at bounding box center [1083, 100] width 210 height 17
click at [1417, 89] on div "go ( 'up' , 1 ) hit ( go 'right' , 1 ) spin ( )" at bounding box center [1388, 384] width 206 height 648
click at [1404, 75] on div "go ( 'up' , 1 ) hit ( go 'right' , 1 ) spin ( )" at bounding box center [1388, 384] width 206 height 648
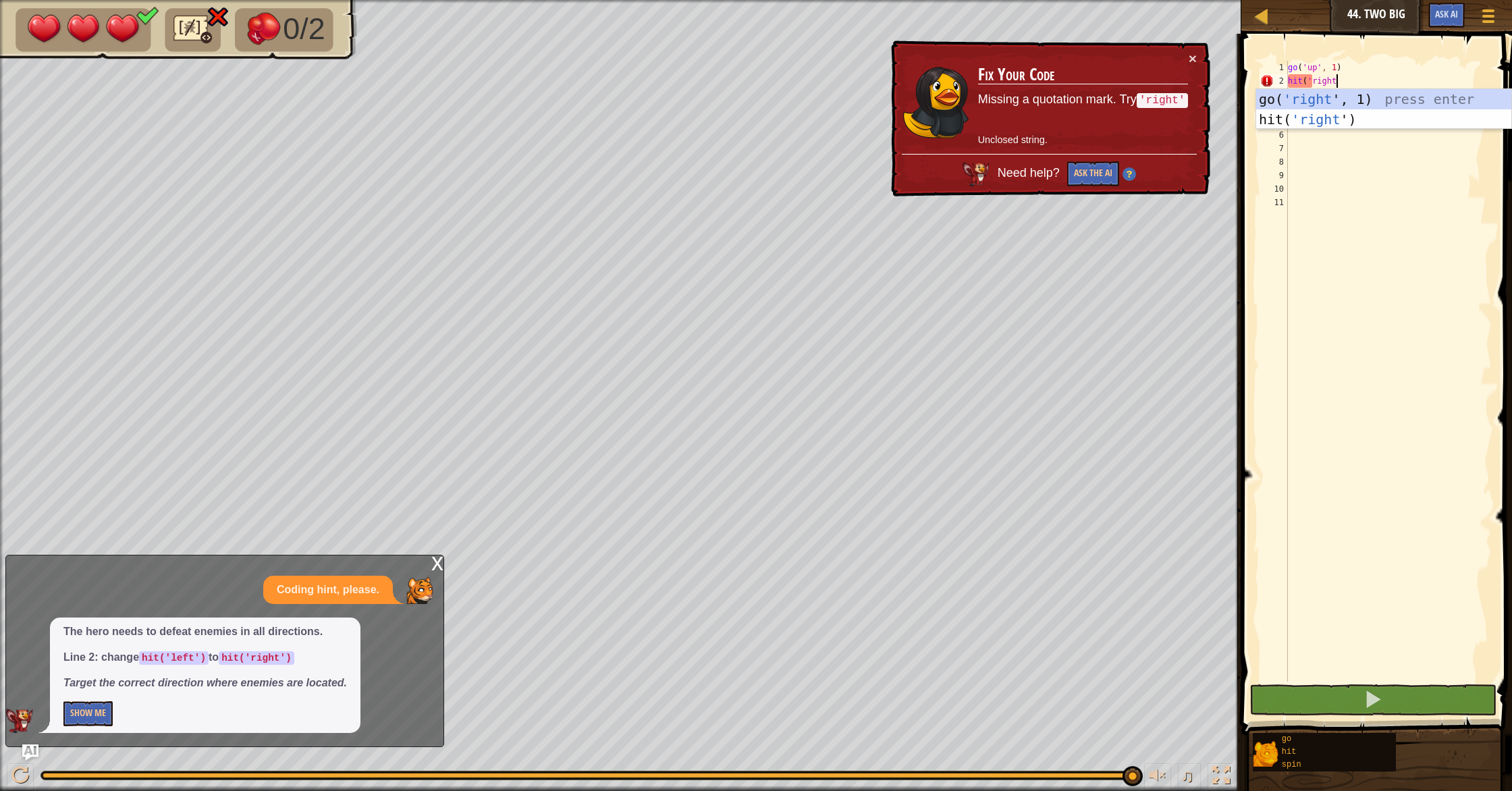
type textarea "hit('right'"
click at [1326, 120] on div "go( 'right' , 1) press enter hit( 'right' ) press enter" at bounding box center [1383, 130] width 255 height 81
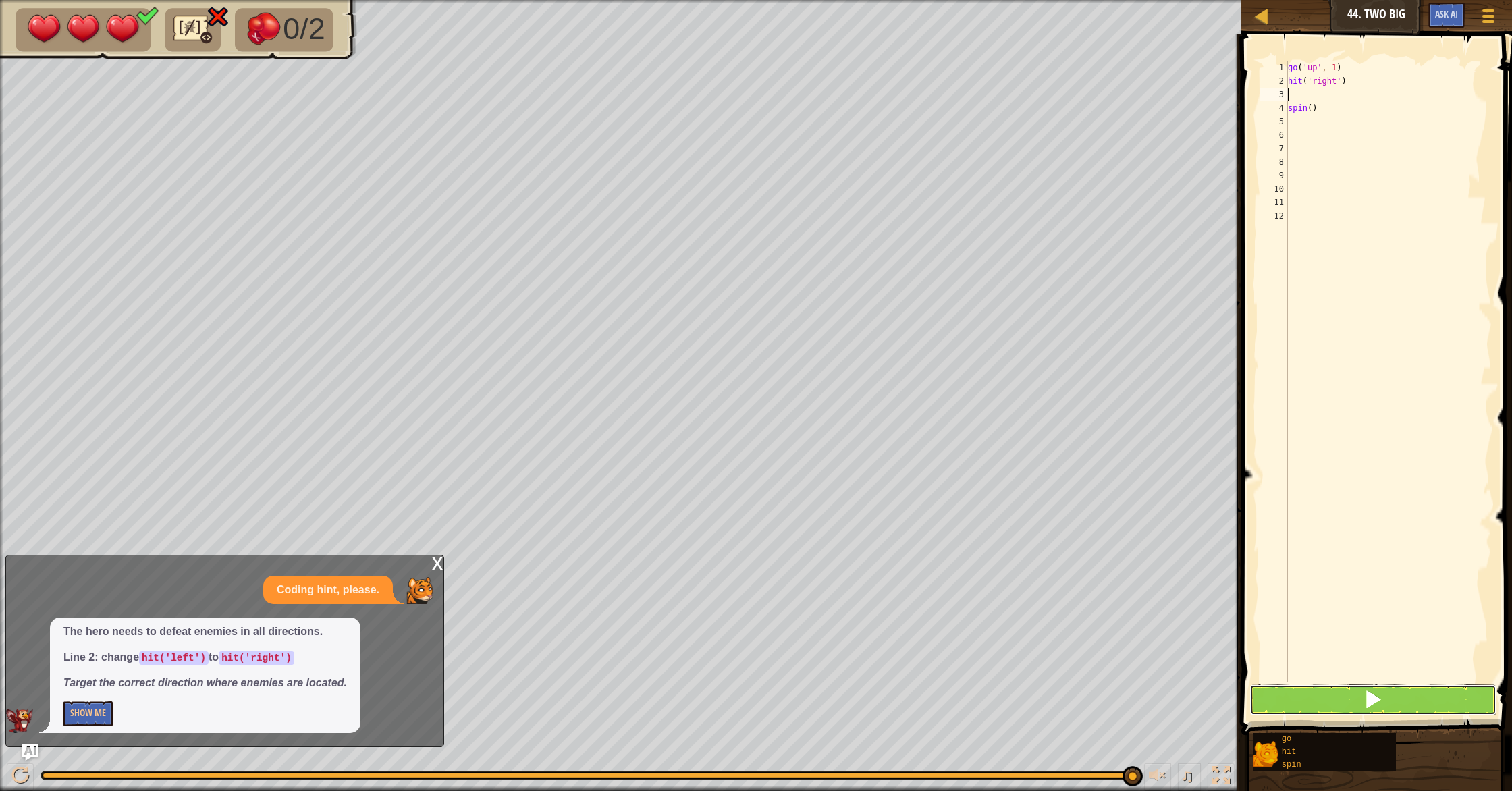
click at [1366, 699] on span at bounding box center [1373, 699] width 19 height 19
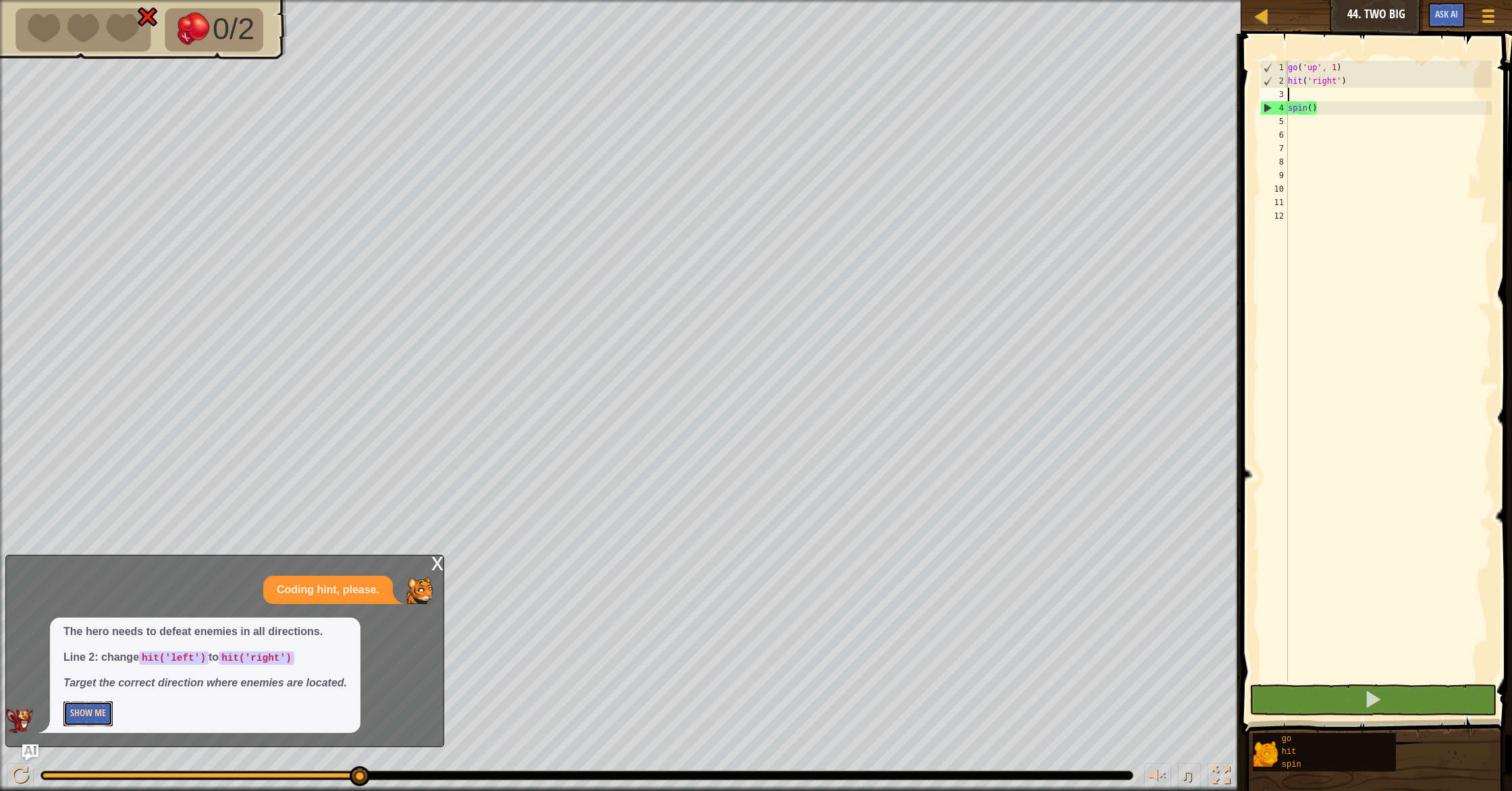
click at [75, 714] on button "Show Me" at bounding box center [88, 714] width 49 height 25
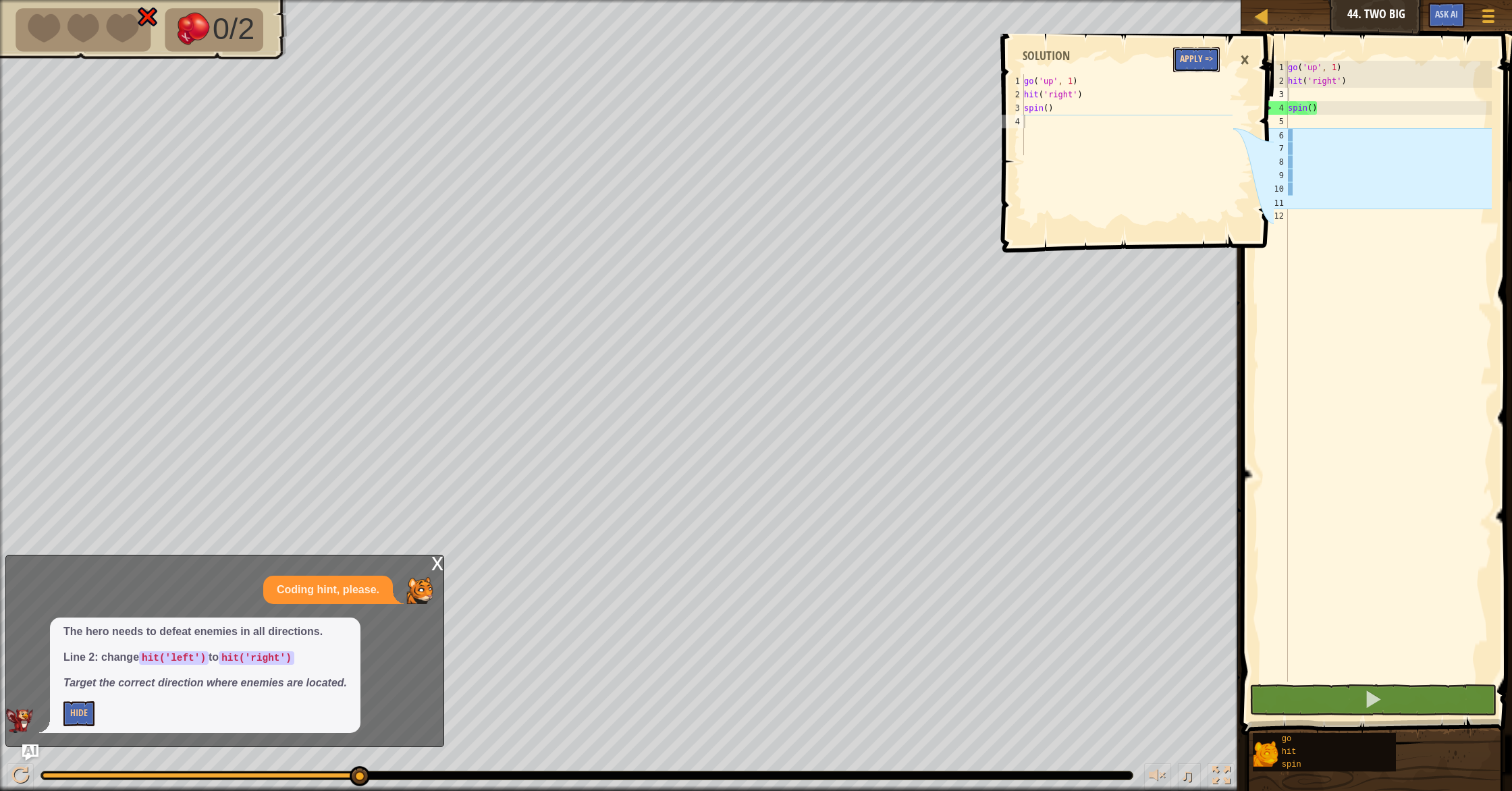
click at [1199, 50] on button "Apply =>" at bounding box center [1196, 60] width 46 height 25
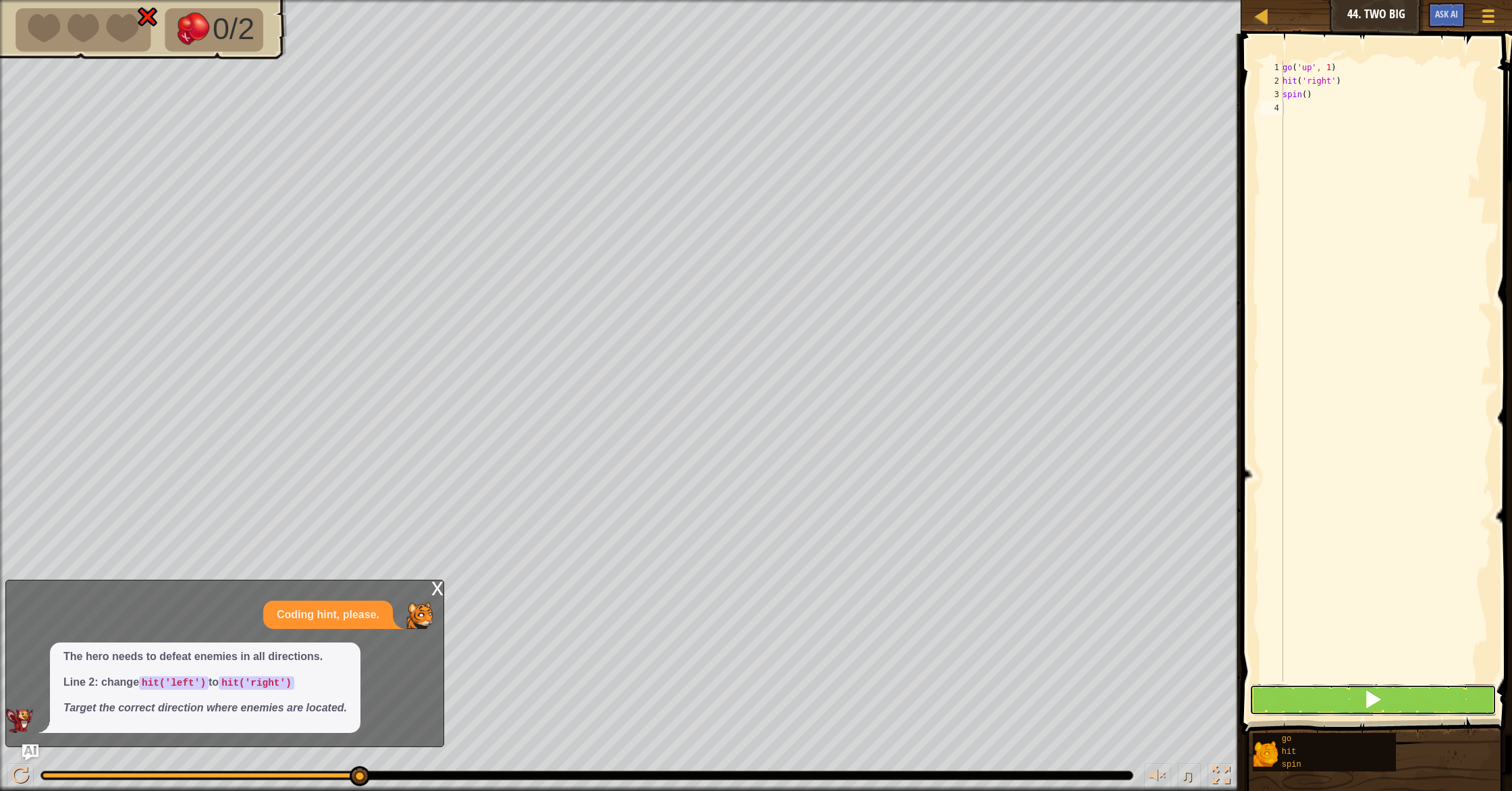
click at [1382, 701] on span at bounding box center [1373, 699] width 19 height 19
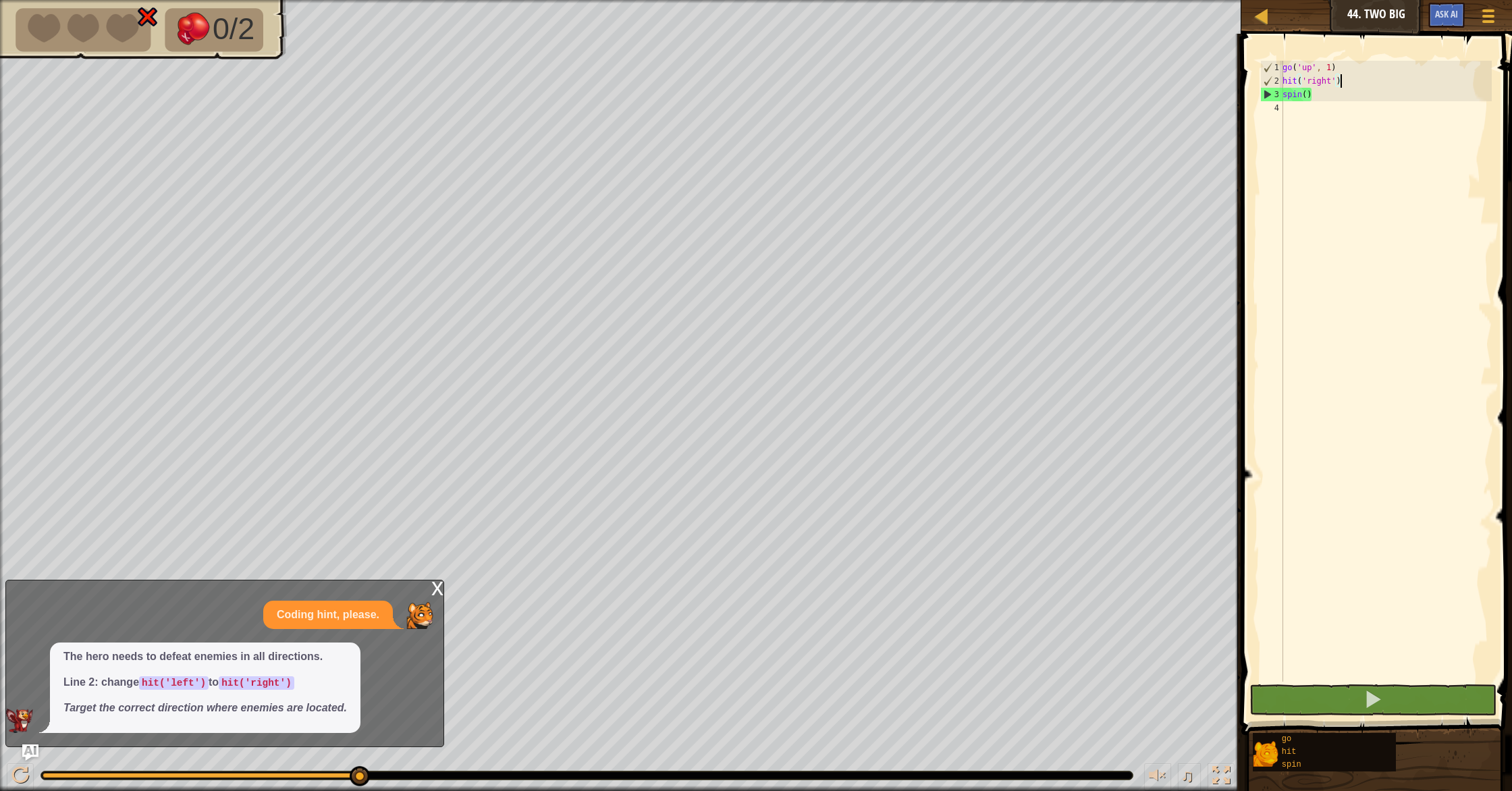
click at [1366, 79] on div "go ( 'up' , 1 ) hit ( 'right' ) spin ( )" at bounding box center [1385, 384] width 212 height 648
type textarea "hit('right')"
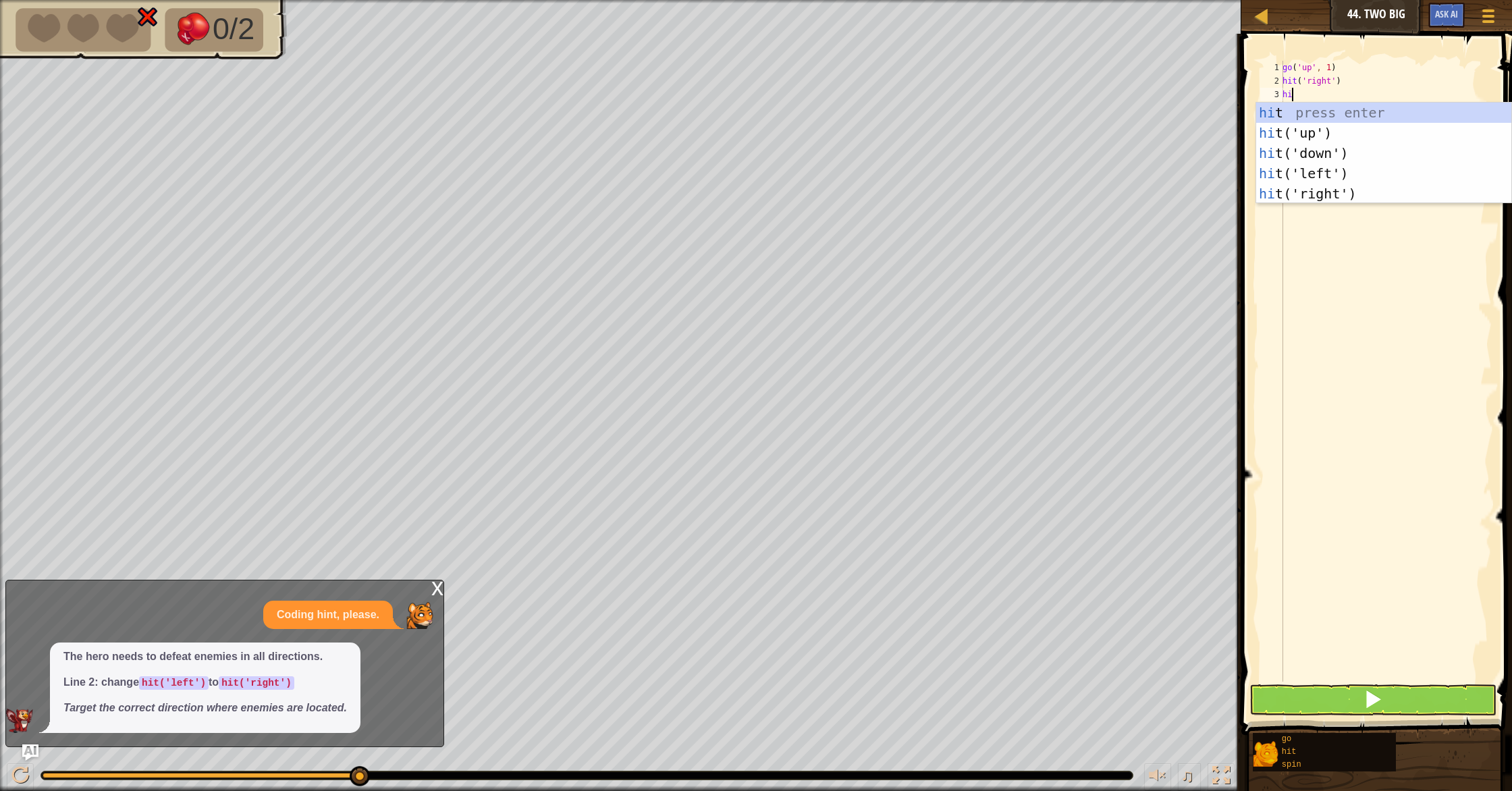
type textarea "hit"
click at [1381, 168] on div "hit press enter hit ('up') press enter hit ('down') press enter hit ('left') pr…" at bounding box center [1383, 173] width 255 height 141
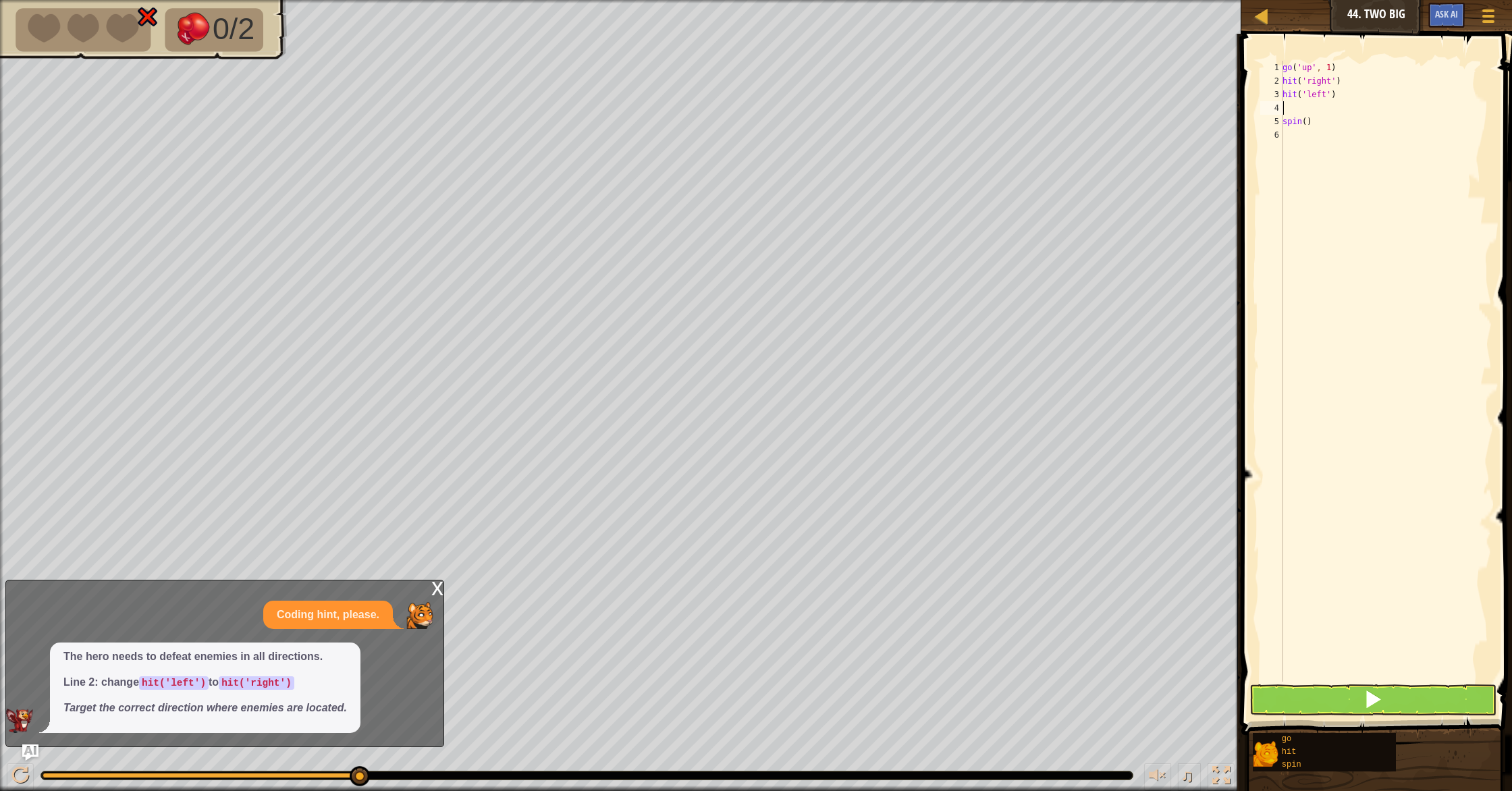
scroll to position [6, 0]
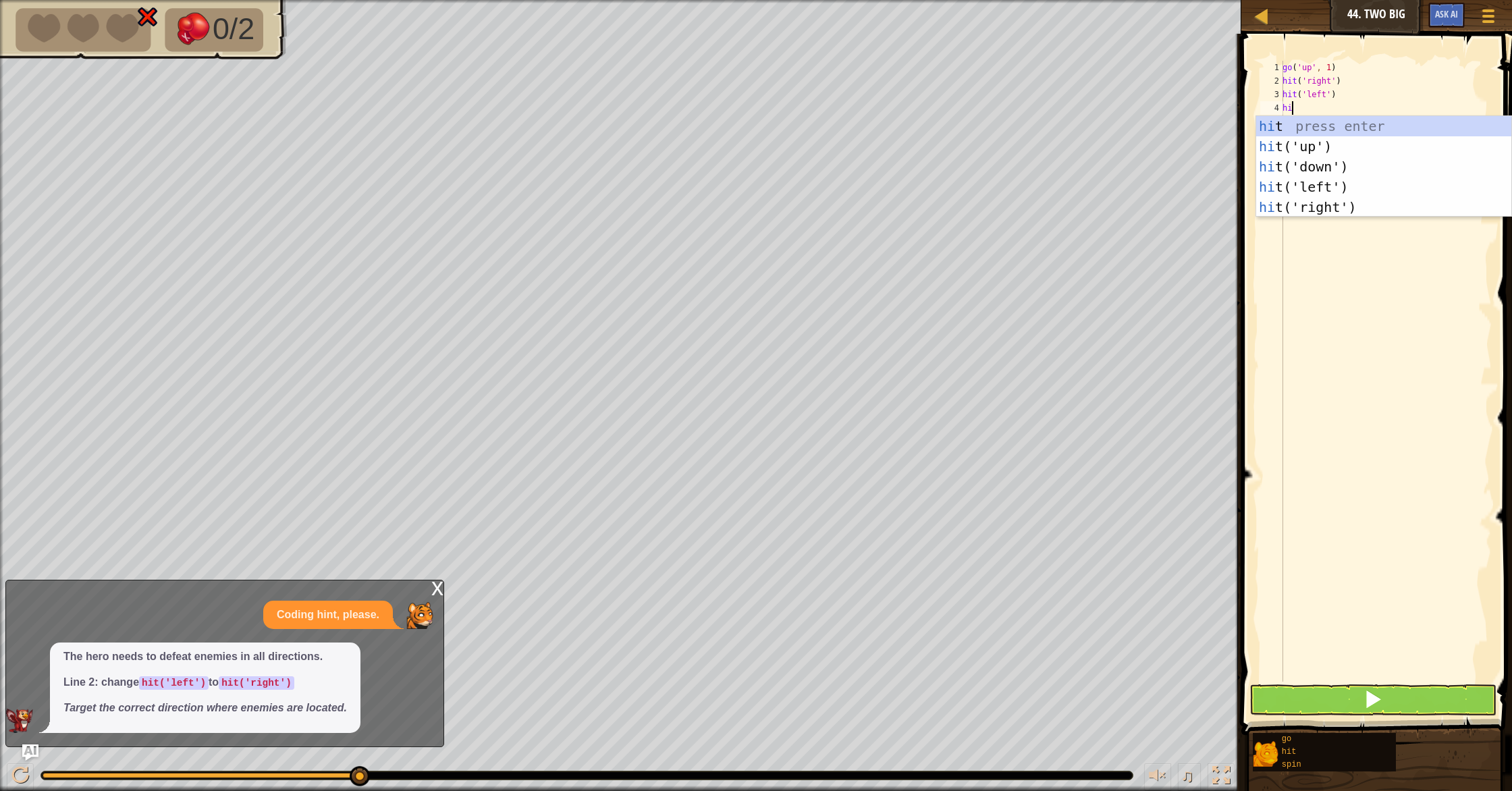
type textarea "hit"
click at [1357, 206] on div "hit press enter hit ('up') press enter hit ('down') press enter hit ('left') pr…" at bounding box center [1383, 187] width 255 height 141
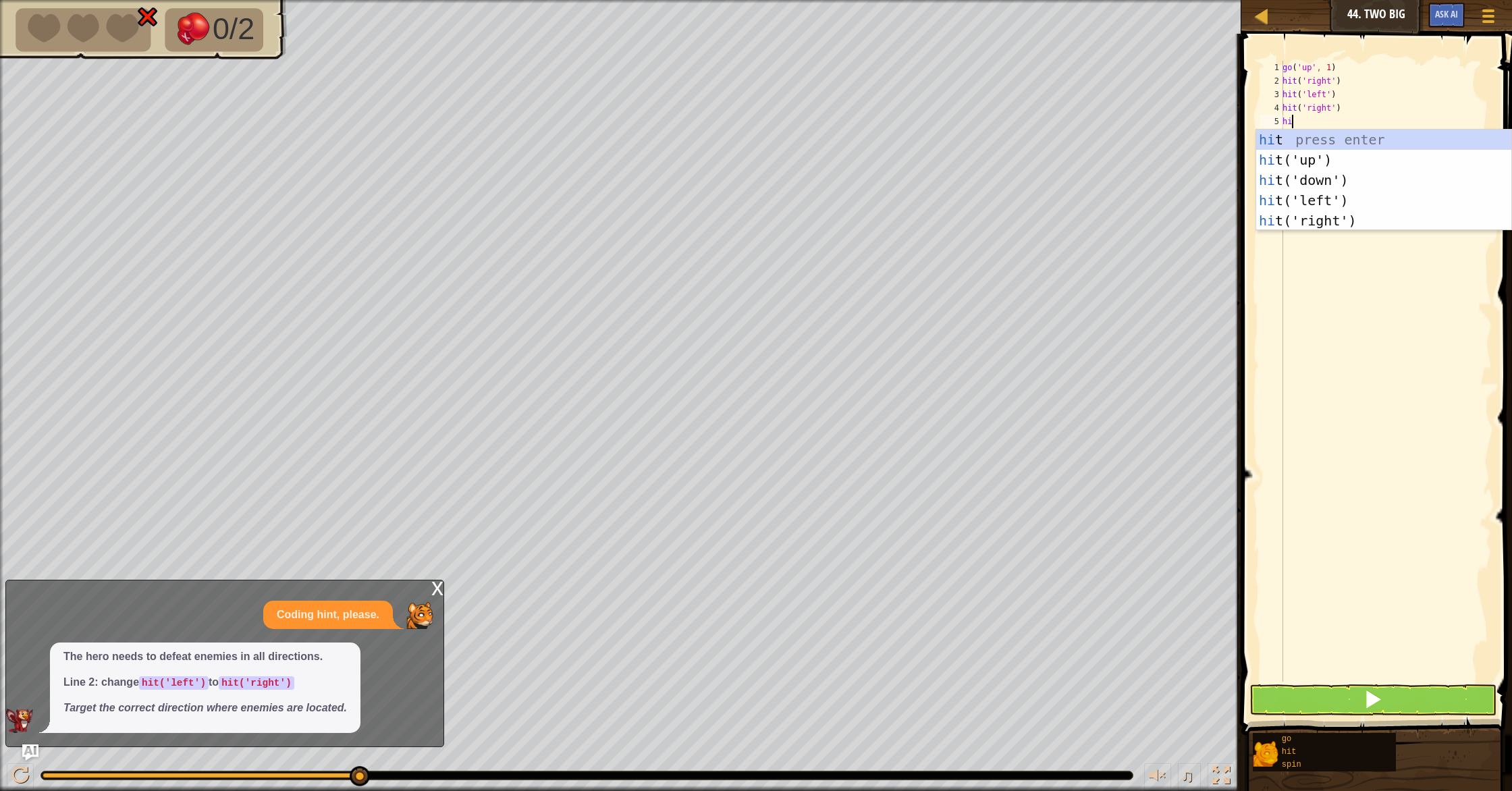
type textarea "hit"
click at [1359, 199] on div "hit press enter hit ('up') press enter hit ('down') press enter hit ('left') pr…" at bounding box center [1383, 200] width 255 height 141
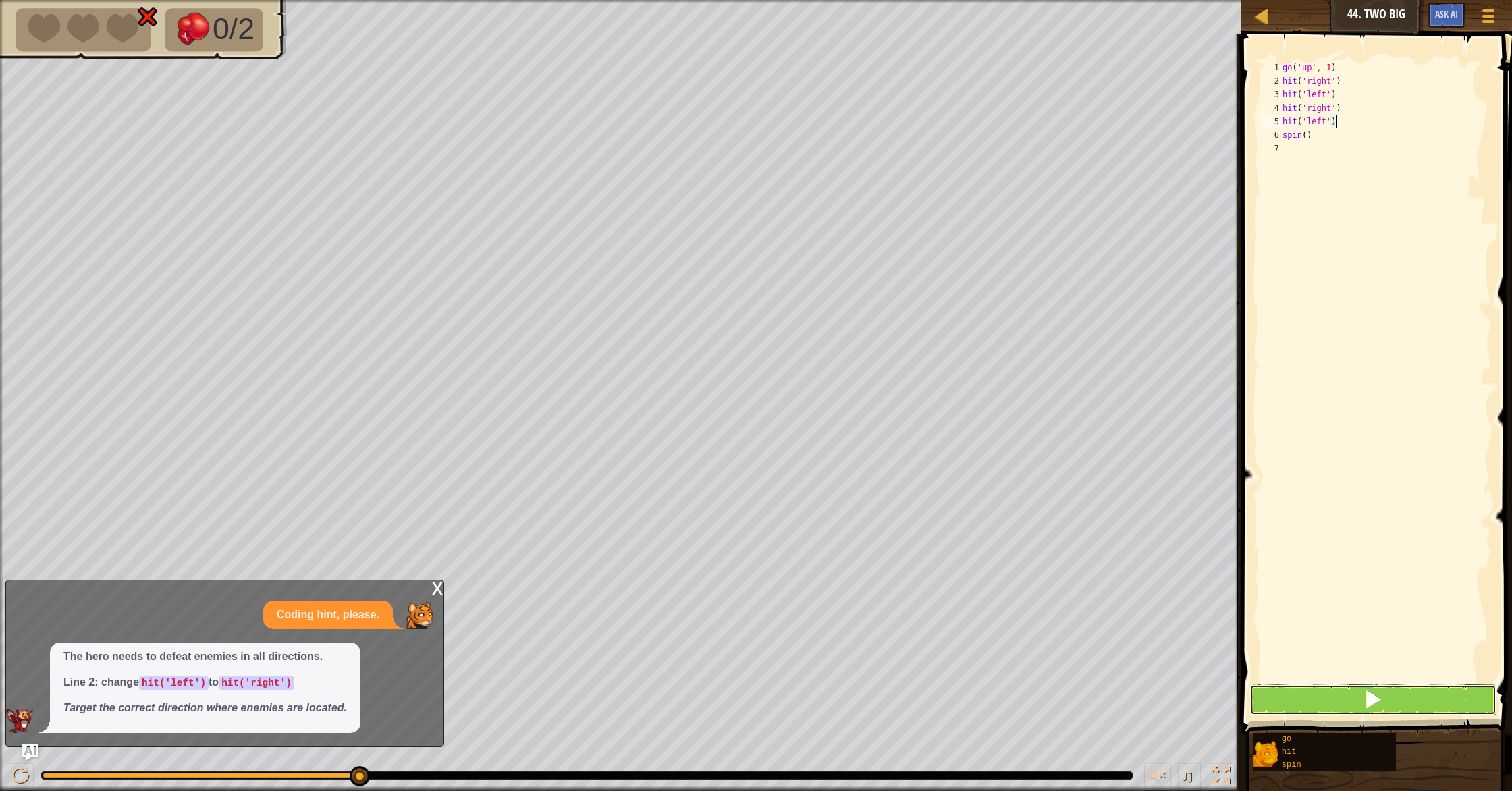
click at [1371, 702] on span at bounding box center [1373, 699] width 19 height 19
click at [1371, 701] on span at bounding box center [1373, 699] width 19 height 19
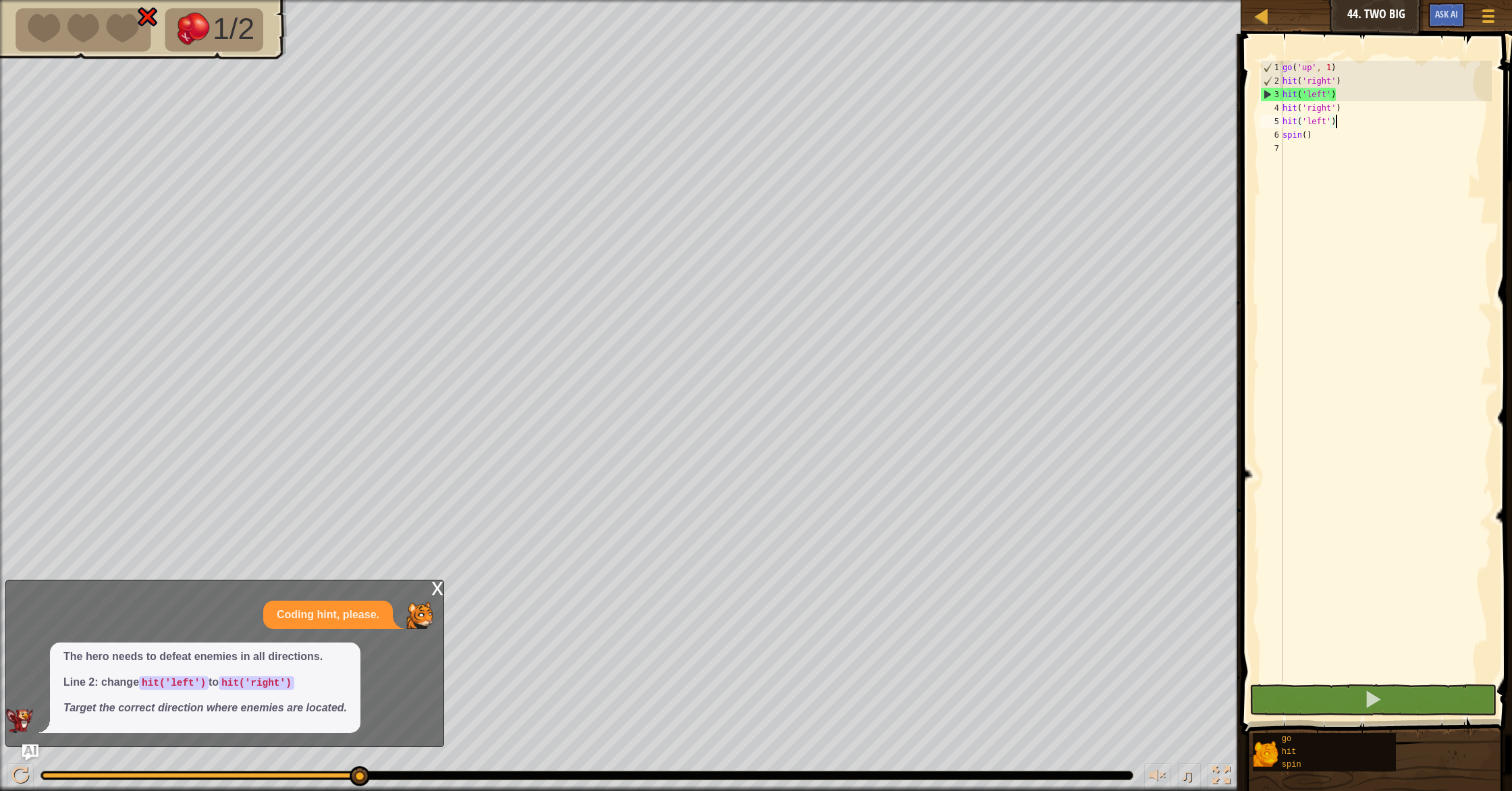
click at [314, 702] on em "Target the correct direction where enemies are located." at bounding box center [205, 708] width 284 height 12
click at [303, 660] on p "The hero needs to defeat enemies in all directions." at bounding box center [205, 656] width 284 height 15
click at [25, 769] on div at bounding box center [20, 776] width 17 height 17
drag, startPoint x: 88, startPoint y: 710, endPoint x: 119, endPoint y: 694, distance: 34.9
click at [88, 710] on em "Target the correct direction where enemies are located." at bounding box center [205, 708] width 284 height 12
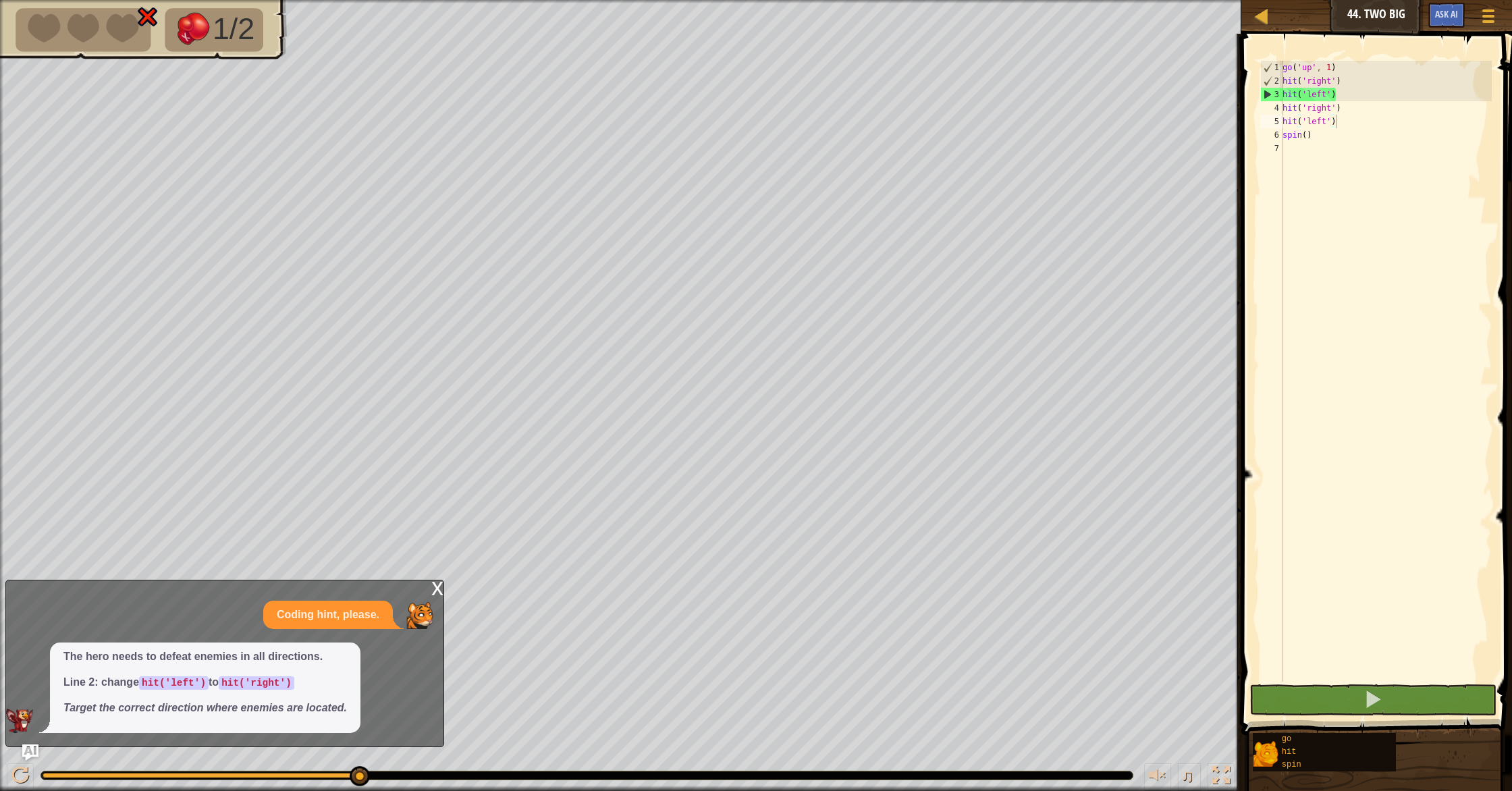
type textarea "hit('right')"
drag, startPoint x: 1352, startPoint y: 110, endPoint x: 1277, endPoint y: 107, distance: 75.1
click at [1277, 107] on div "hit('right') 1 2 3 4 5 6 7 go ( 'up' , 1 ) hit ( 'right' ) hit ( 'left' ) hit (…" at bounding box center [1374, 371] width 234 height 621
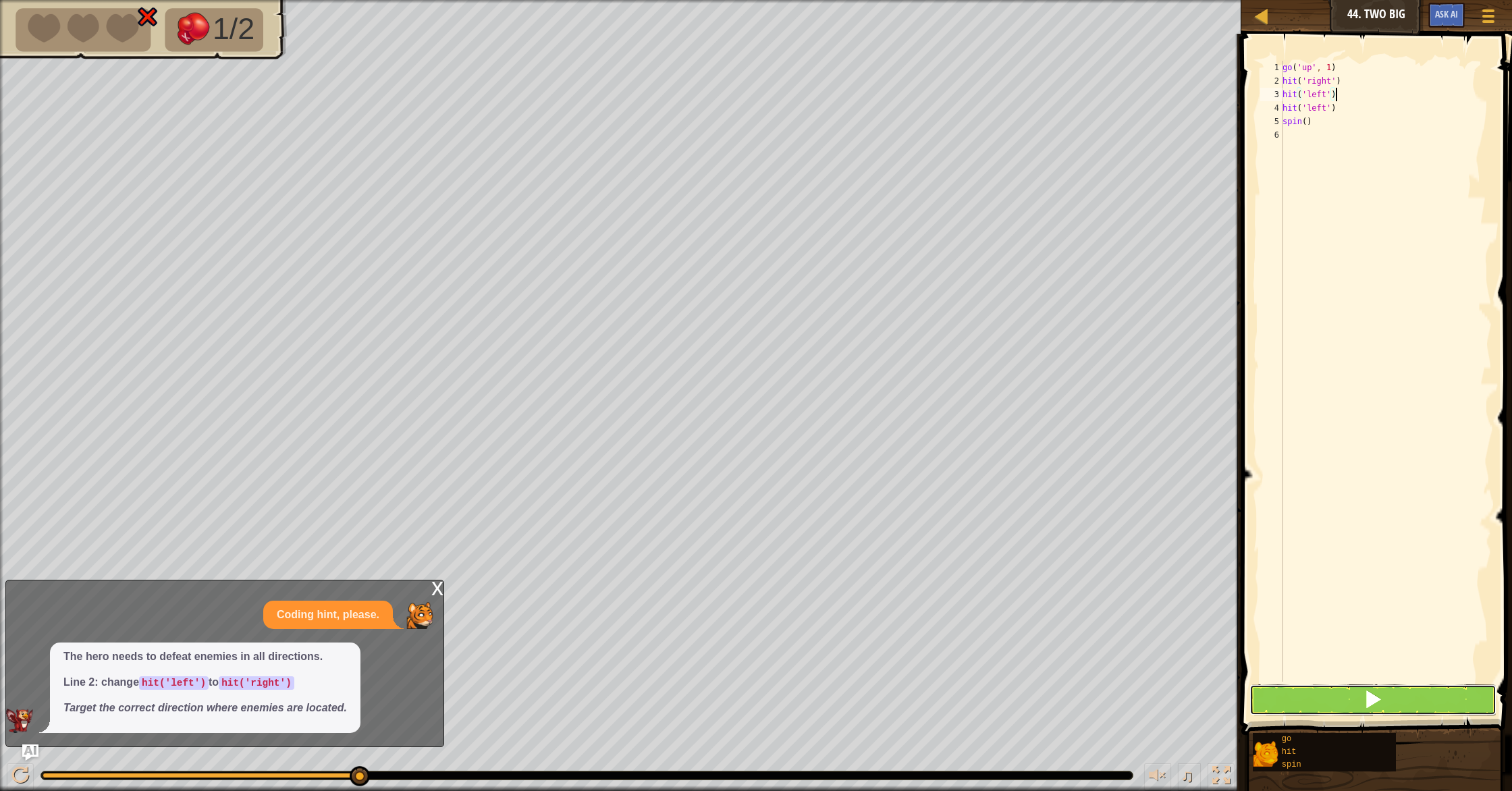
click at [1379, 689] on span at bounding box center [1373, 699] width 19 height 19
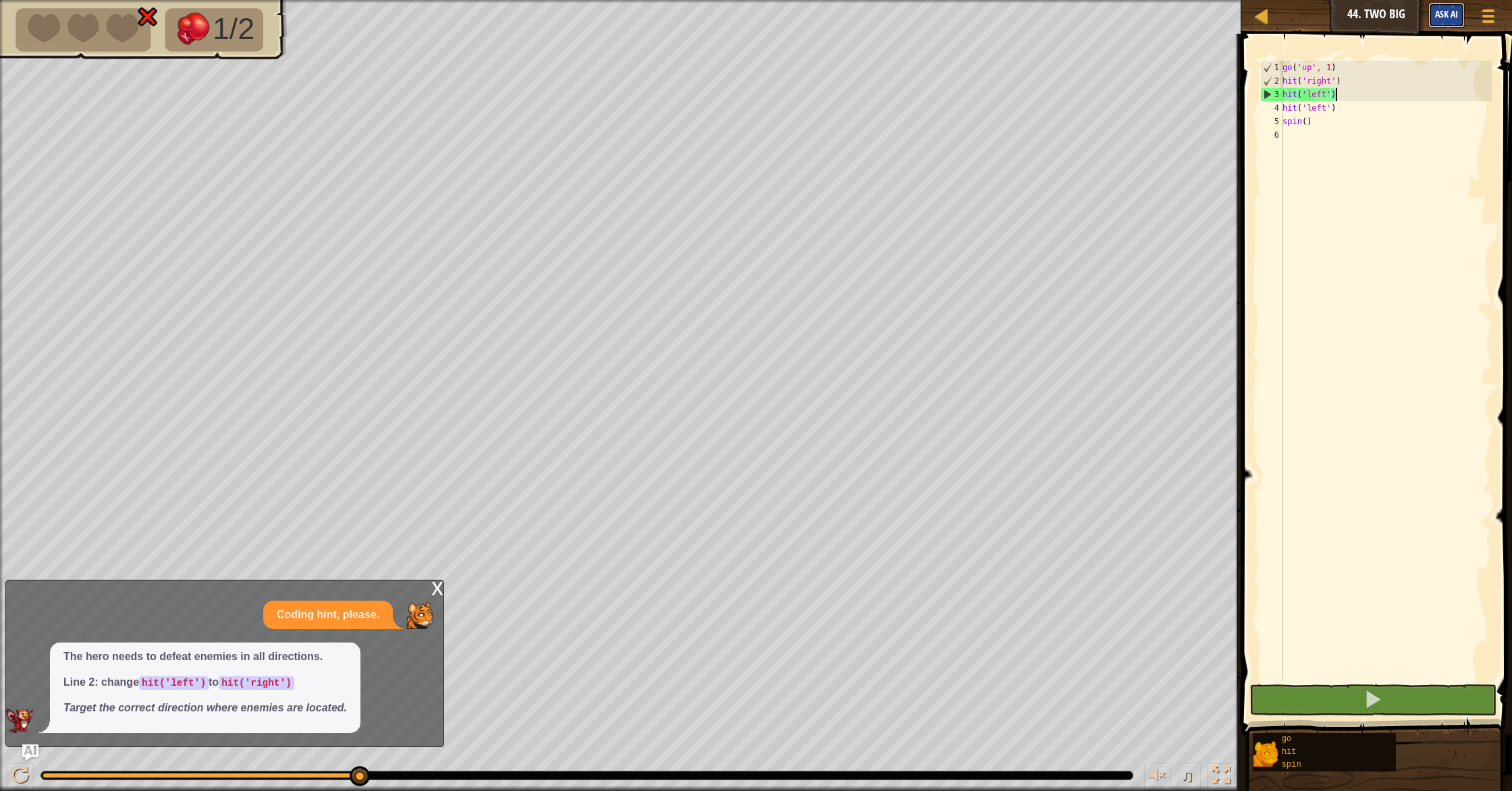
click at [1439, 19] on span "Ask AI" at bounding box center [1446, 14] width 23 height 13
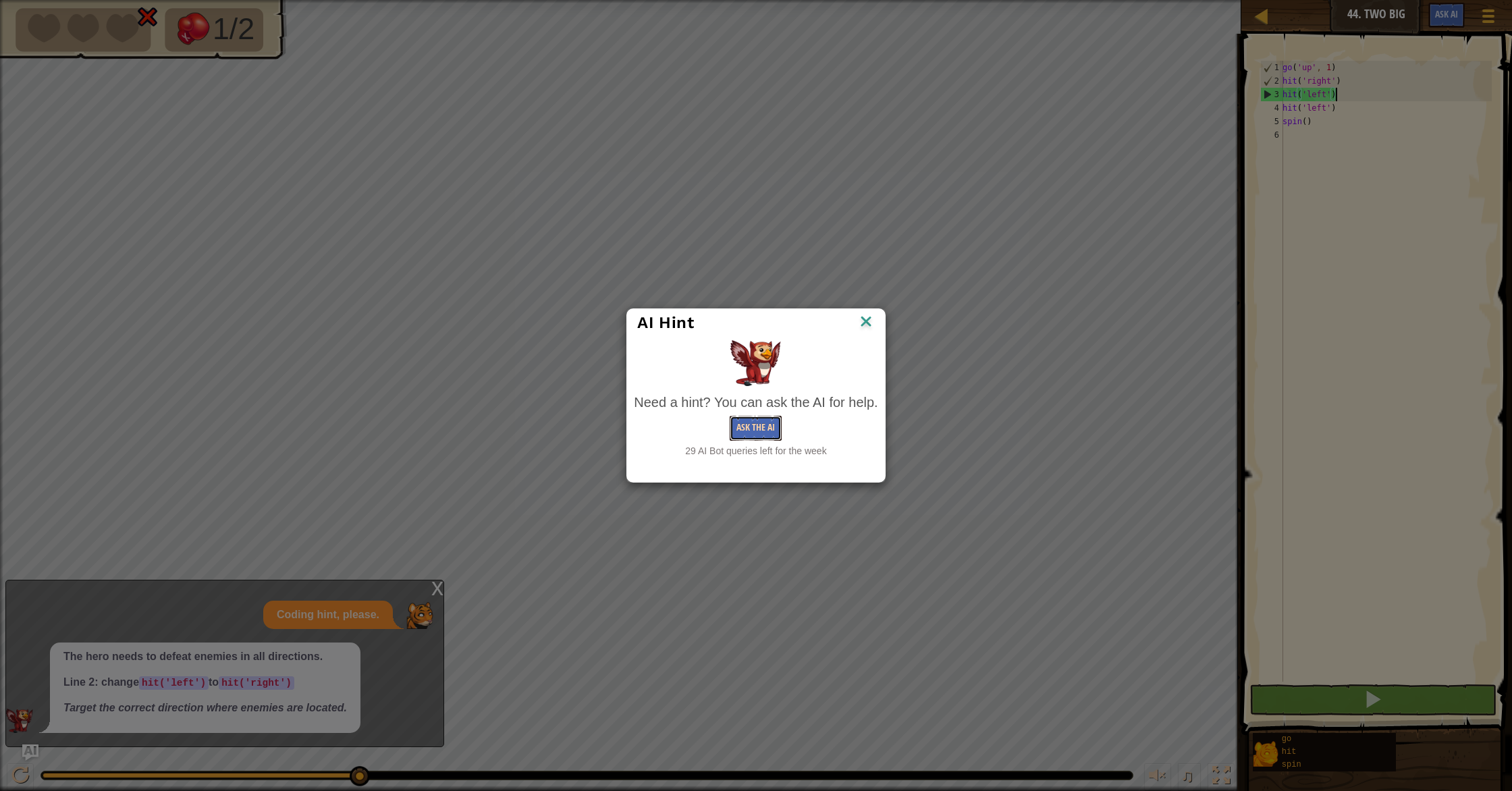
click at [749, 439] on button "Ask the AI" at bounding box center [756, 428] width 52 height 25
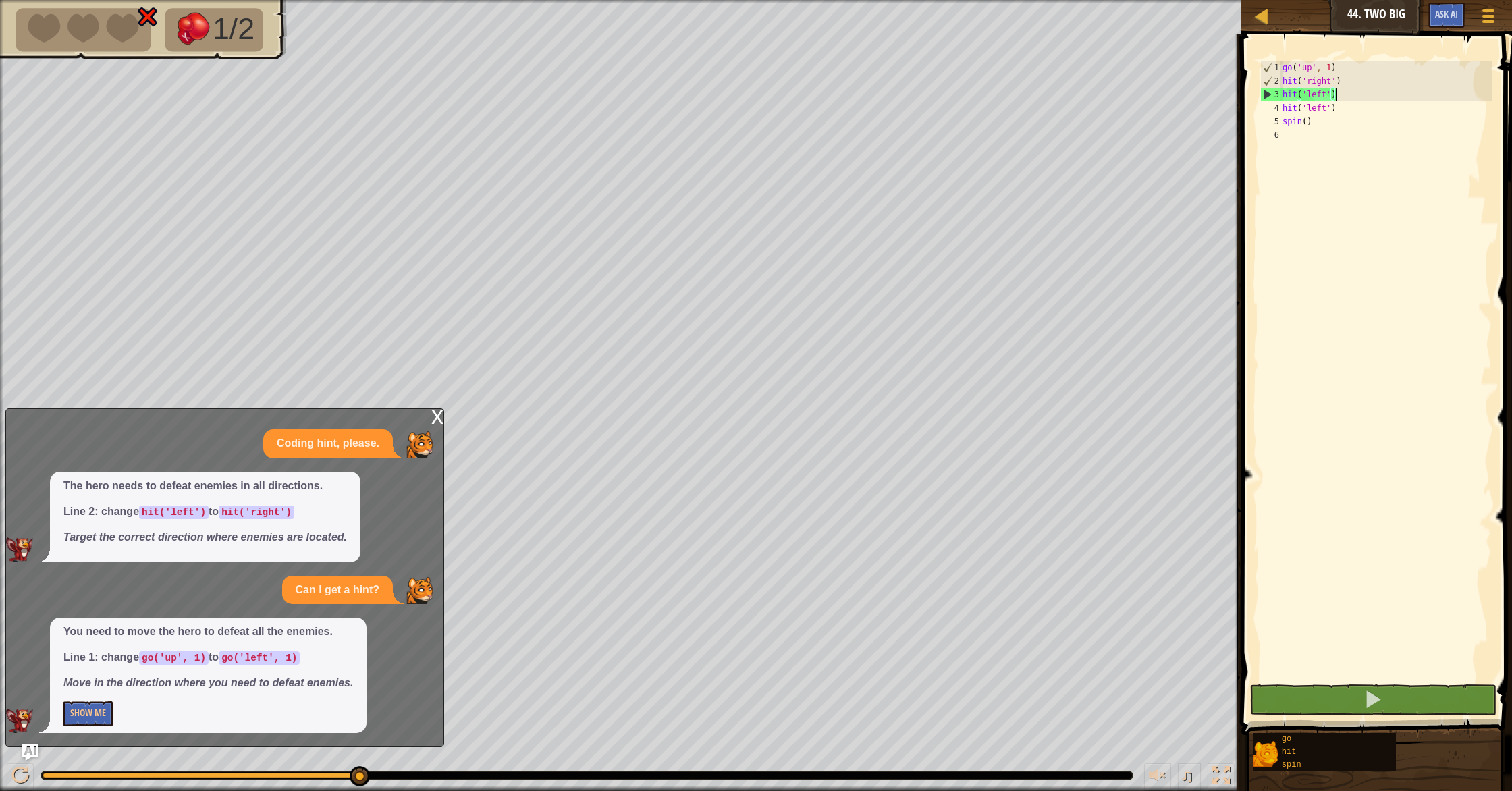
click at [1310, 68] on div "go ( 'up' , 1 ) hit ( 'right' ) hit ( 'left' ) hit ( 'left' ) spin ( )" at bounding box center [1385, 384] width 212 height 648
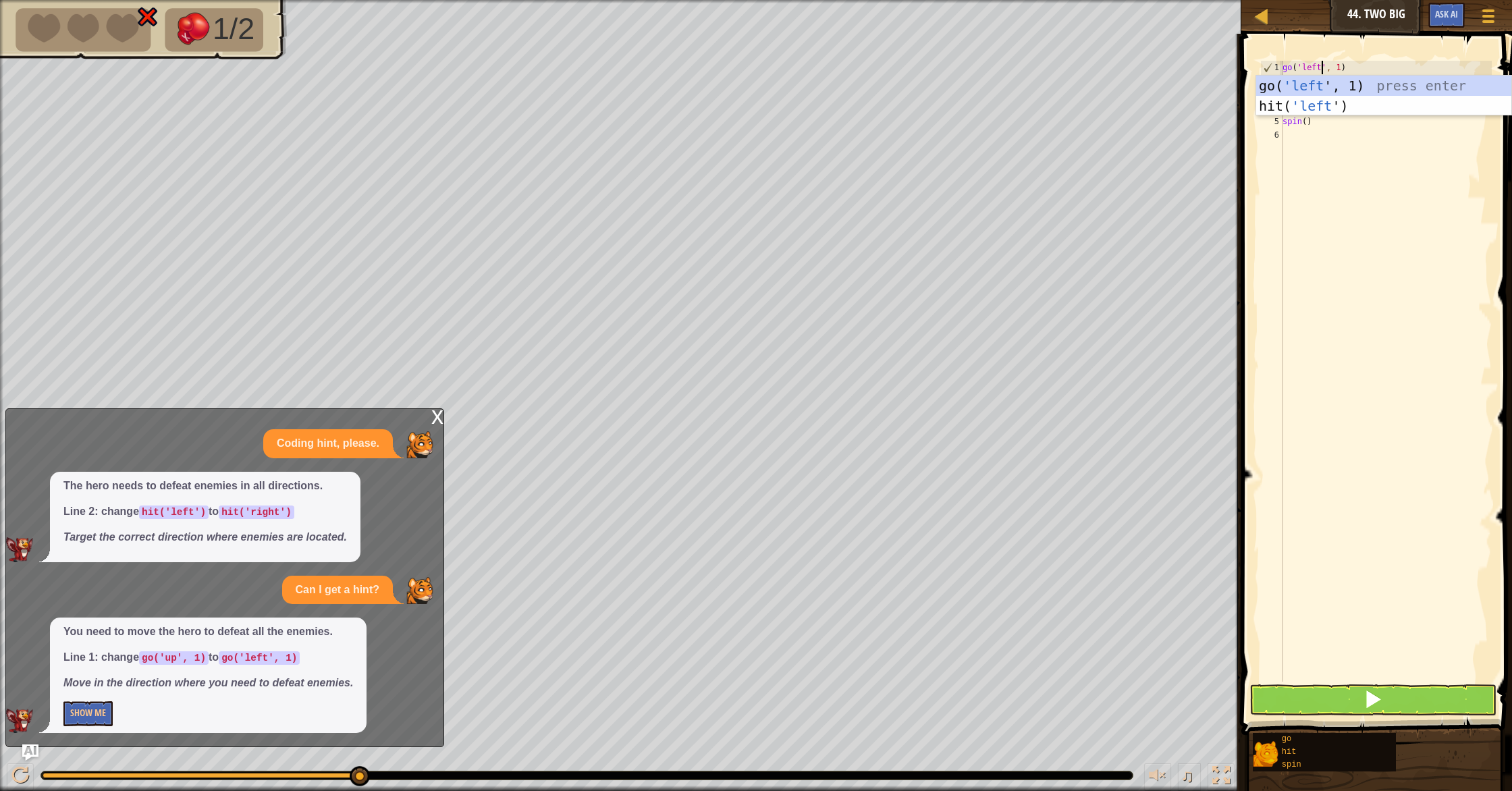
scroll to position [6, 3]
click at [1326, 88] on div "go( 'left ', 1) press enter hit( 'left ') press enter" at bounding box center [1383, 116] width 255 height 81
click at [1359, 700] on button at bounding box center [1373, 700] width 247 height 31
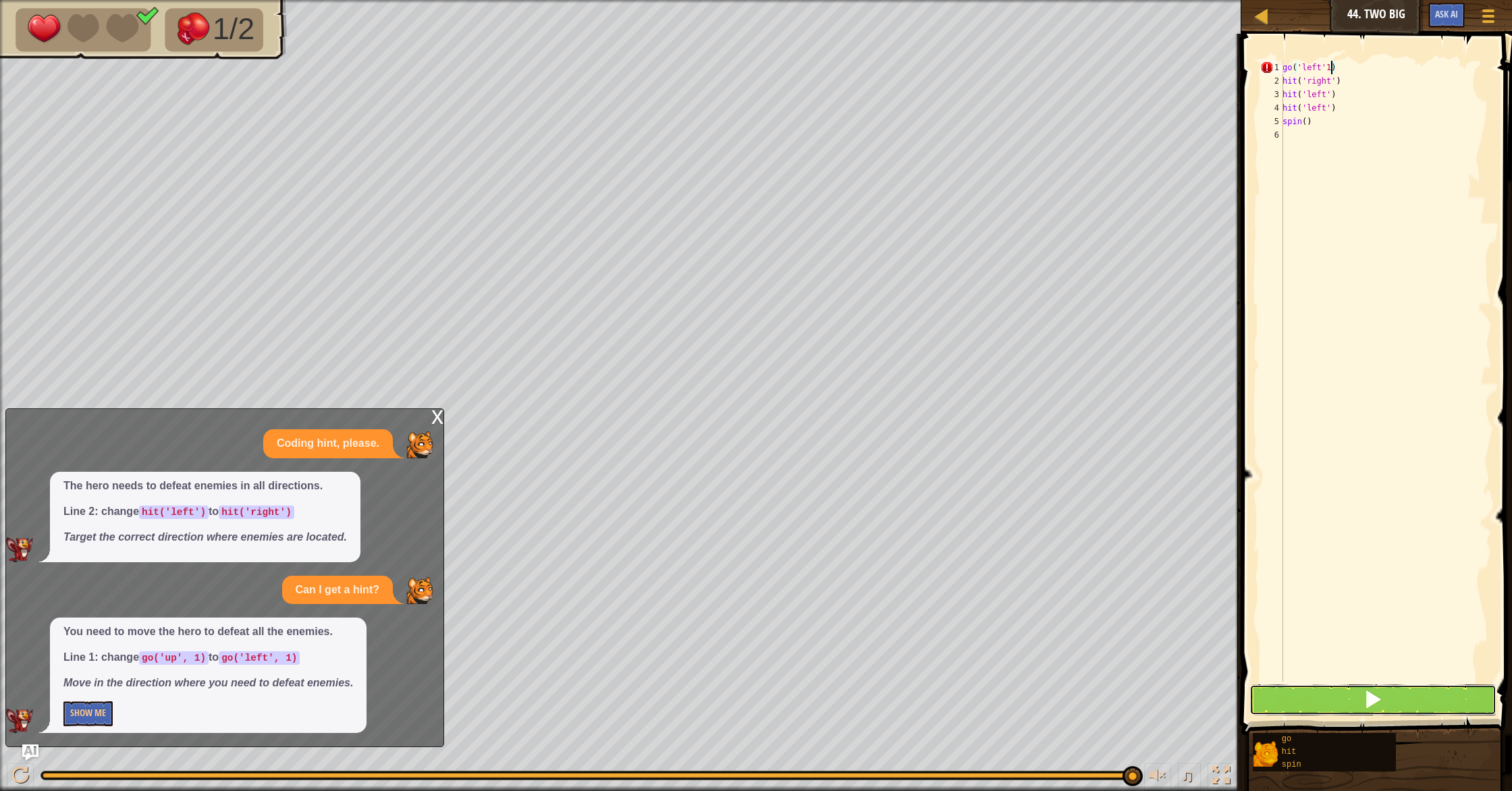
click at [1391, 700] on button at bounding box center [1373, 700] width 247 height 31
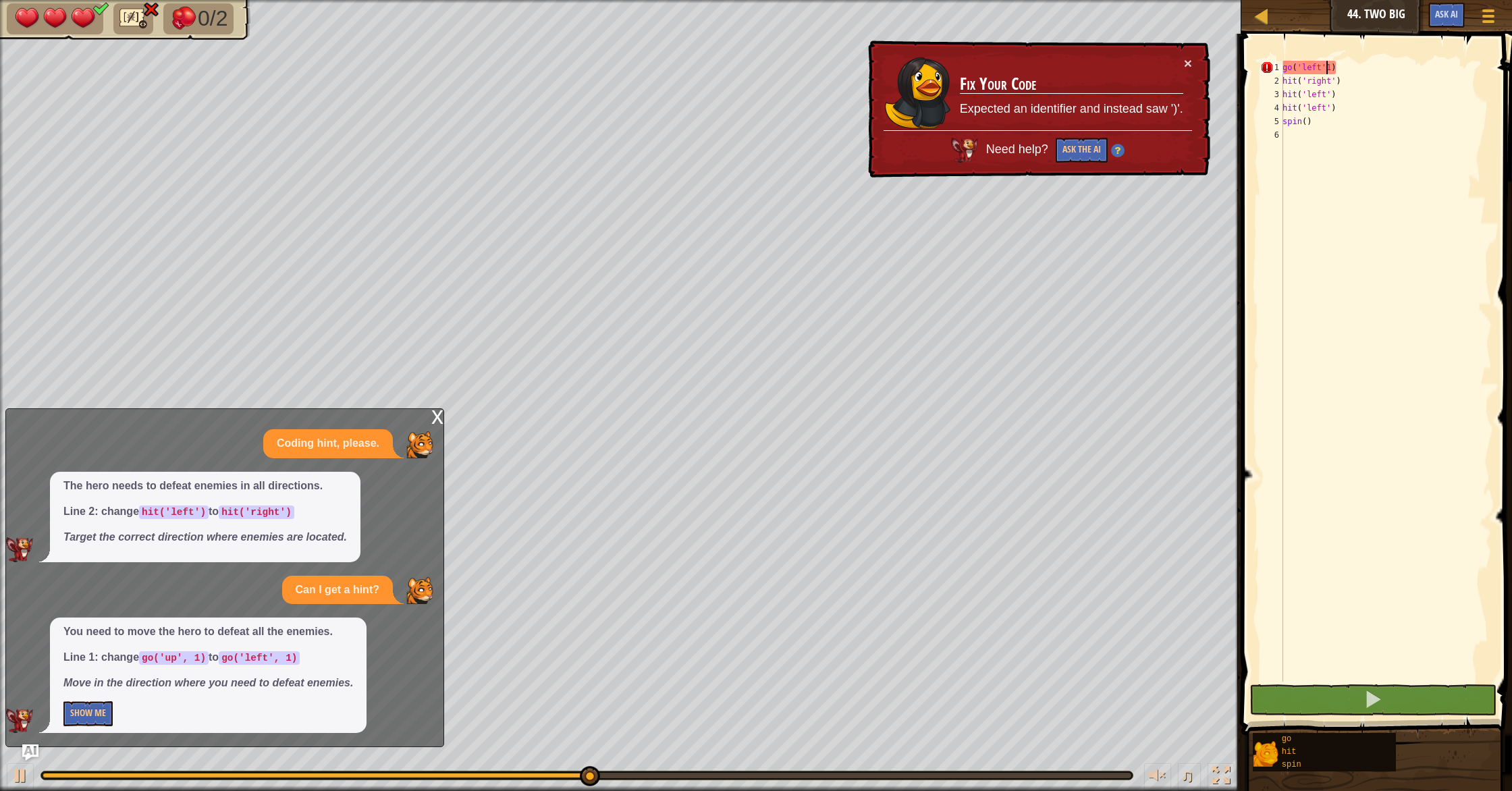
click at [1325, 64] on div "go ( 'left' 1 ) hit ( 'right' ) hit ( 'left' ) hit ( 'left' ) spin ( )" at bounding box center [1385, 384] width 212 height 648
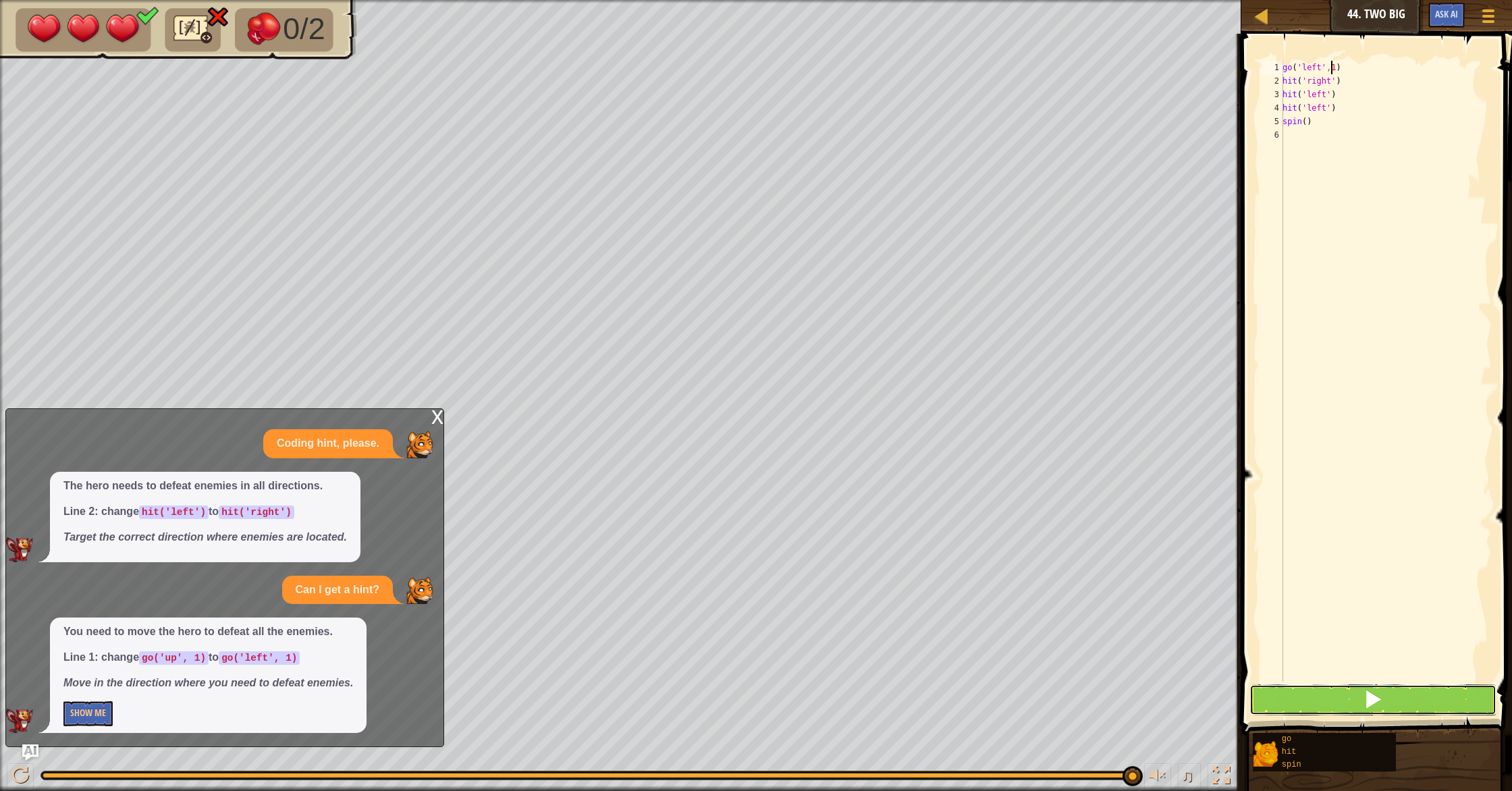
click at [1387, 690] on button at bounding box center [1373, 700] width 247 height 31
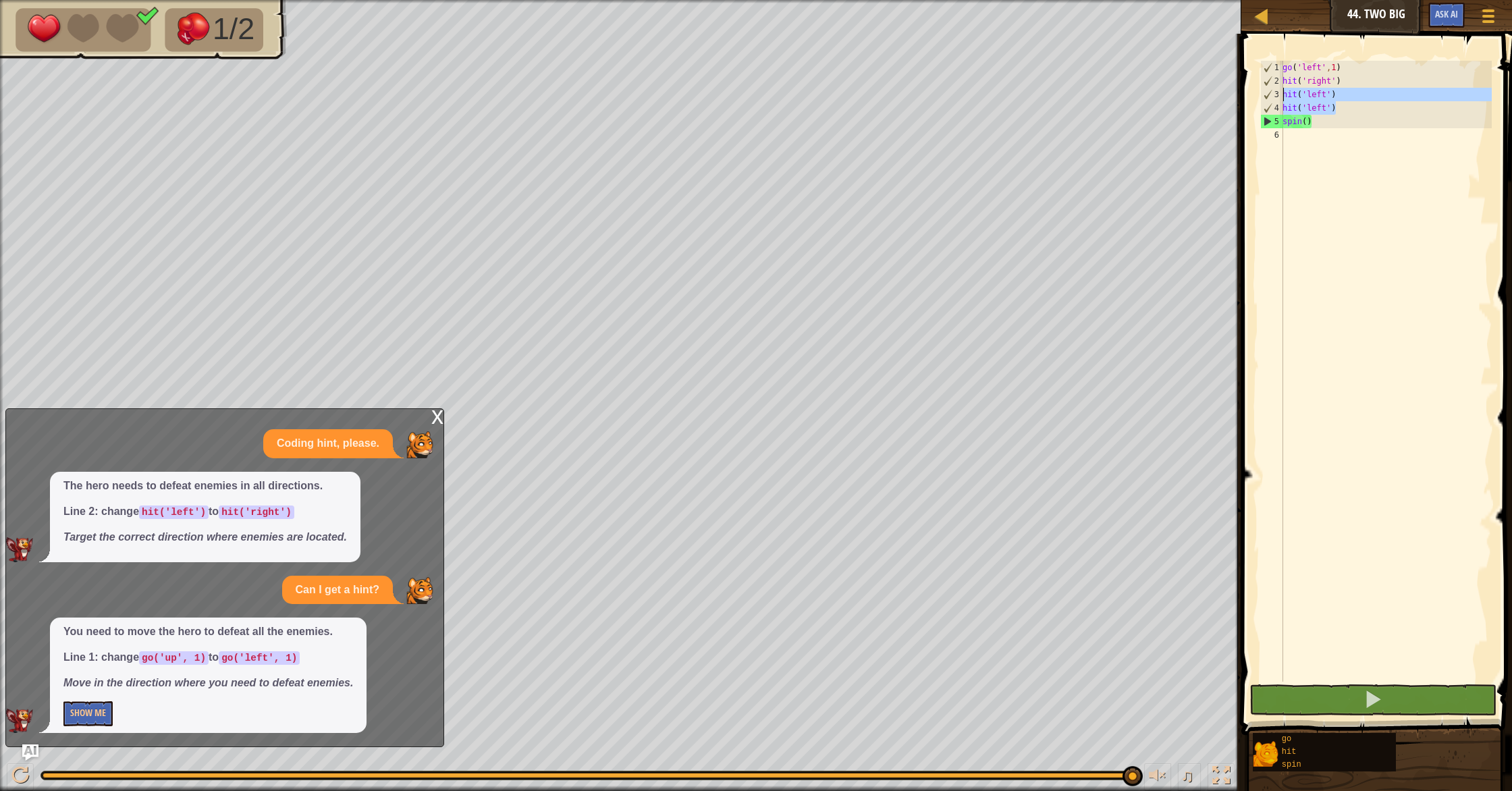
drag, startPoint x: 1371, startPoint y: 105, endPoint x: 1279, endPoint y: 94, distance: 92.7
click at [1279, 94] on div "go('left',1) 1 2 3 4 5 6 go ( 'left' , 1 ) hit ( 'right' ) hit ( 'left' ) hit (…" at bounding box center [1374, 371] width 234 height 621
type textarea "hit('left') hit('left')"
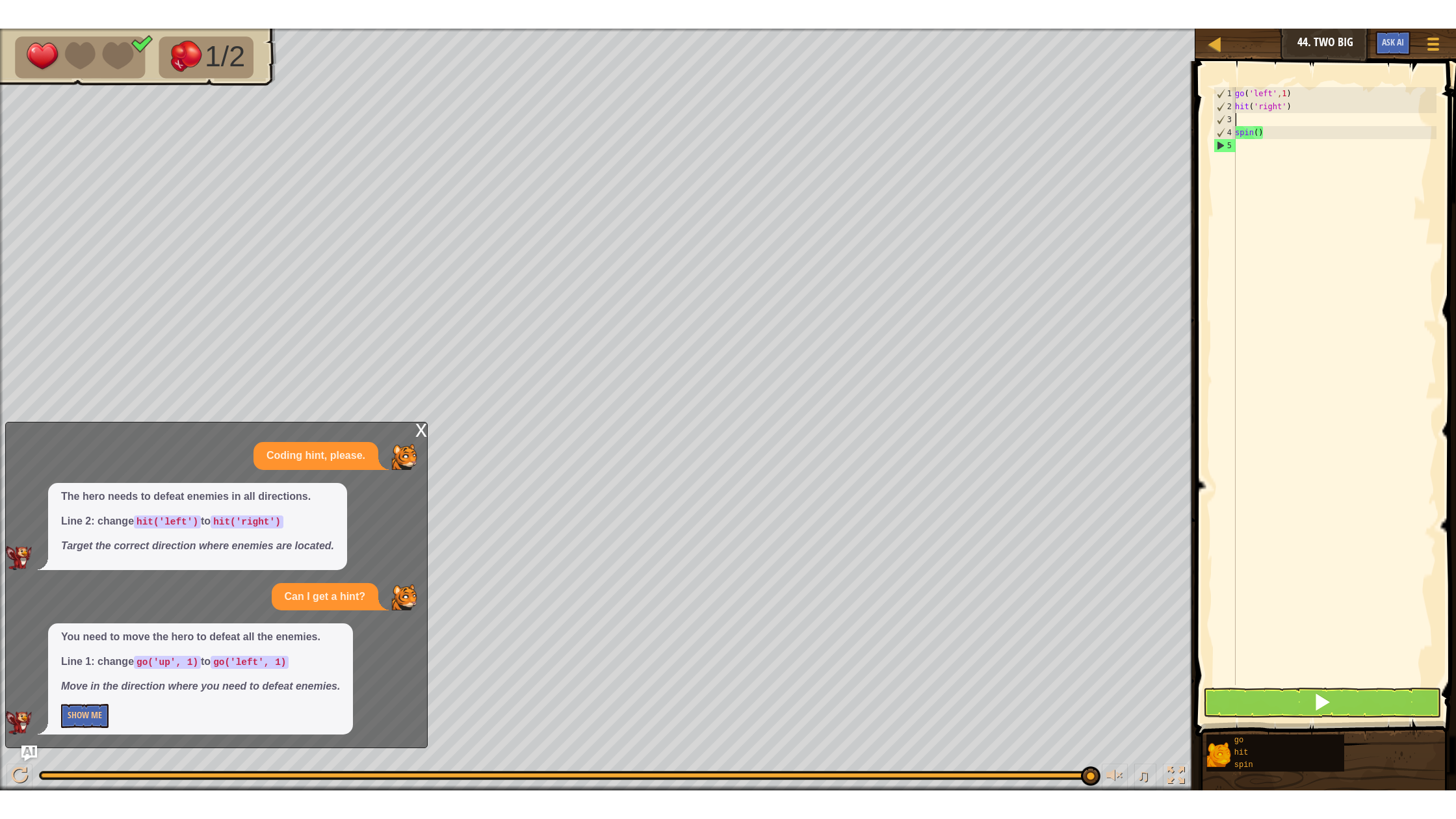
scroll to position [6, 0]
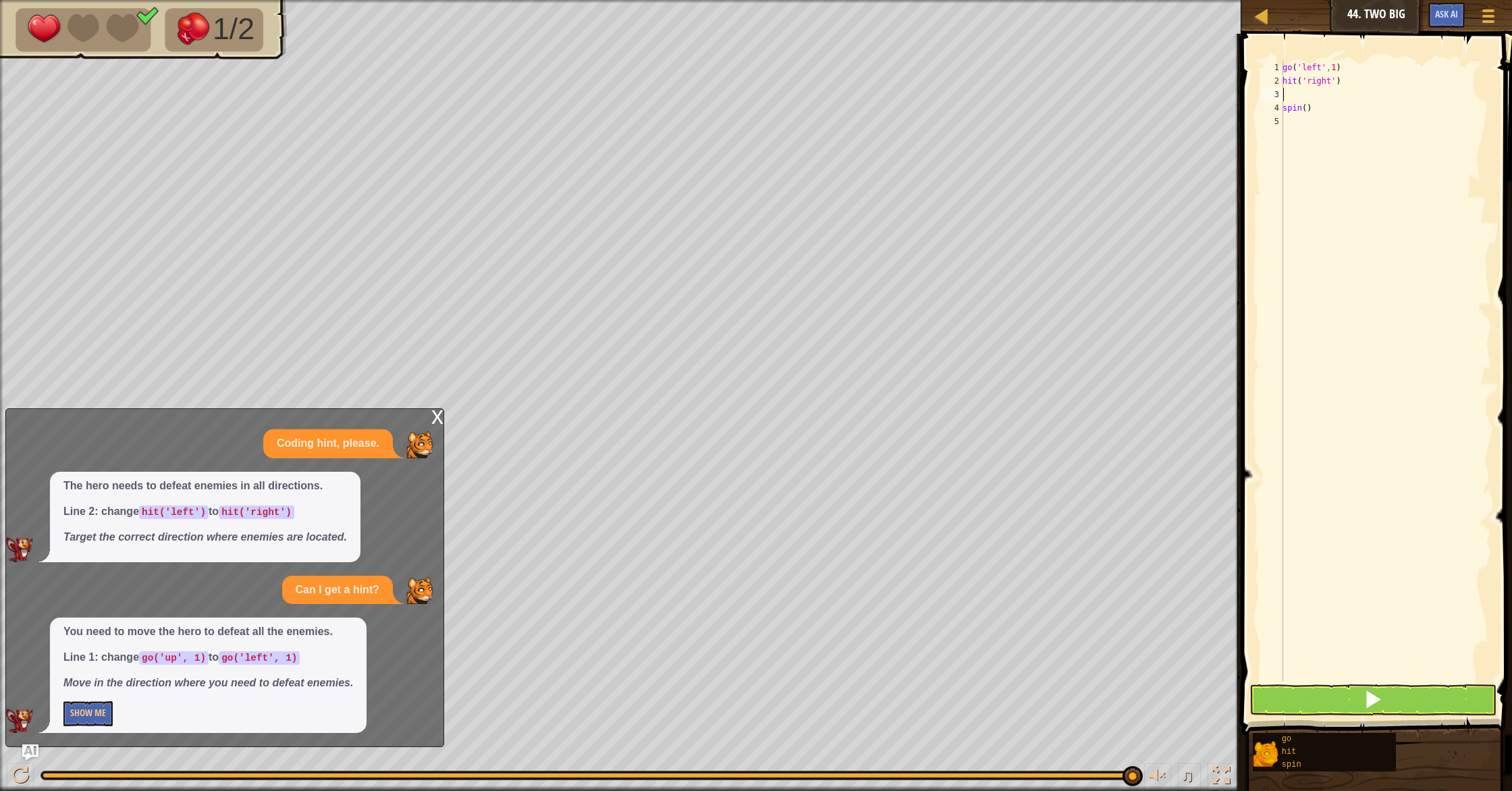
type textarea "hit('right')"
click at [19, 770] on div at bounding box center [20, 776] width 17 height 17
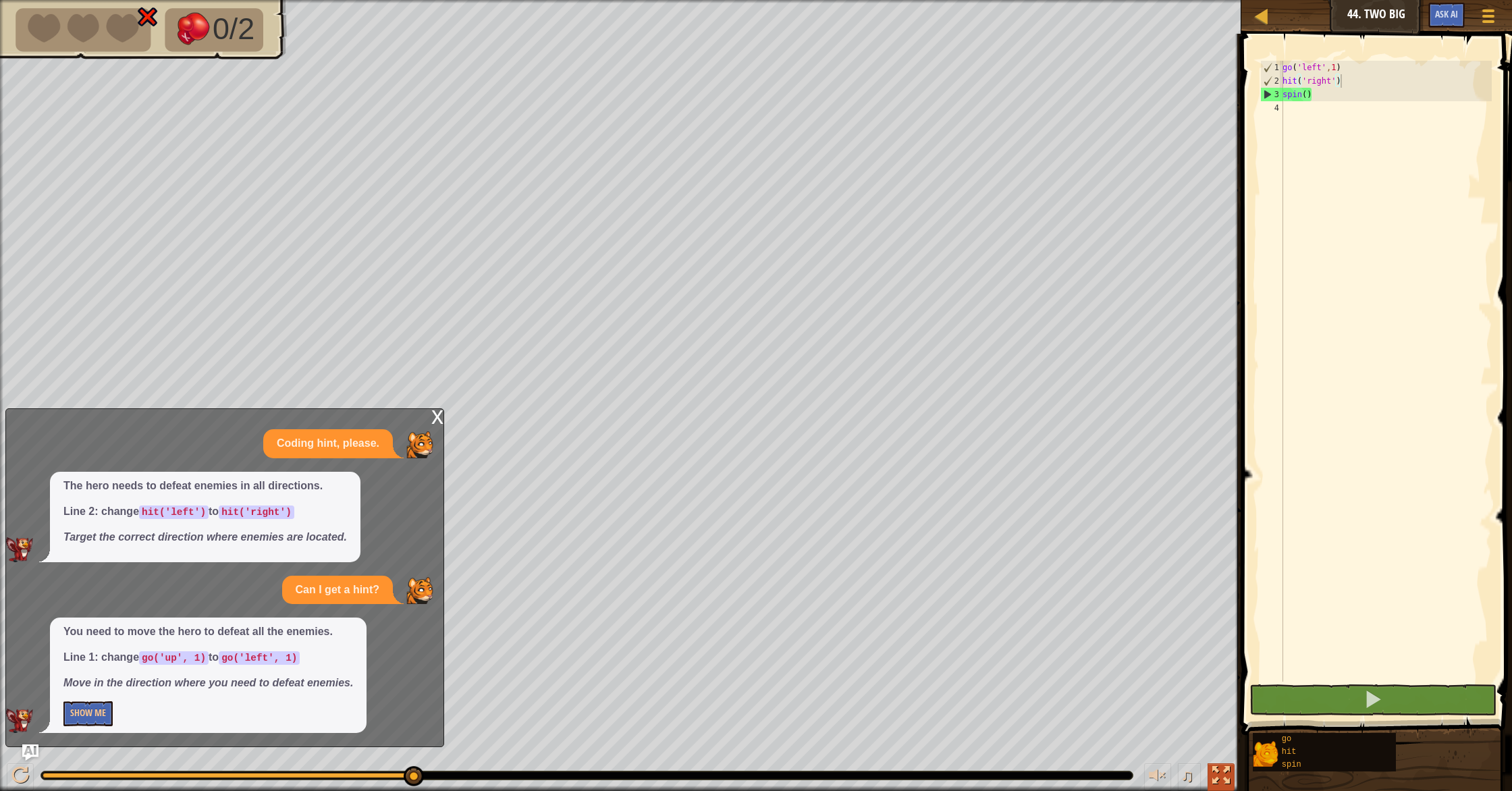
click at [1224, 776] on div at bounding box center [1220, 776] width 17 height 17
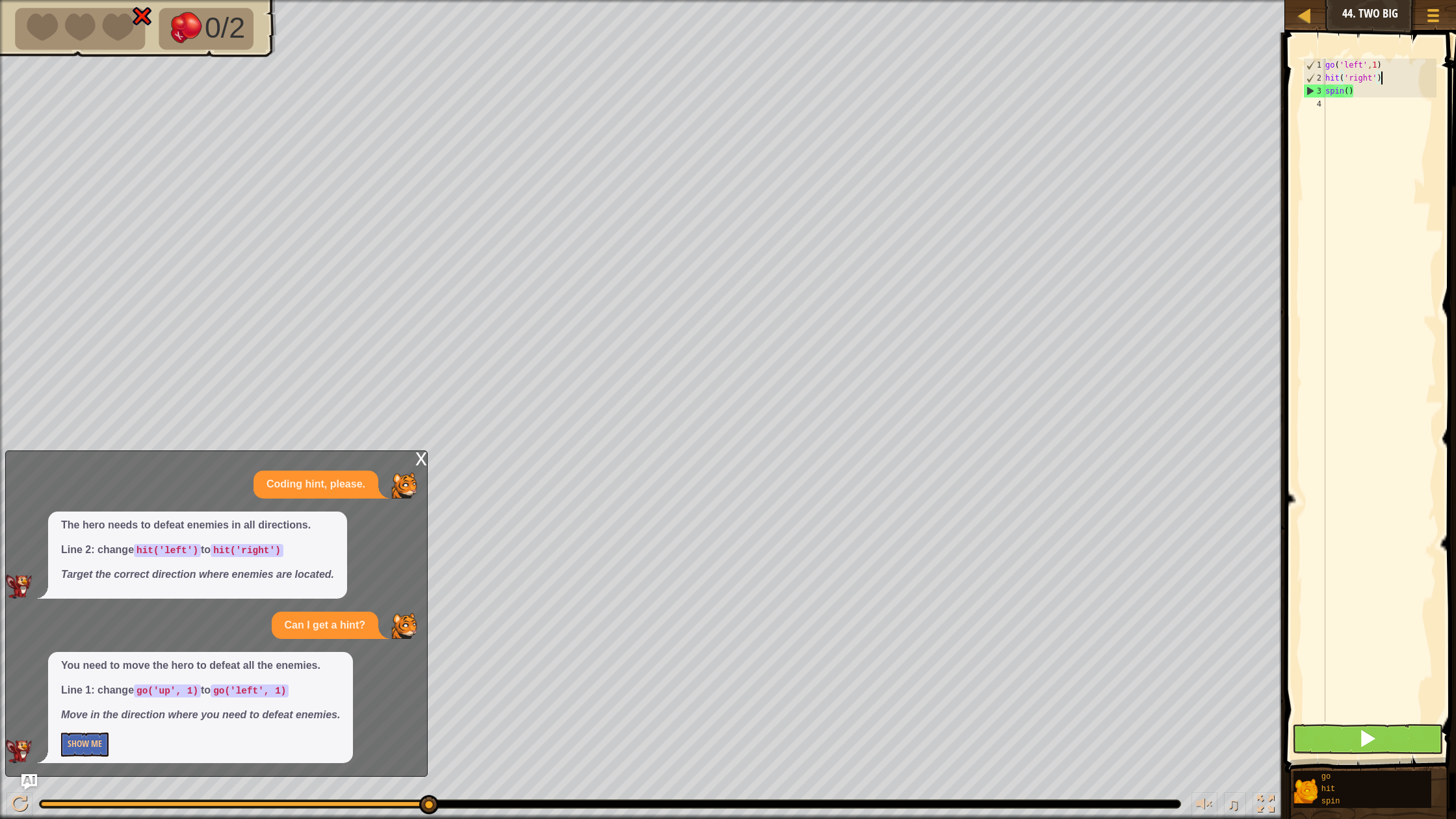
drag, startPoint x: 1267, startPoint y: 801, endPoint x: 1268, endPoint y: 744, distance: 57.0
click at [1268, 761] on div at bounding box center [1266, 804] width 17 height 17
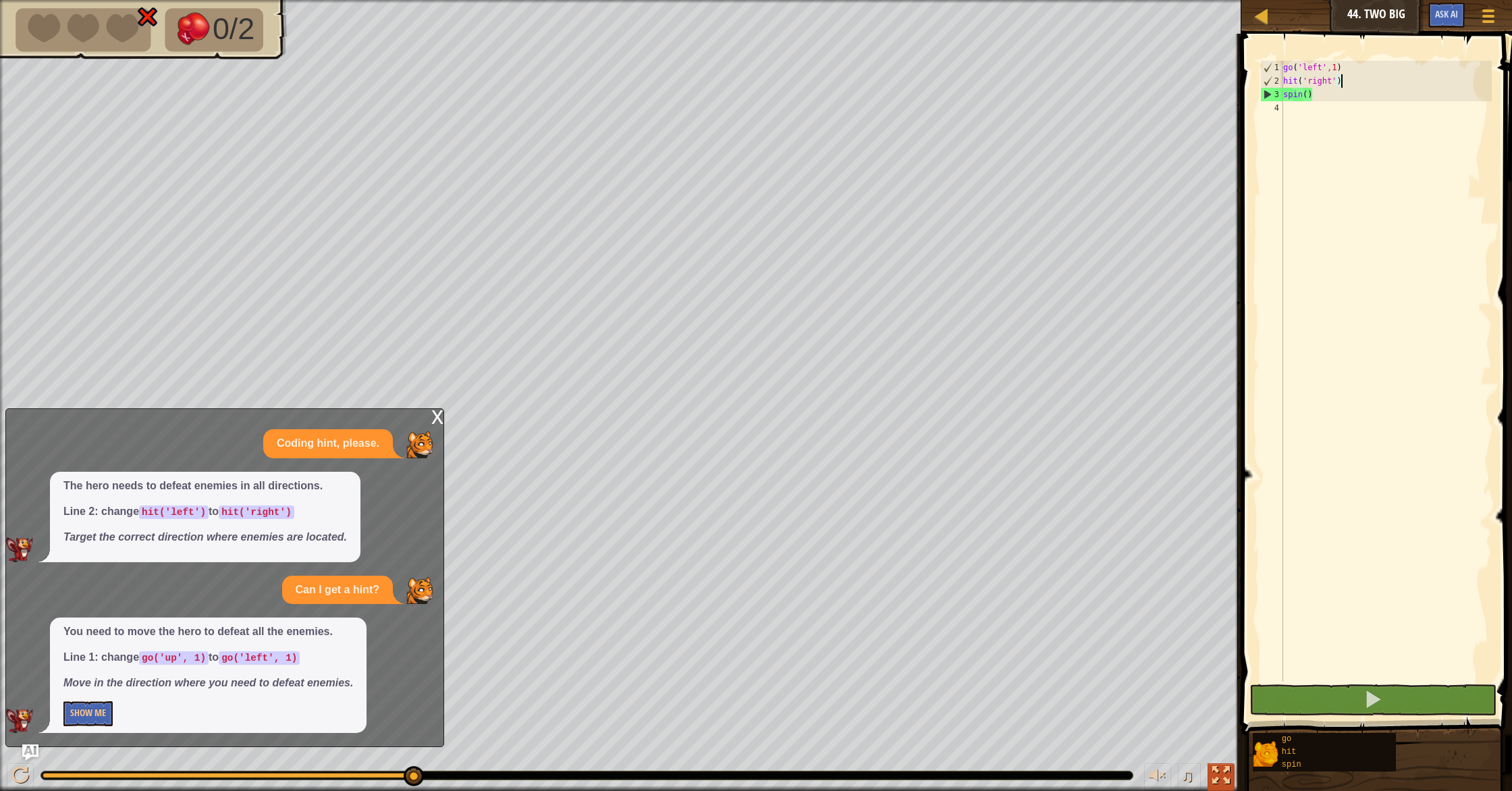
click at [1219, 773] on div at bounding box center [1220, 776] width 17 height 17
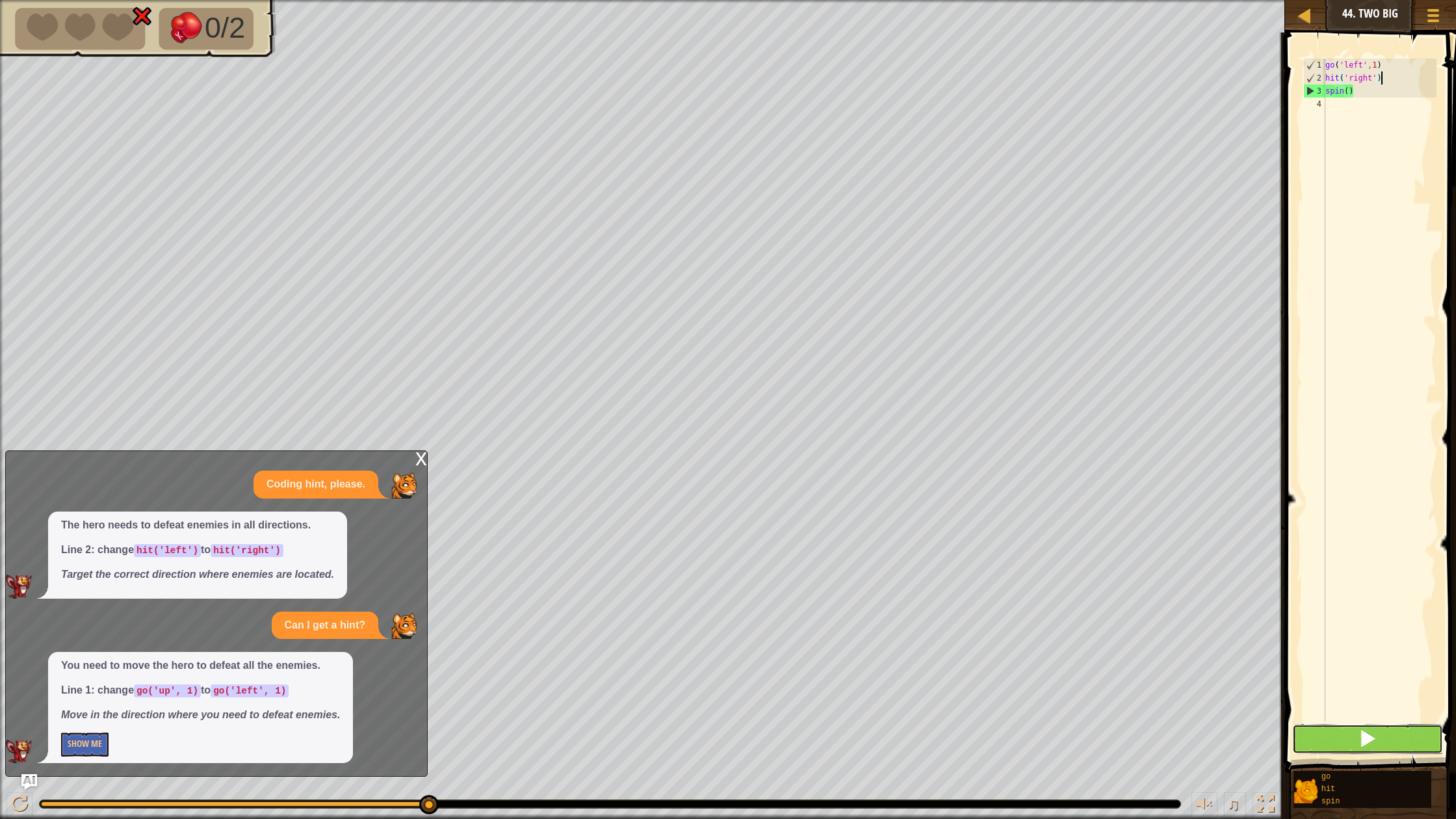
click at [1363, 736] on span at bounding box center [1367, 739] width 19 height 19
click at [1309, 16] on div at bounding box center [1303, 15] width 16 height 16
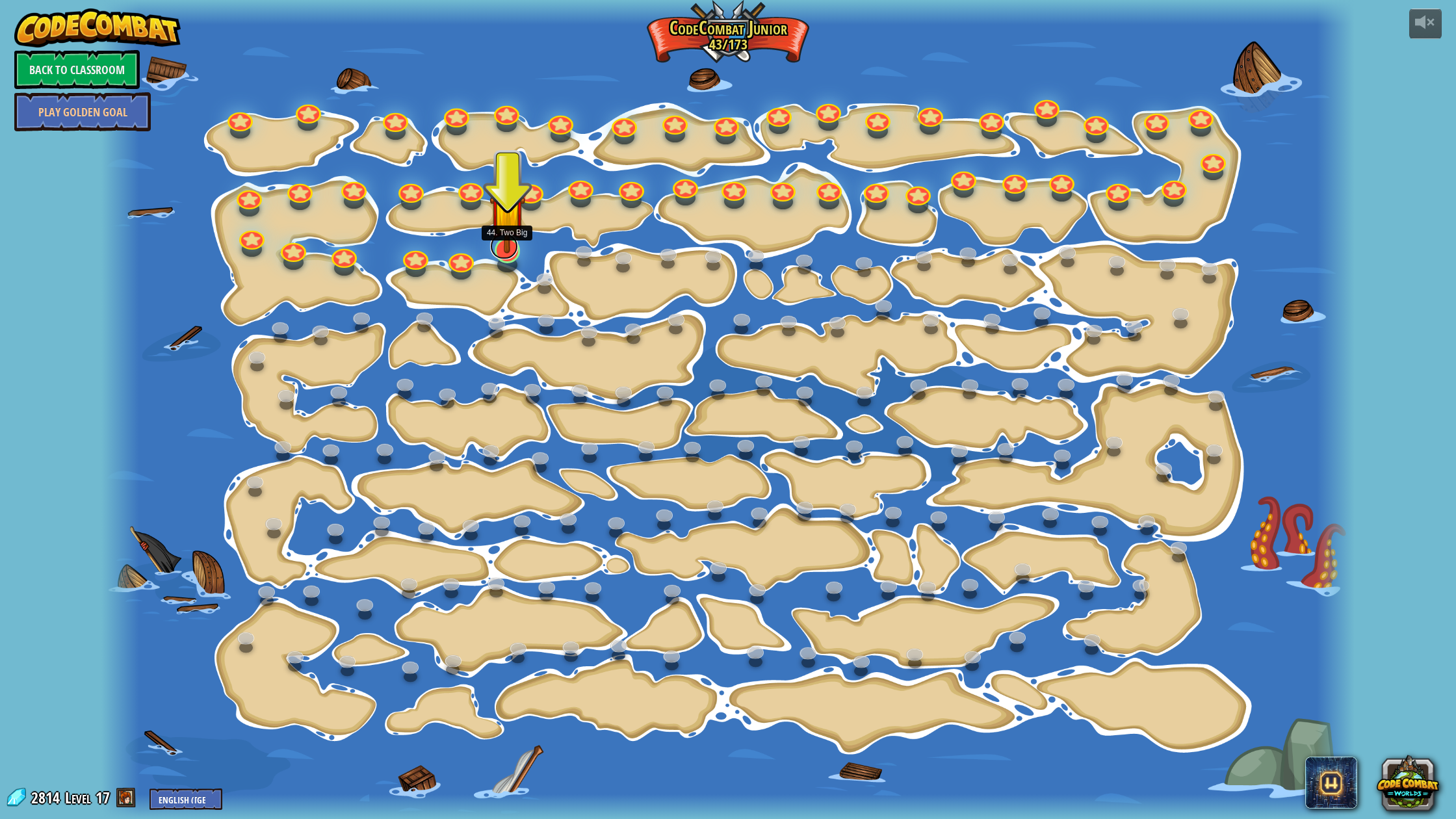
click at [508, 254] on link at bounding box center [504, 246] width 28 height 26
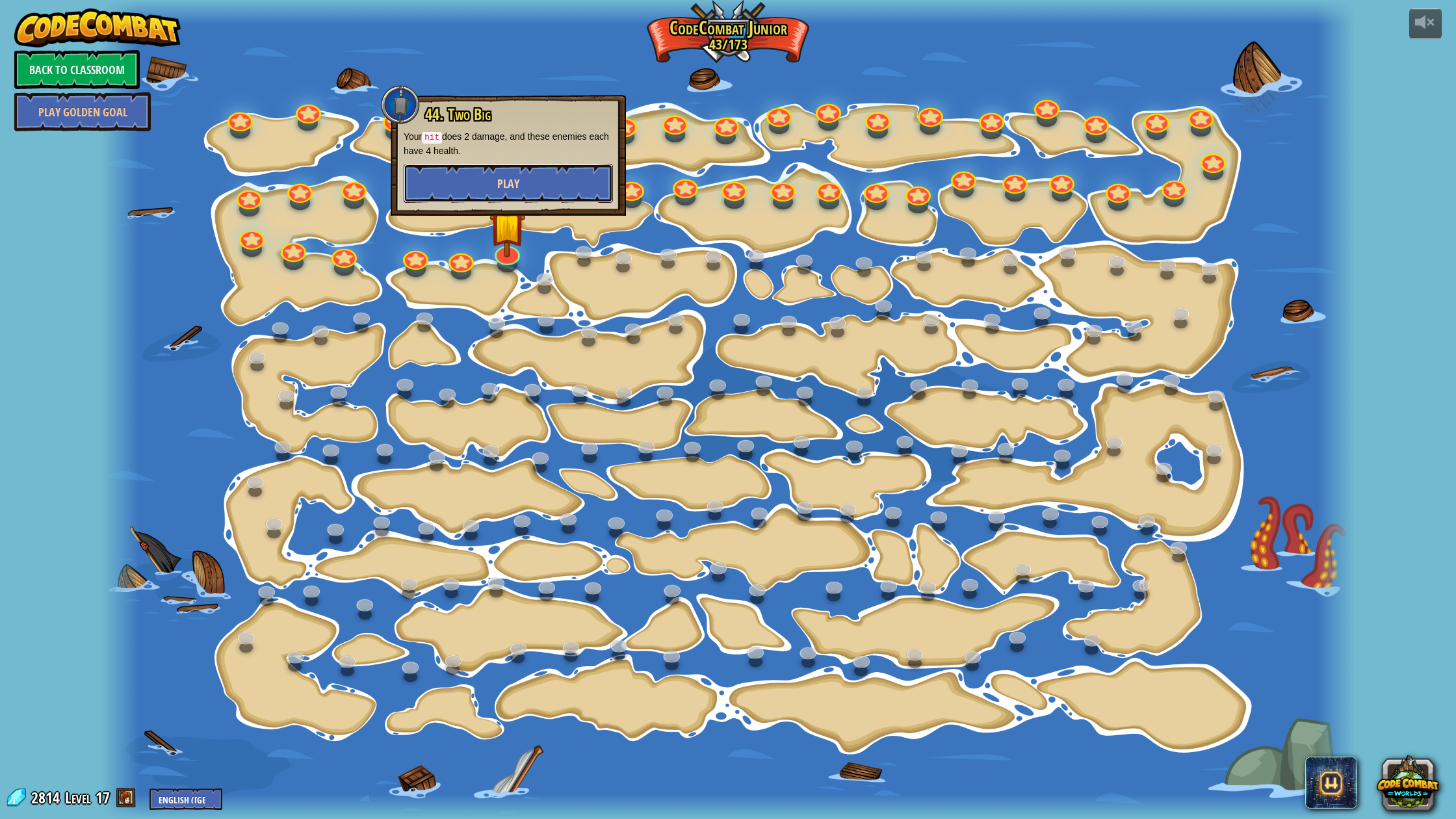
click at [511, 187] on span "Play" at bounding box center [508, 183] width 22 height 16
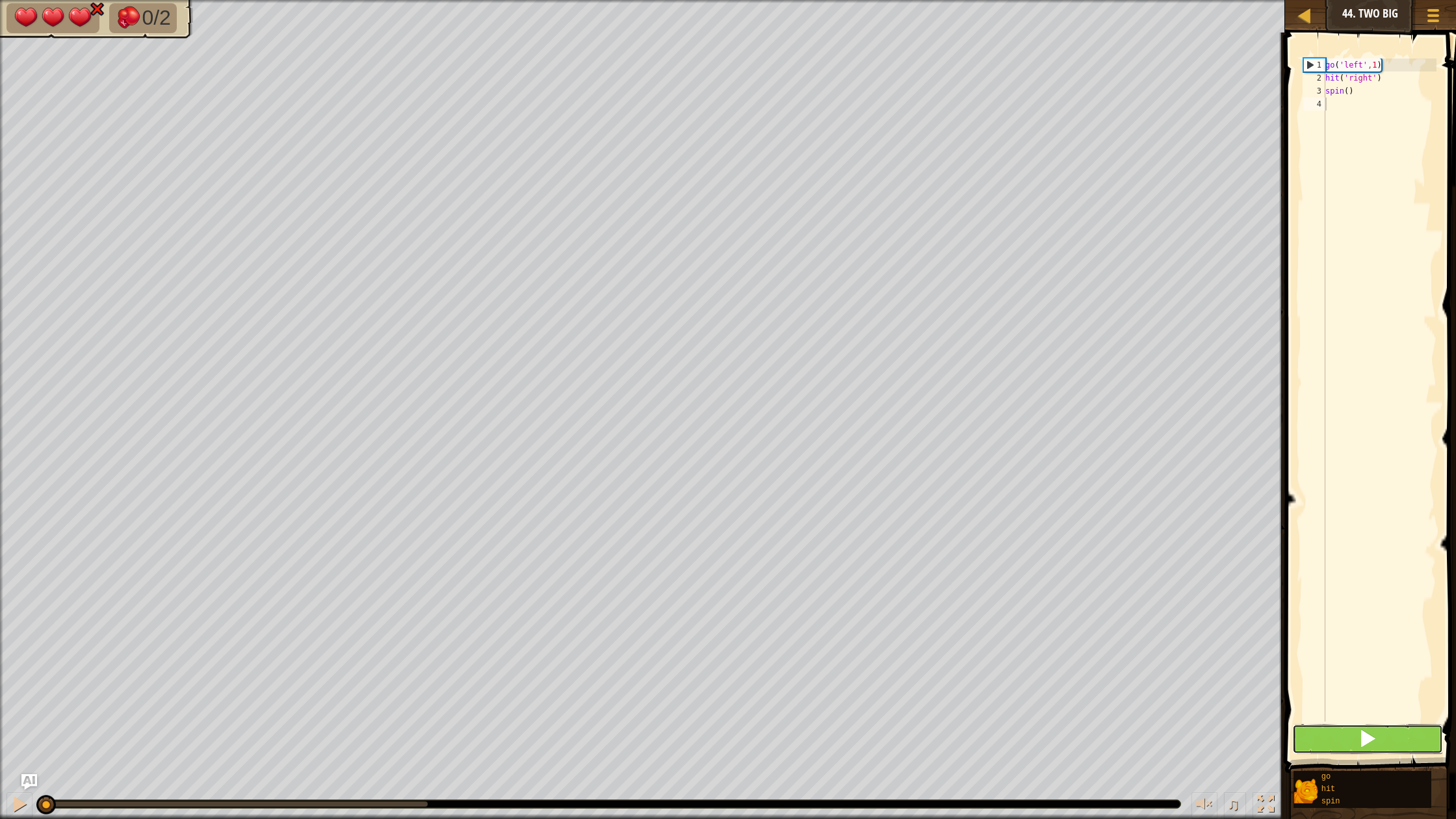
click at [1368, 741] on span at bounding box center [1367, 739] width 19 height 19
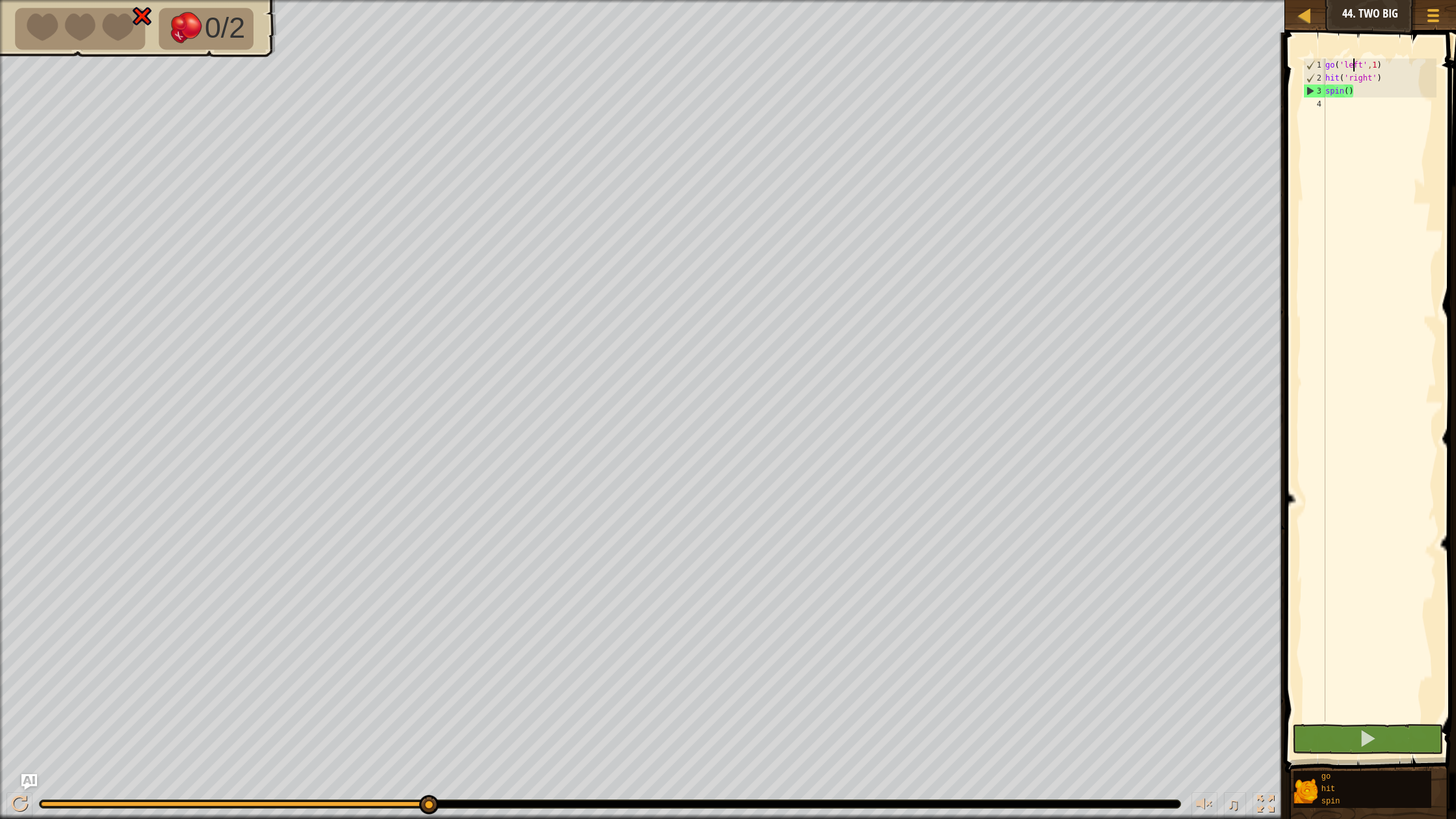
click at [1353, 65] on div "go ( 'left' , 1 ) hit ( 'right' ) spin ( )" at bounding box center [1380, 403] width 114 height 689
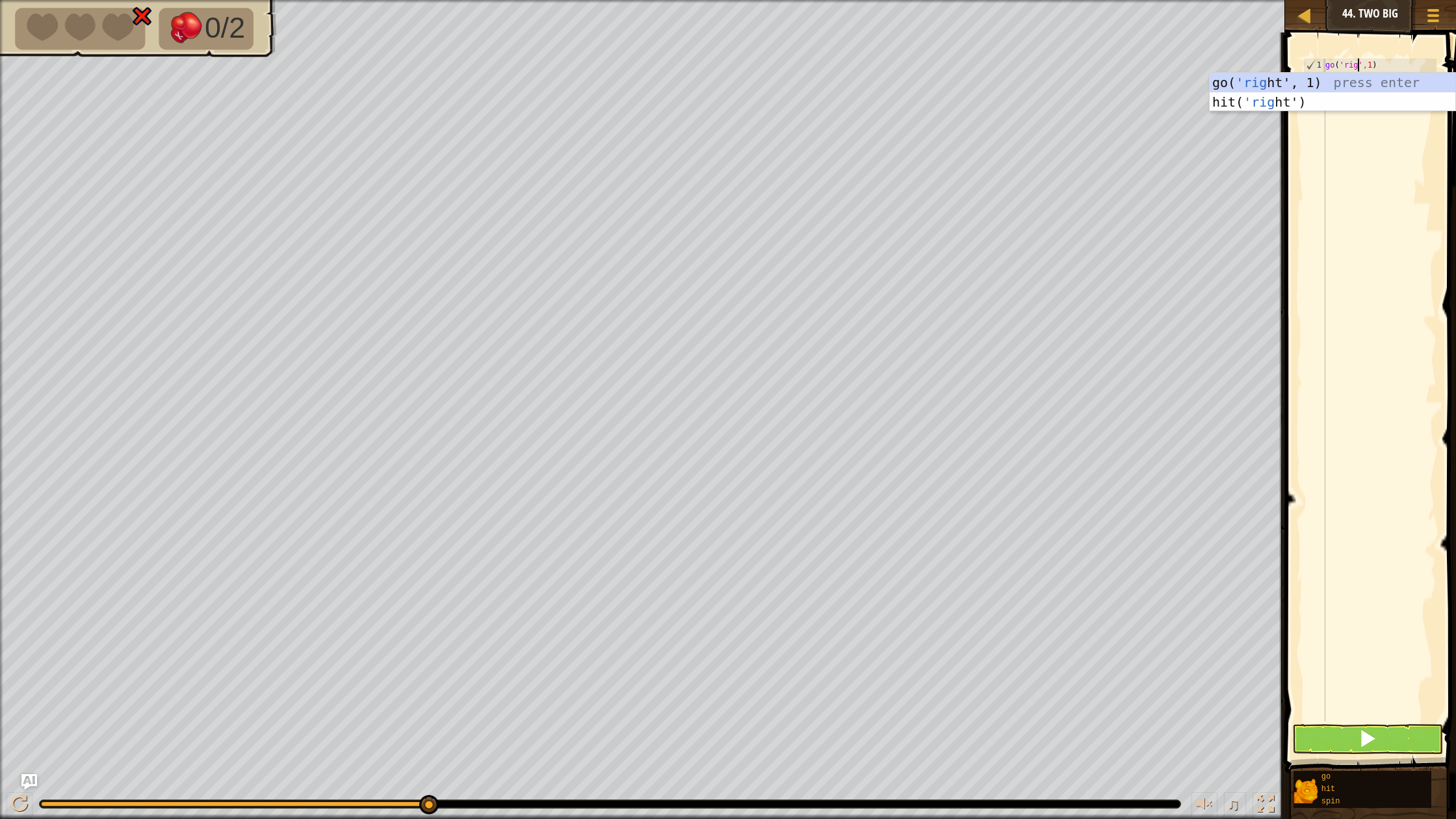
scroll to position [6, 3]
click at [1253, 80] on div "go( 'right ', 1) press enter hit( 'right ') press enter" at bounding box center [1332, 112] width 245 height 78
click at [1361, 78] on div "go ( 'right' , 1 ) hit ( 'right' ) spin ( )" at bounding box center [1380, 403] width 114 height 689
type textarea "hit('up')"
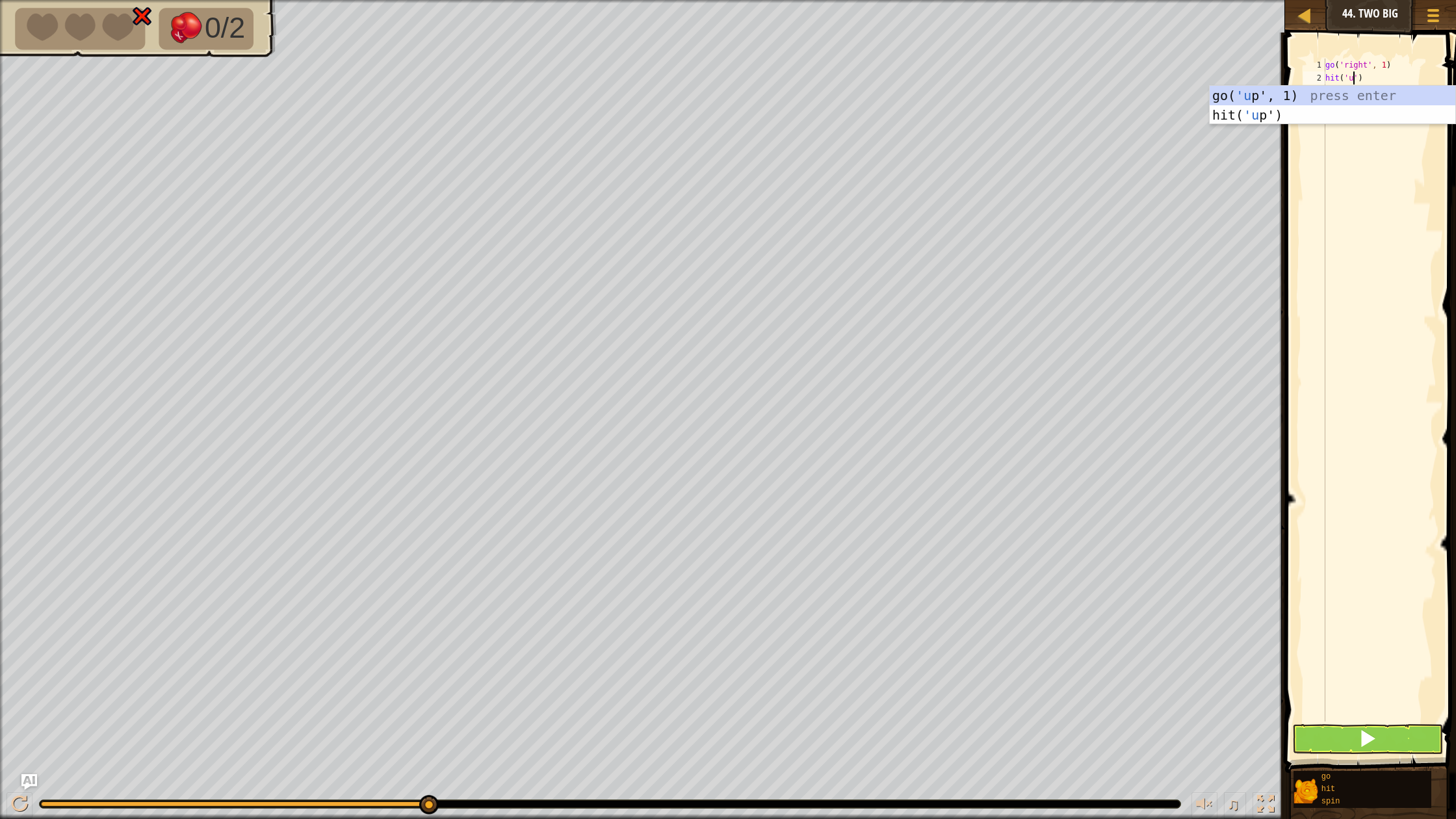
scroll to position [6, 3]
drag, startPoint x: 1363, startPoint y: 160, endPoint x: 1365, endPoint y: 171, distance: 11.2
click at [1363, 160] on div "go ( 'right' , 1 ) hit ( 'up' ) spin ( )" at bounding box center [1380, 403] width 114 height 689
click at [1358, 741] on button at bounding box center [1367, 739] width 151 height 30
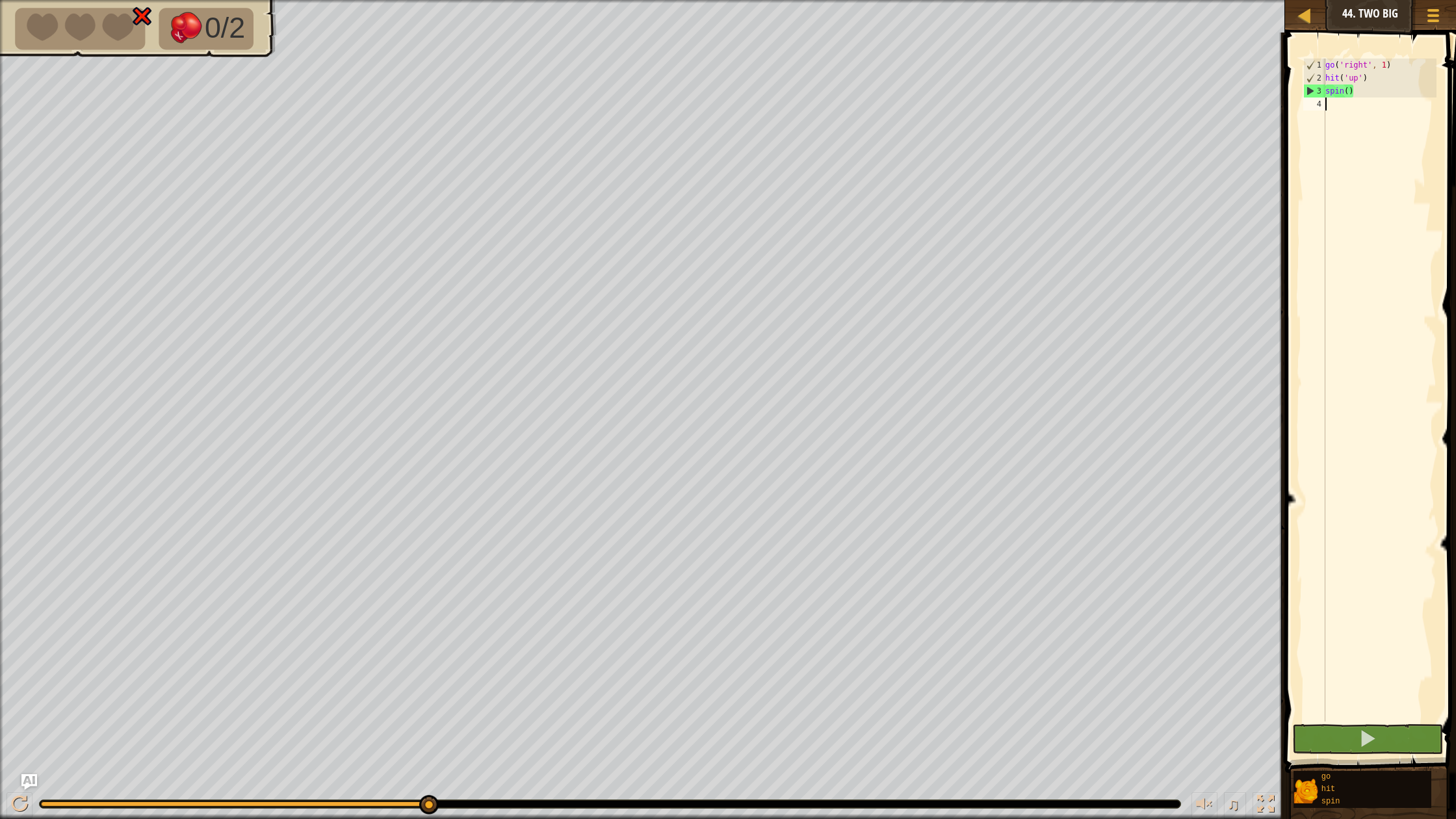
click at [1329, 73] on div "go ( 'right' , 1 ) hit ( 'up' ) spin ( )" at bounding box center [1380, 403] width 114 height 689
click at [1333, 76] on div "go ( 'right' , 1 ) hit ( 'up' ) spin ( )" at bounding box center [1380, 403] width 114 height 689
type textarea "go('up')"
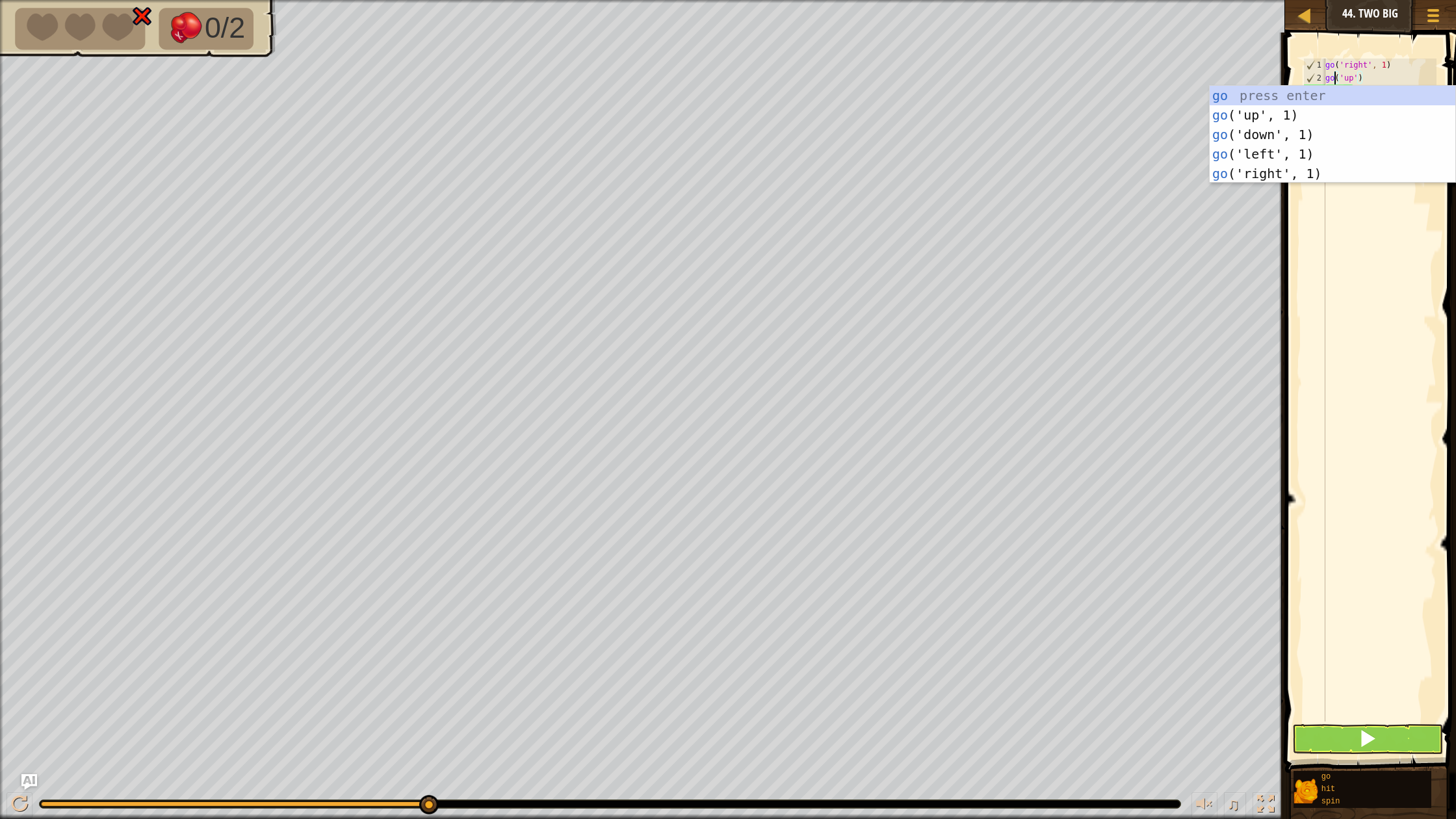
scroll to position [6, 1]
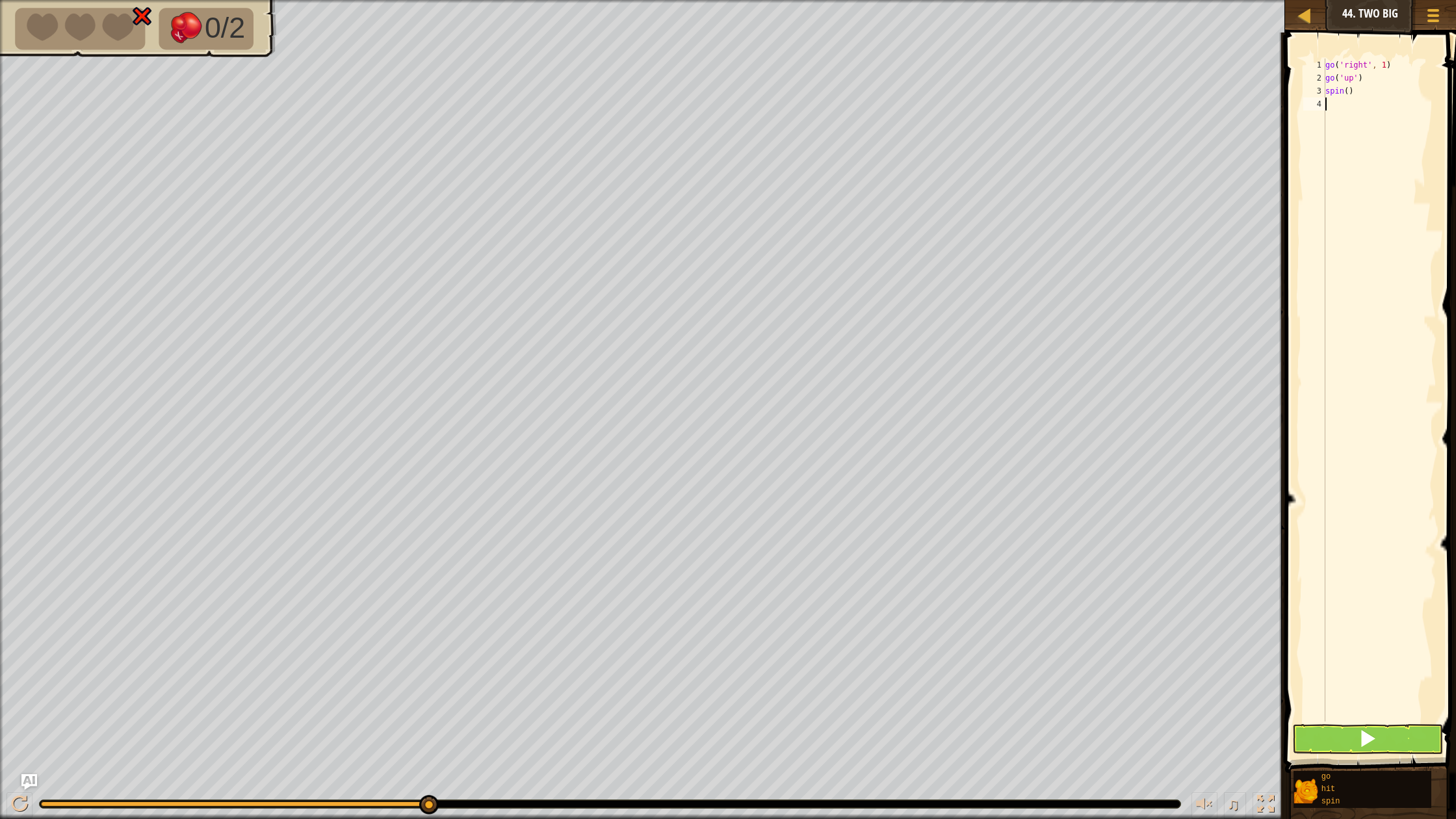
click at [1373, 133] on div "go ( 'right' , 1 ) go ( 'up' ) spin ( )" at bounding box center [1380, 403] width 114 height 689
click at [1359, 743] on span at bounding box center [1367, 739] width 19 height 19
click at [29, 761] on img "Ask AI" at bounding box center [29, 782] width 17 height 17
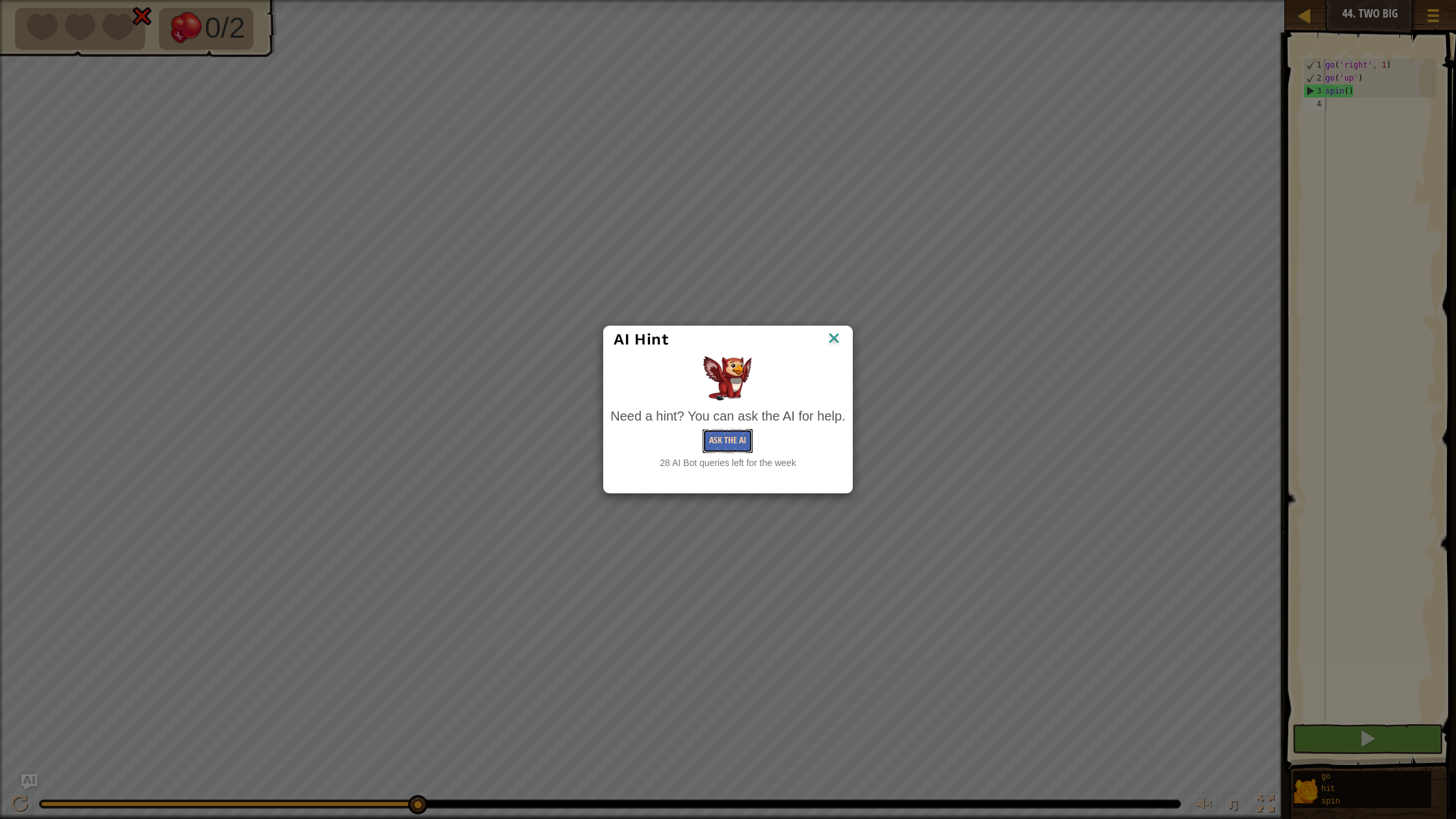
click at [716, 440] on button "Ask the AI" at bounding box center [728, 441] width 50 height 24
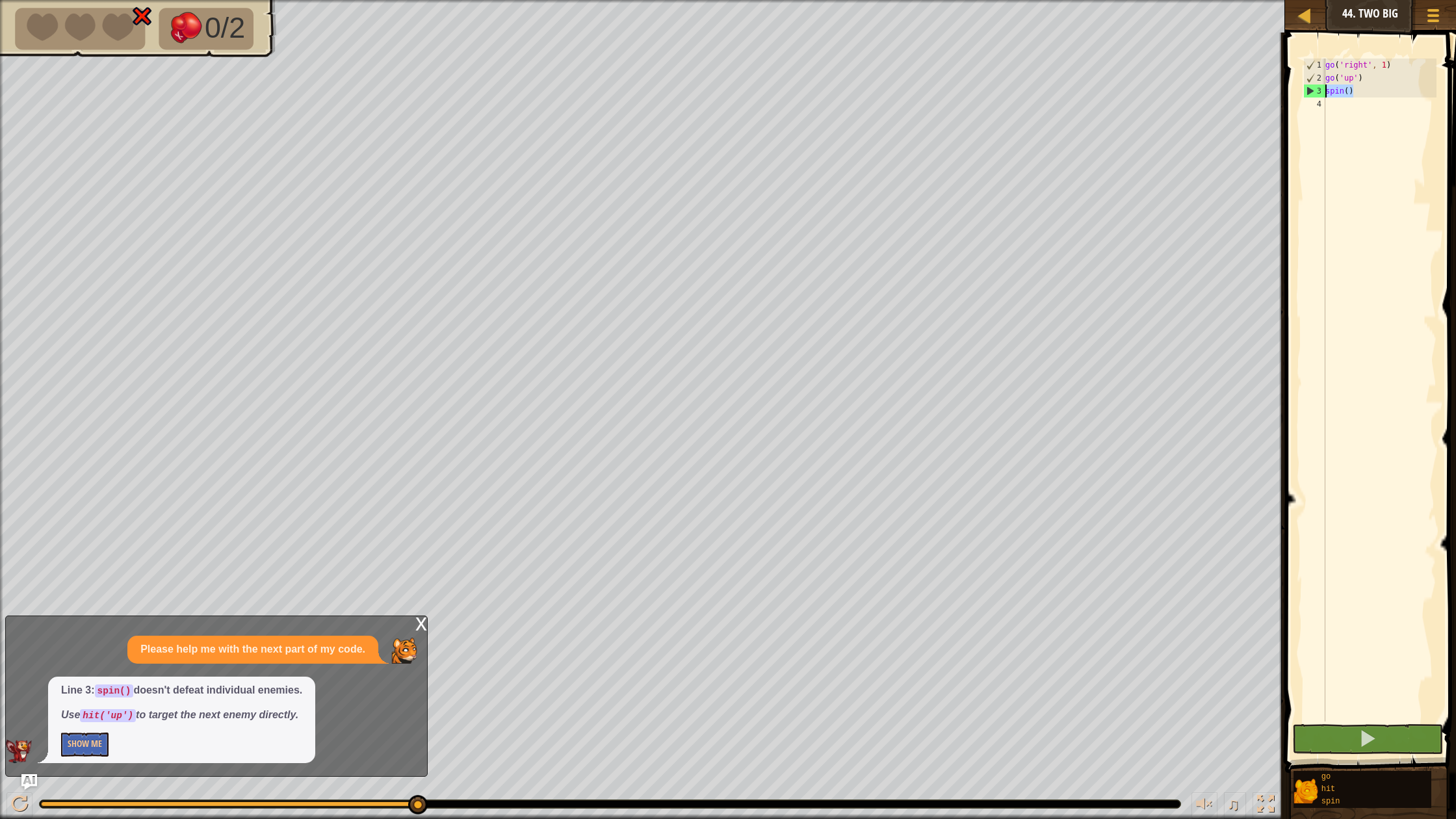
drag, startPoint x: 1355, startPoint y: 90, endPoint x: 1324, endPoint y: 92, distance: 31.1
click at [1324, 92] on div "go ( 'right' , 1 ) go ( 'up' ) spin ( )" at bounding box center [1380, 403] width 114 height 689
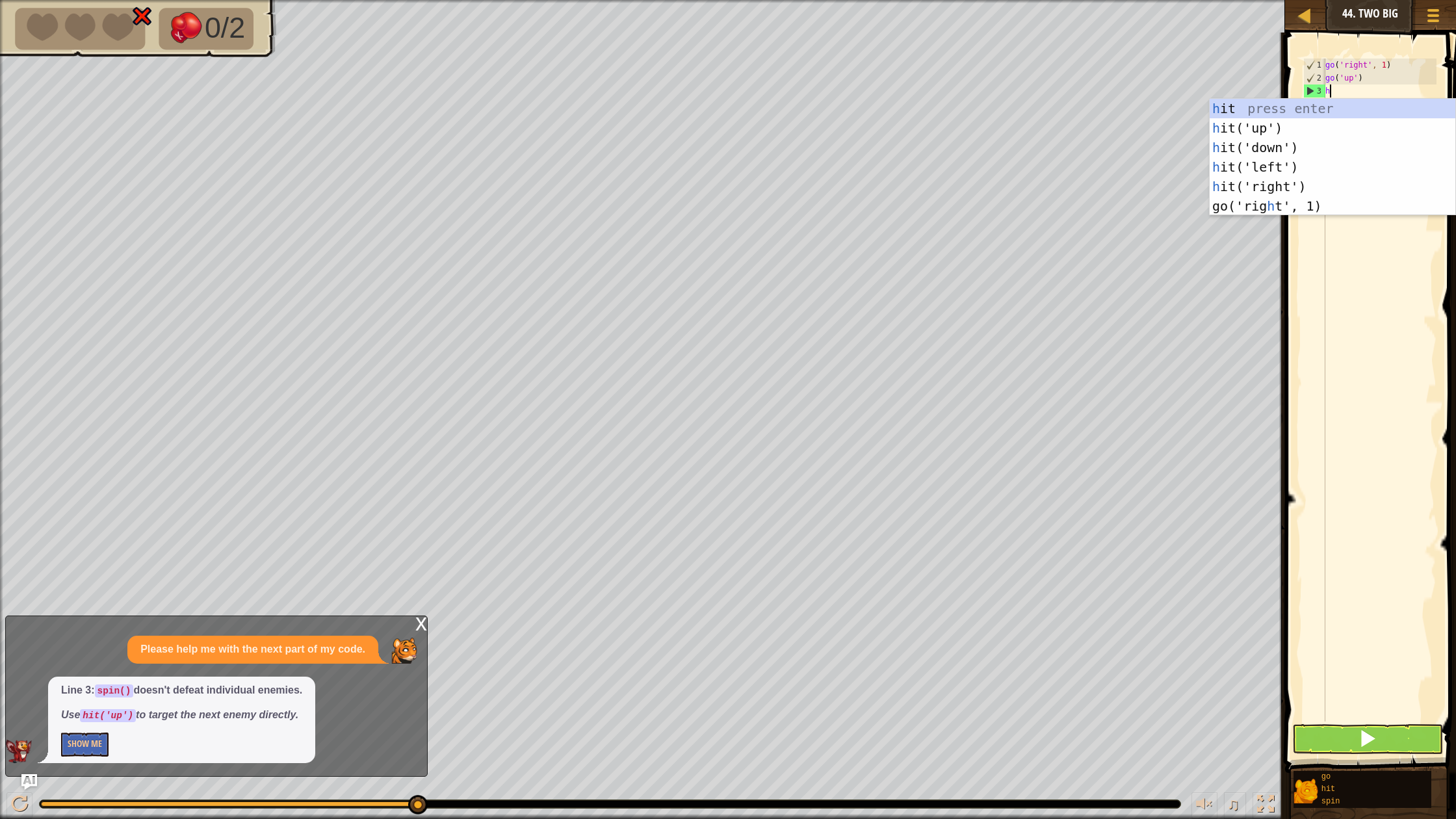
type textarea "hit"
click at [1390, 136] on div "hit press enter hit ('up') press enter hit ('down') press enter hit ('left') pr…" at bounding box center [1332, 167] width 245 height 136
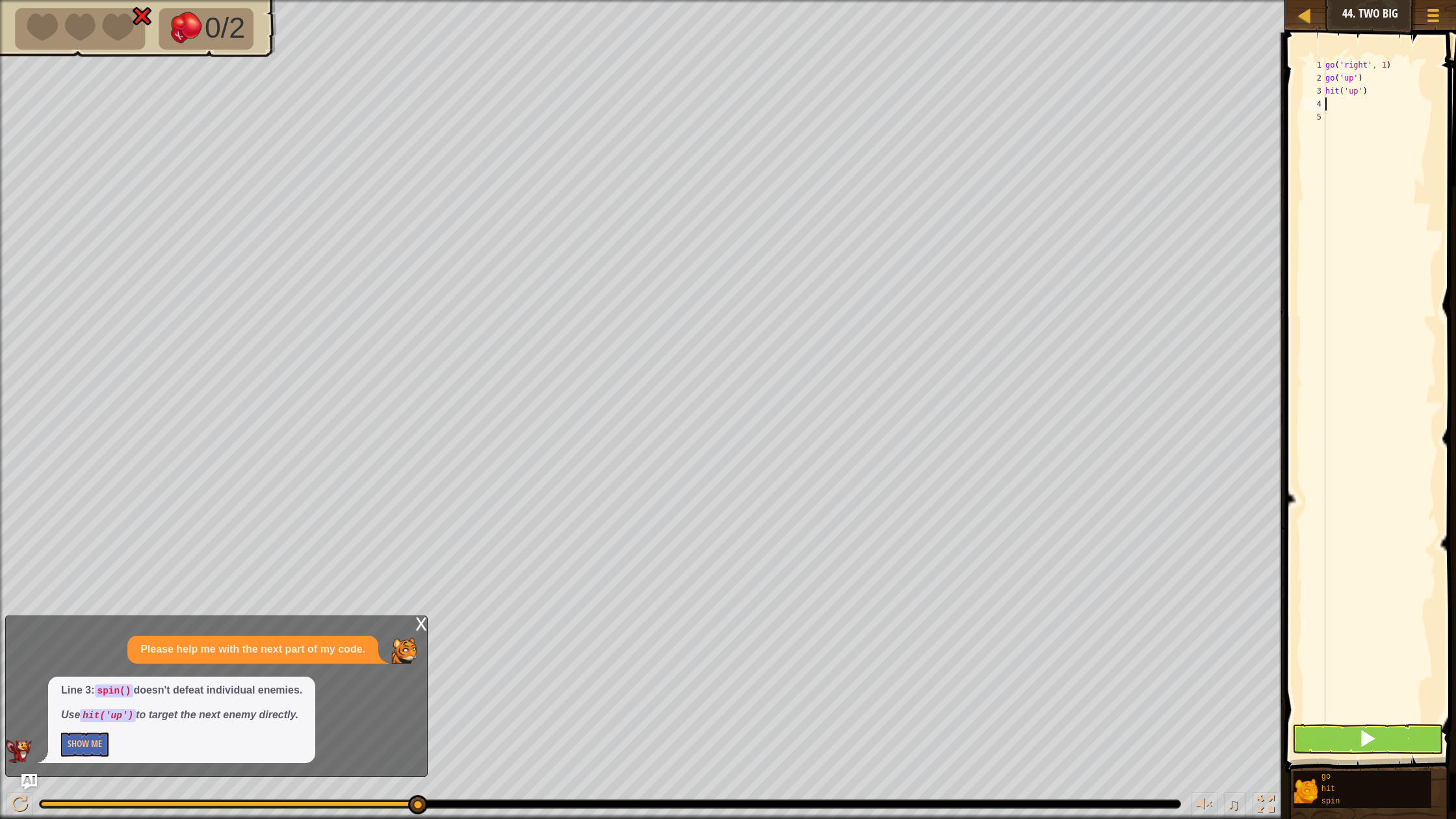
scroll to position [6, 0]
click at [1368, 738] on span at bounding box center [1367, 739] width 19 height 19
click at [89, 743] on button "Show Me" at bounding box center [85, 744] width 48 height 24
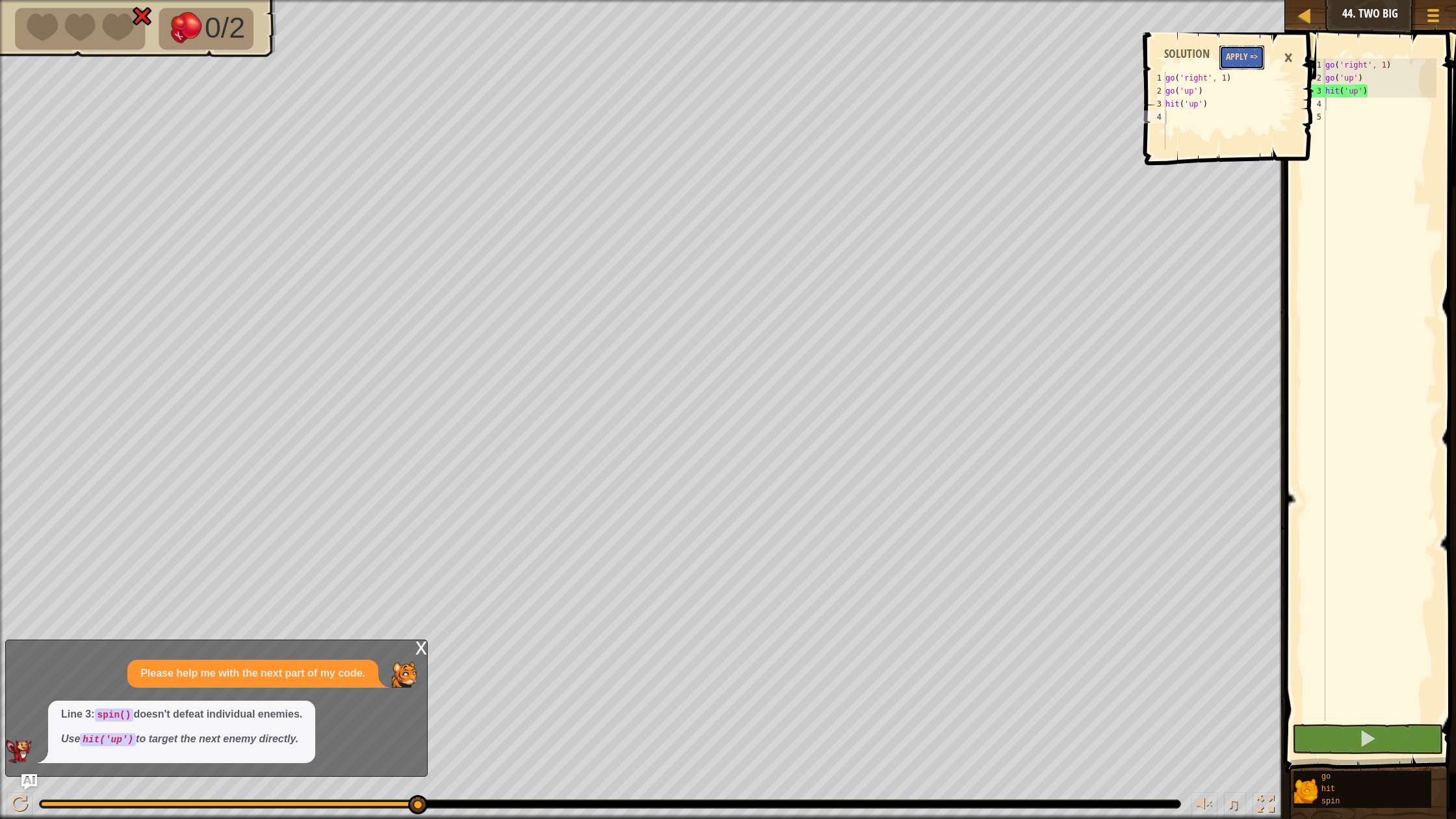
click at [1244, 55] on button "Apply =>" at bounding box center [1241, 58] width 45 height 24
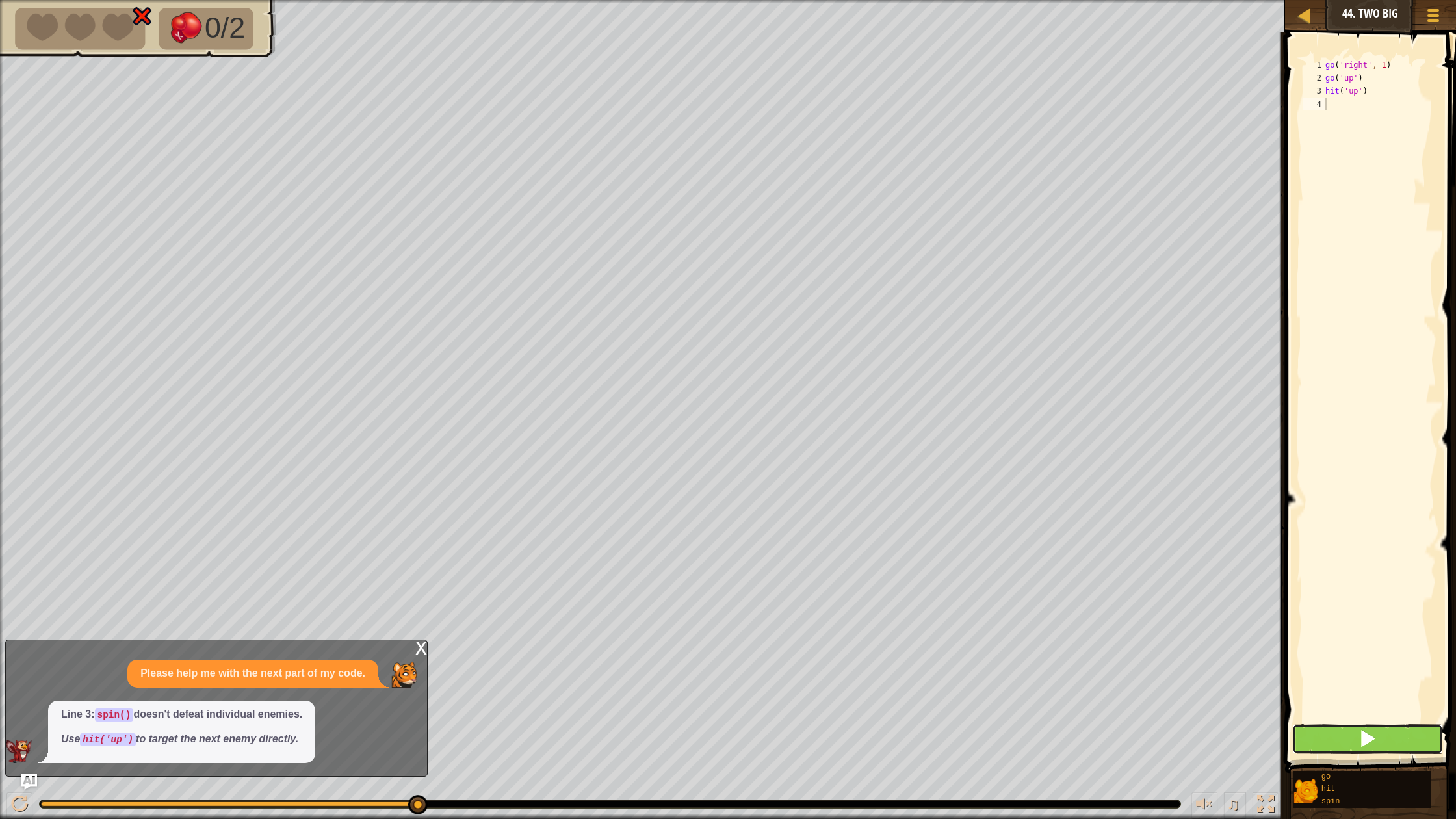
click at [1367, 734] on span at bounding box center [1367, 739] width 19 height 19
click at [31, 761] on img "Ask AI" at bounding box center [29, 782] width 17 height 17
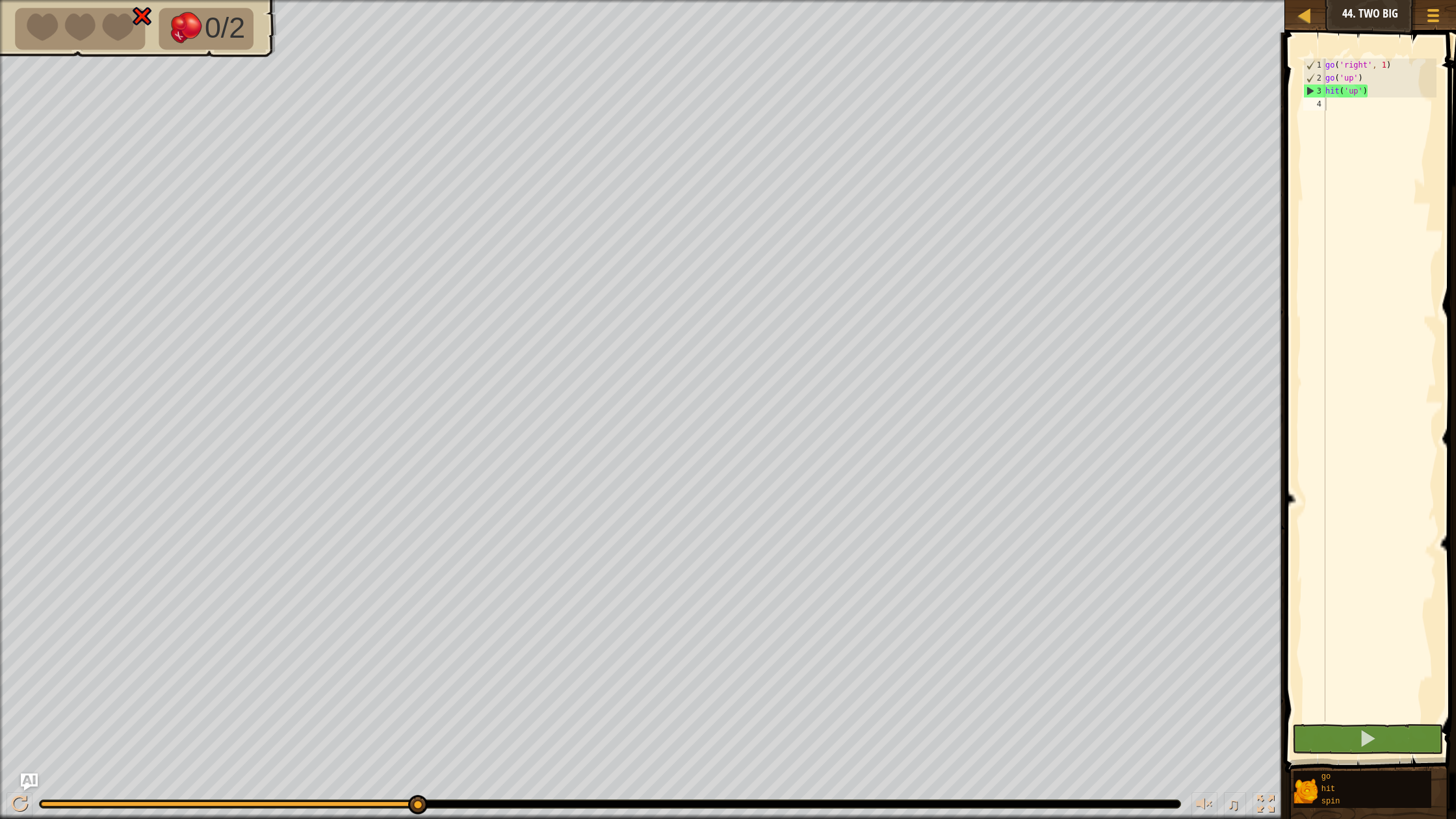
click at [31, 761] on img "Ask AI" at bounding box center [29, 782] width 17 height 17
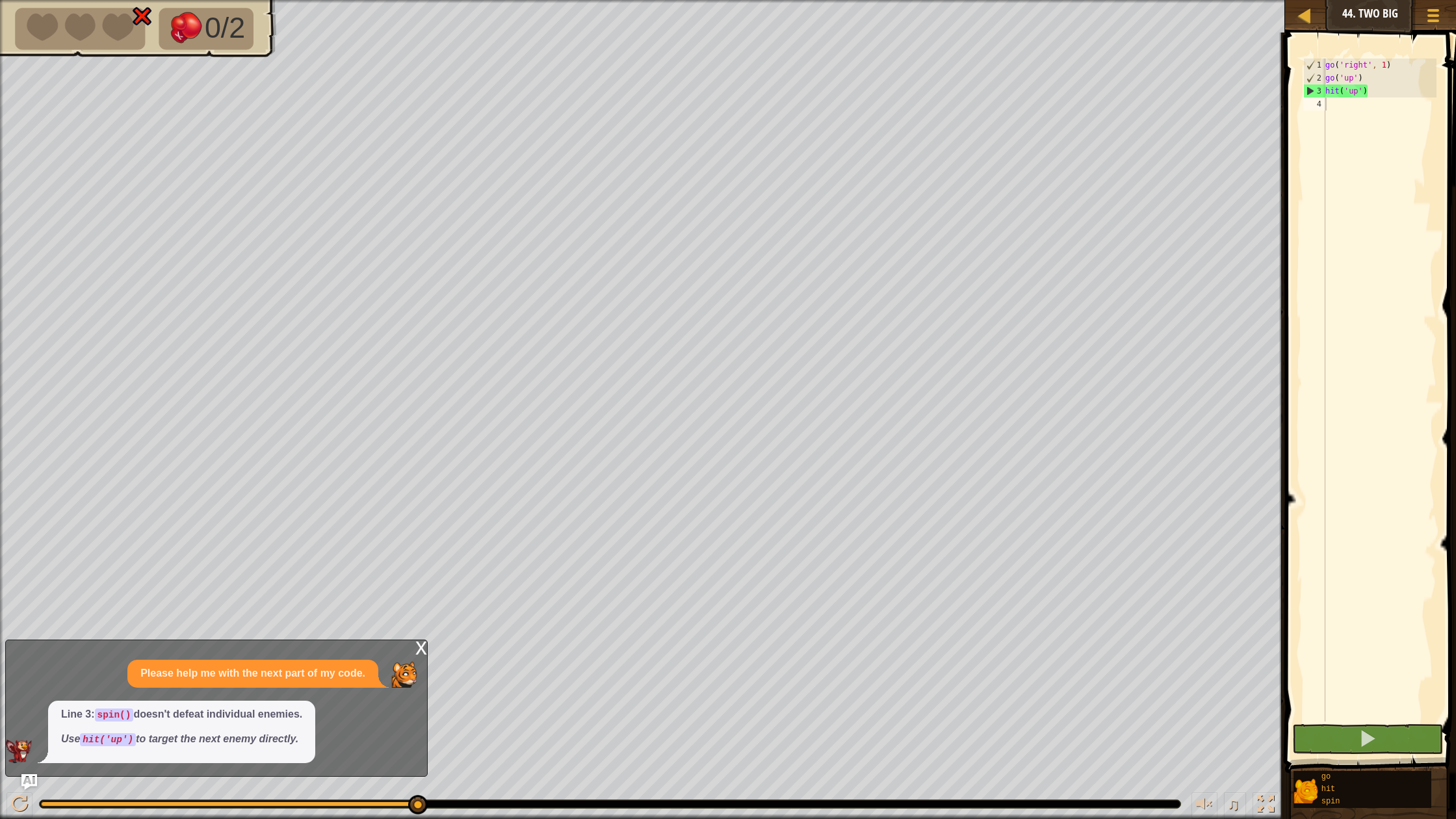
click at [353, 727] on div "Line 3: spin() doesn't defeat individual enemies. Use hit('up') to target the n…" at bounding box center [213, 731] width 415 height 62
